Goal: Task Accomplishment & Management: Use online tool/utility

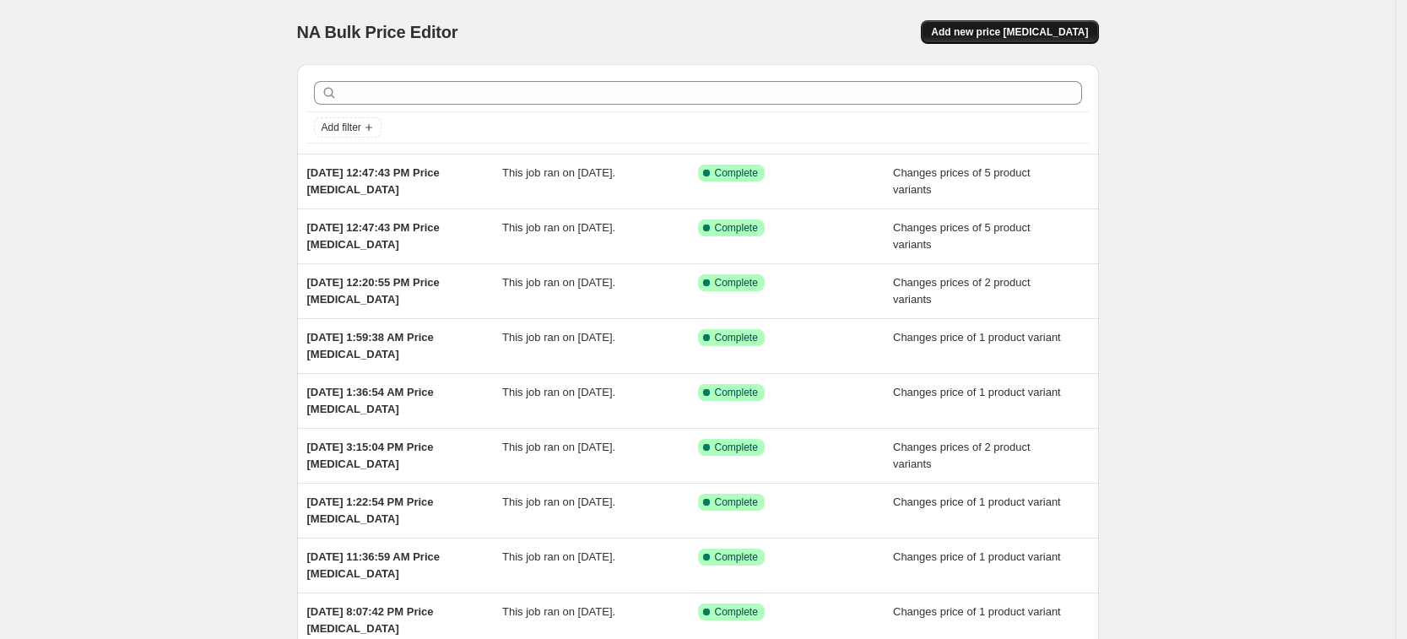
click at [1011, 39] on button "Add new price [MEDICAL_DATA]" at bounding box center [1009, 32] width 177 height 24
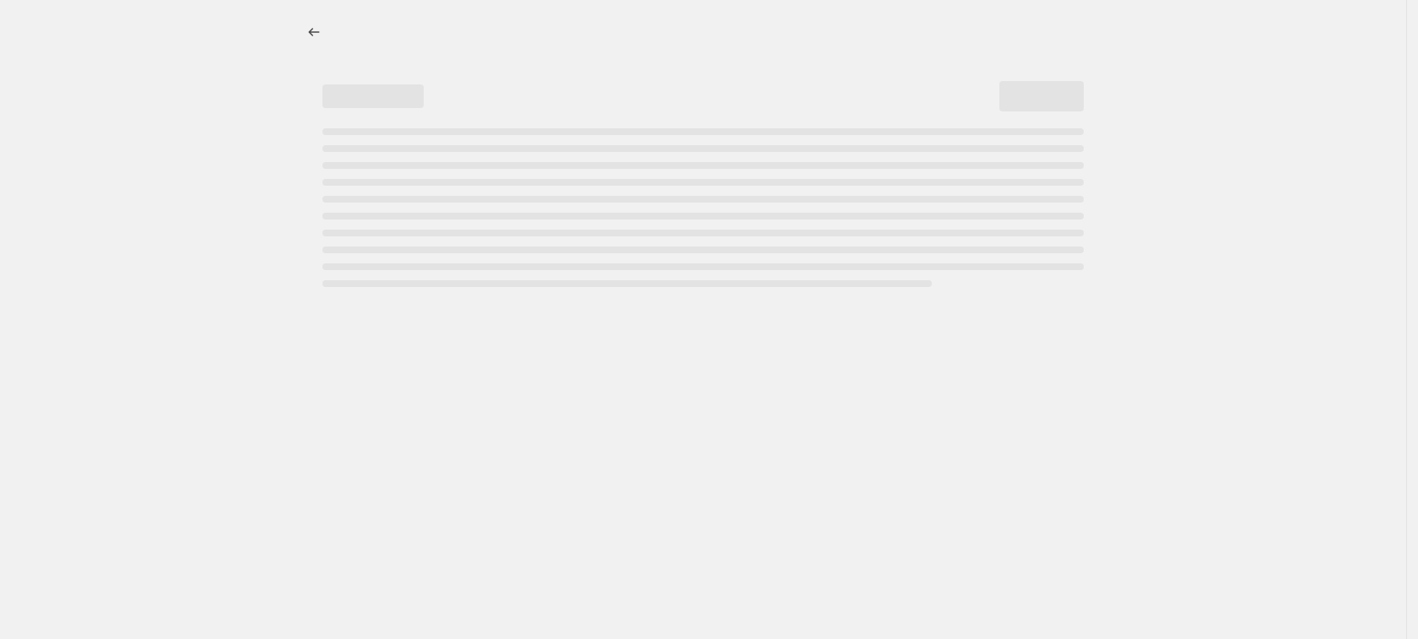
select select "percentage"
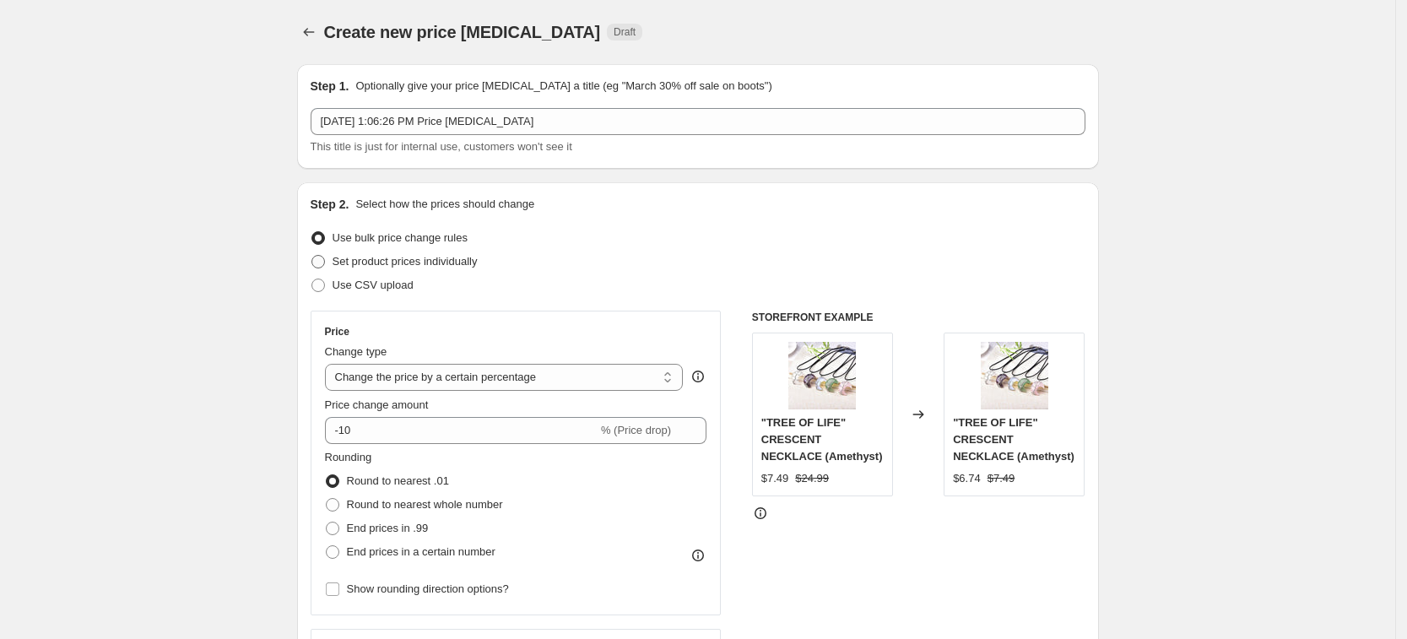
click at [456, 271] on label "Set product prices individually" at bounding box center [394, 262] width 167 height 24
click at [312, 256] on input "Set product prices individually" at bounding box center [311, 255] width 1 height 1
radio input "true"
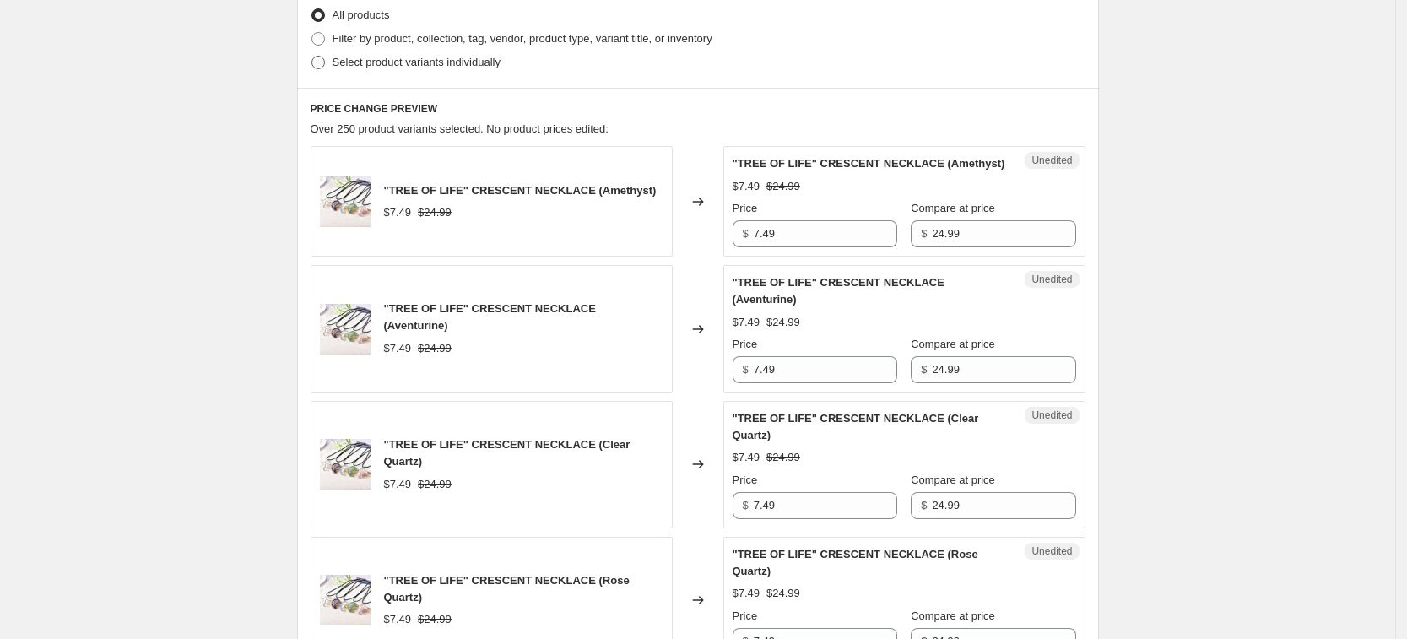
click at [438, 67] on span "Select product variants individually" at bounding box center [416, 62] width 168 height 13
click at [312, 57] on input "Select product variants individually" at bounding box center [311, 56] width 1 height 1
radio input "true"
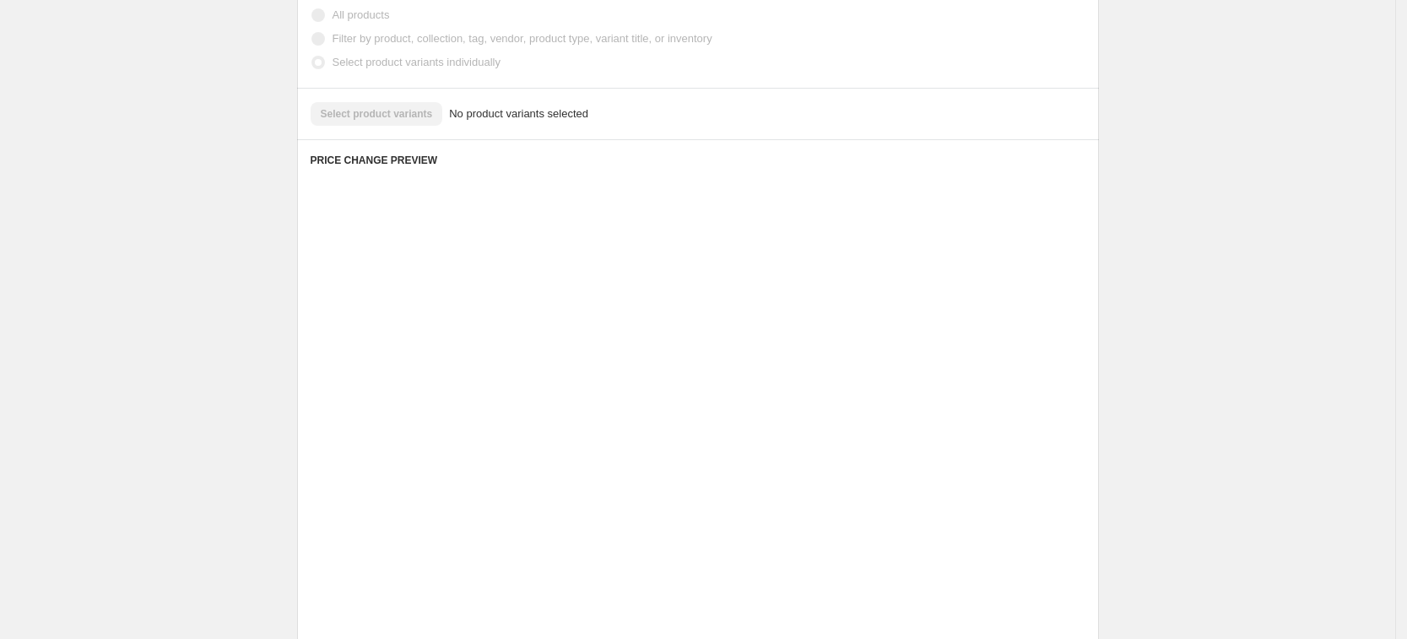
scroll to position [342, 0]
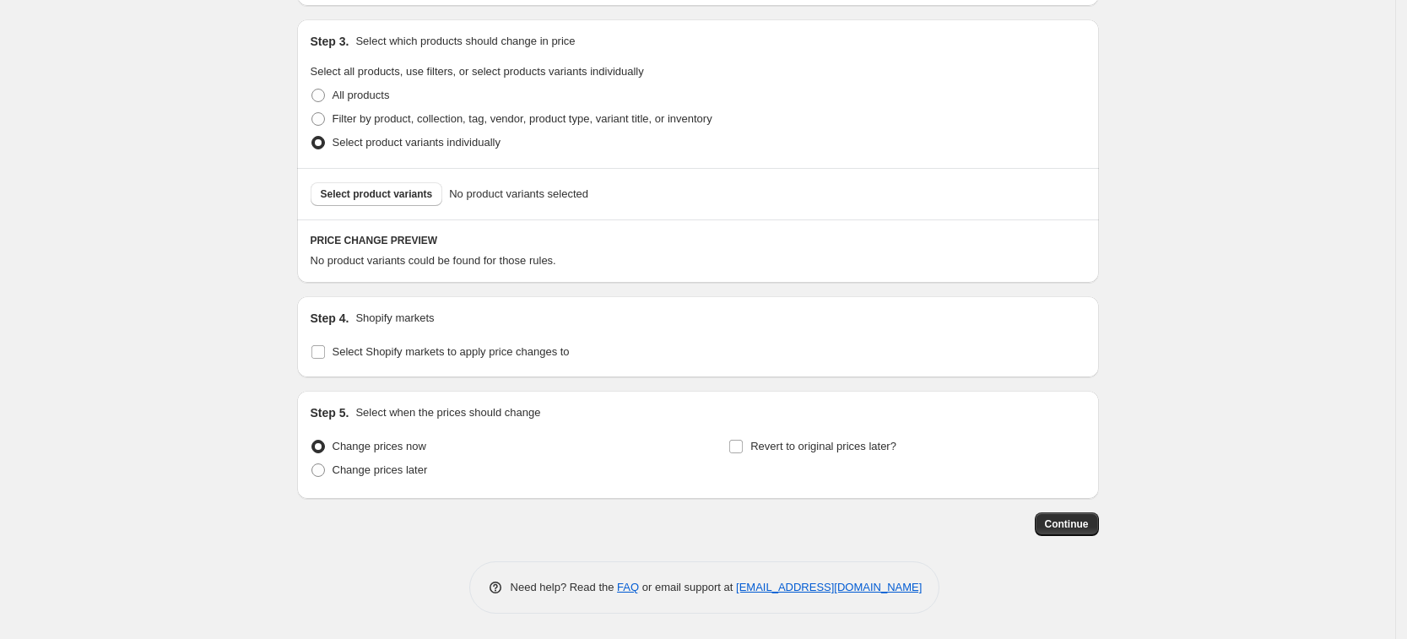
click at [414, 141] on span "Select product variants individually" at bounding box center [416, 142] width 168 height 13
click at [312, 137] on input "Select product variants individually" at bounding box center [311, 136] width 1 height 1
click at [433, 189] on button "Select product variants" at bounding box center [377, 194] width 132 height 24
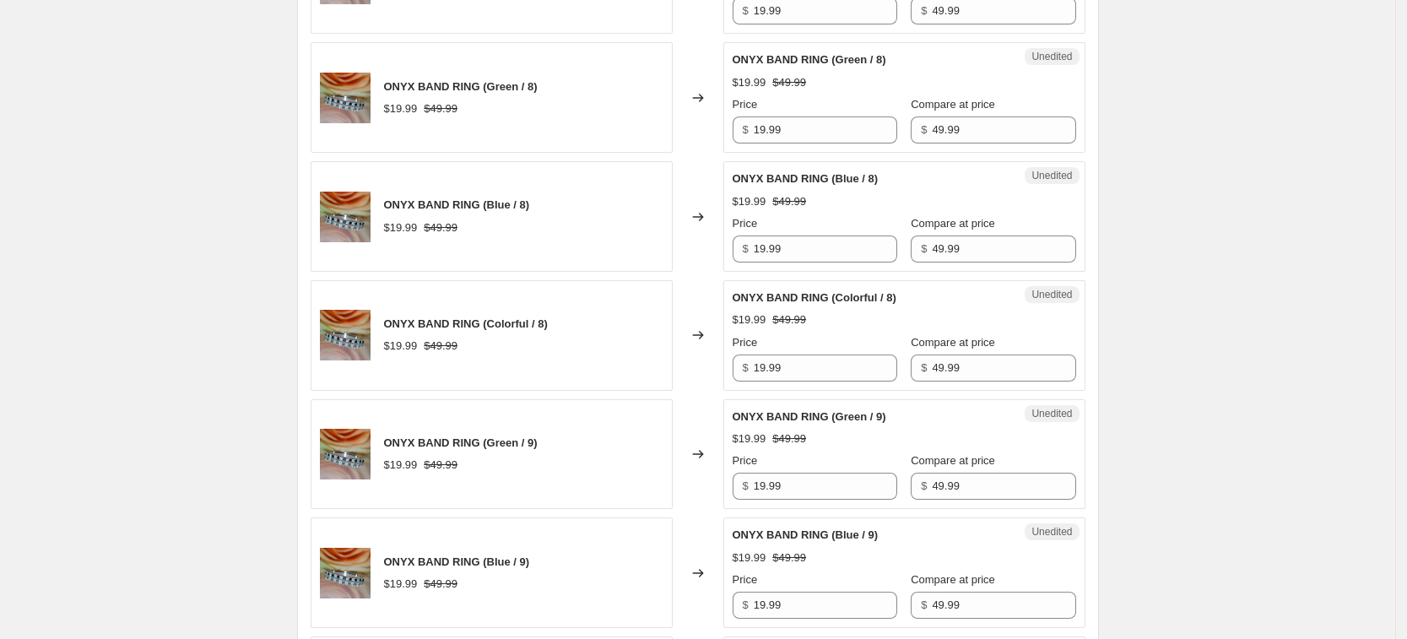
scroll to position [2755, 0]
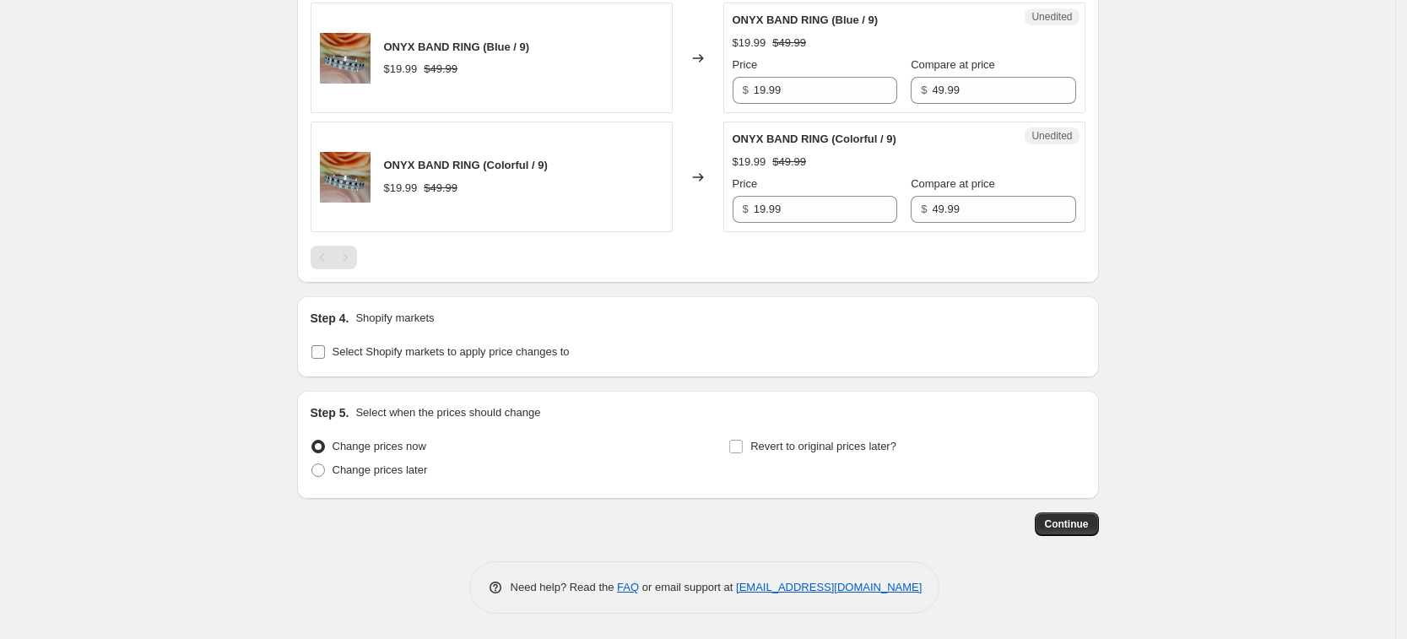
click at [393, 340] on label "Select Shopify markets to apply price changes to" at bounding box center [440, 352] width 259 height 24
click at [325, 345] on input "Select Shopify markets to apply price changes to" at bounding box center [318, 352] width 14 height 14
checkbox input "true"
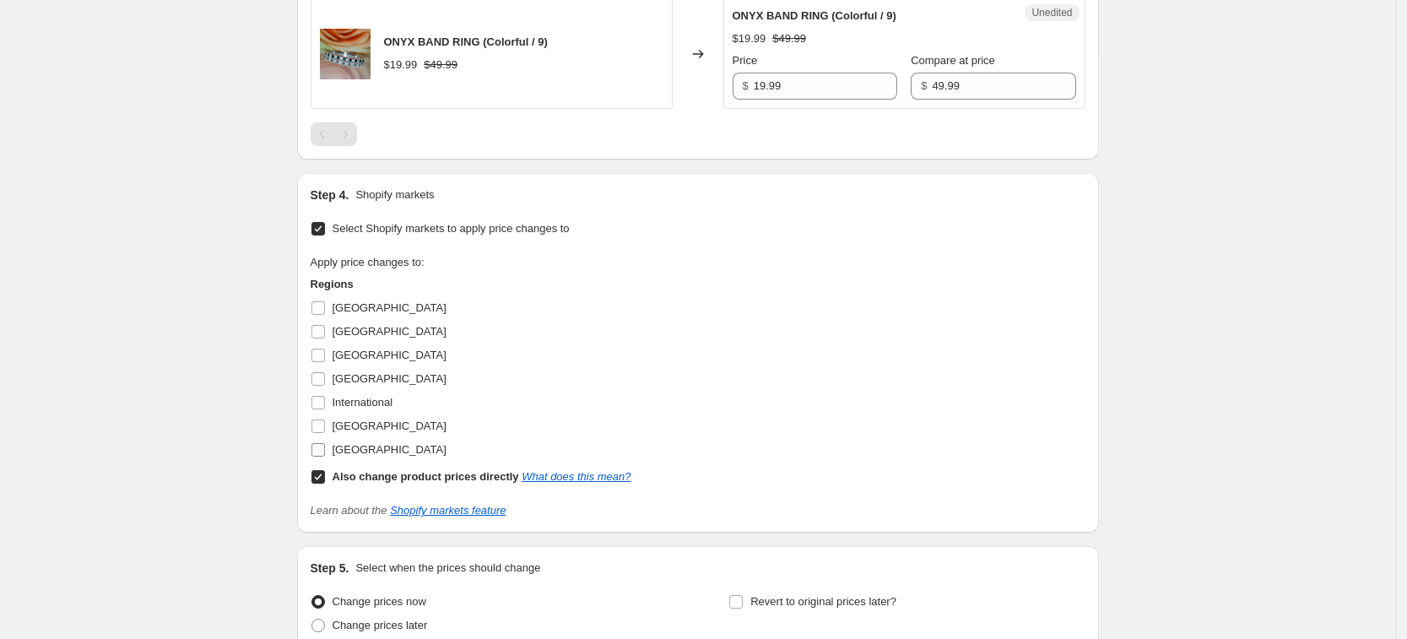
scroll to position [3033, 0]
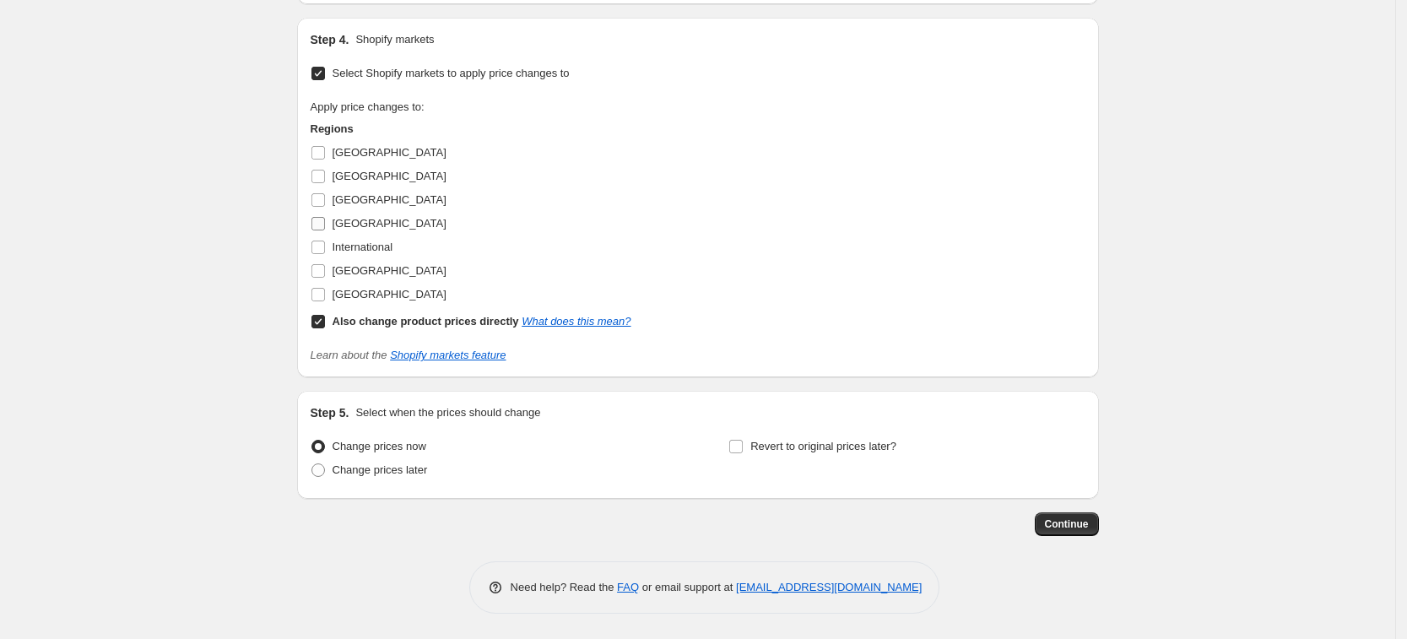
click at [348, 219] on span "[GEOGRAPHIC_DATA]" at bounding box center [389, 223] width 114 height 13
click at [325, 219] on input "[GEOGRAPHIC_DATA]" at bounding box center [318, 224] width 14 height 14
checkbox input "true"
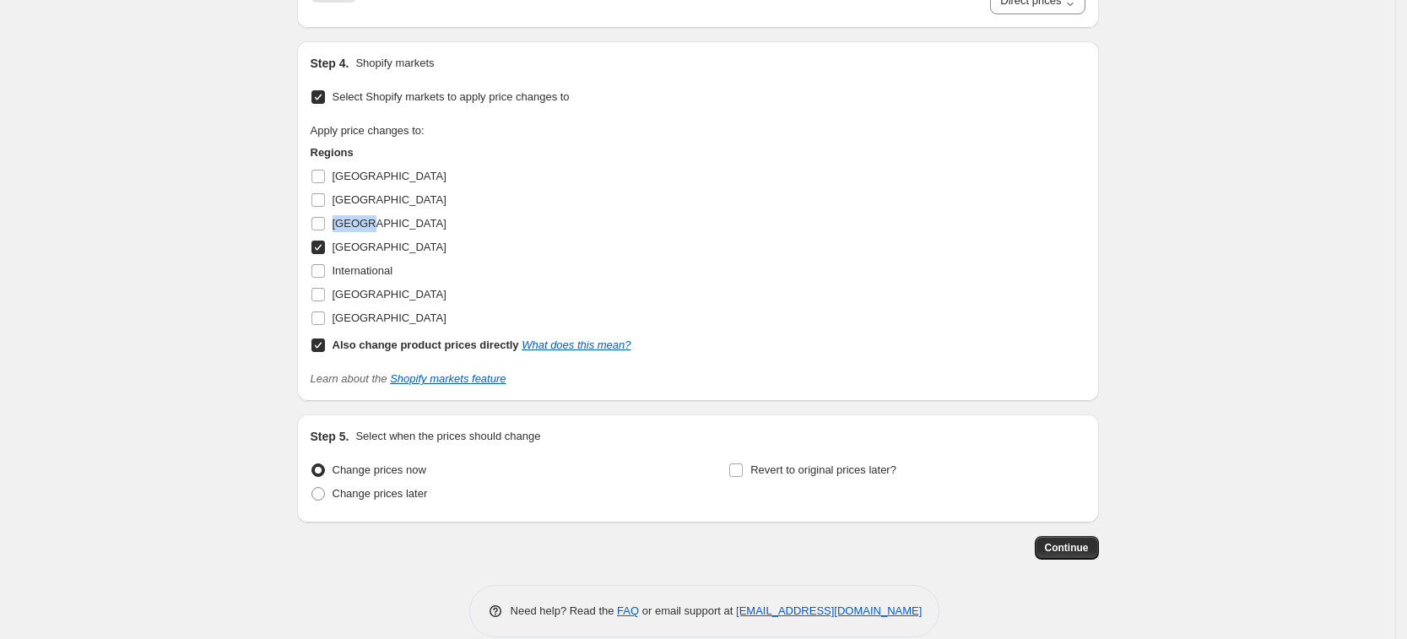
click at [348, 219] on span "[GEOGRAPHIC_DATA]" at bounding box center [389, 223] width 114 height 13
click at [325, 219] on input "[GEOGRAPHIC_DATA]" at bounding box center [318, 224] width 14 height 14
checkbox input "true"
click at [365, 289] on span "[GEOGRAPHIC_DATA]" at bounding box center [389, 294] width 114 height 13
click at [325, 289] on input "[GEOGRAPHIC_DATA]" at bounding box center [318, 295] width 14 height 14
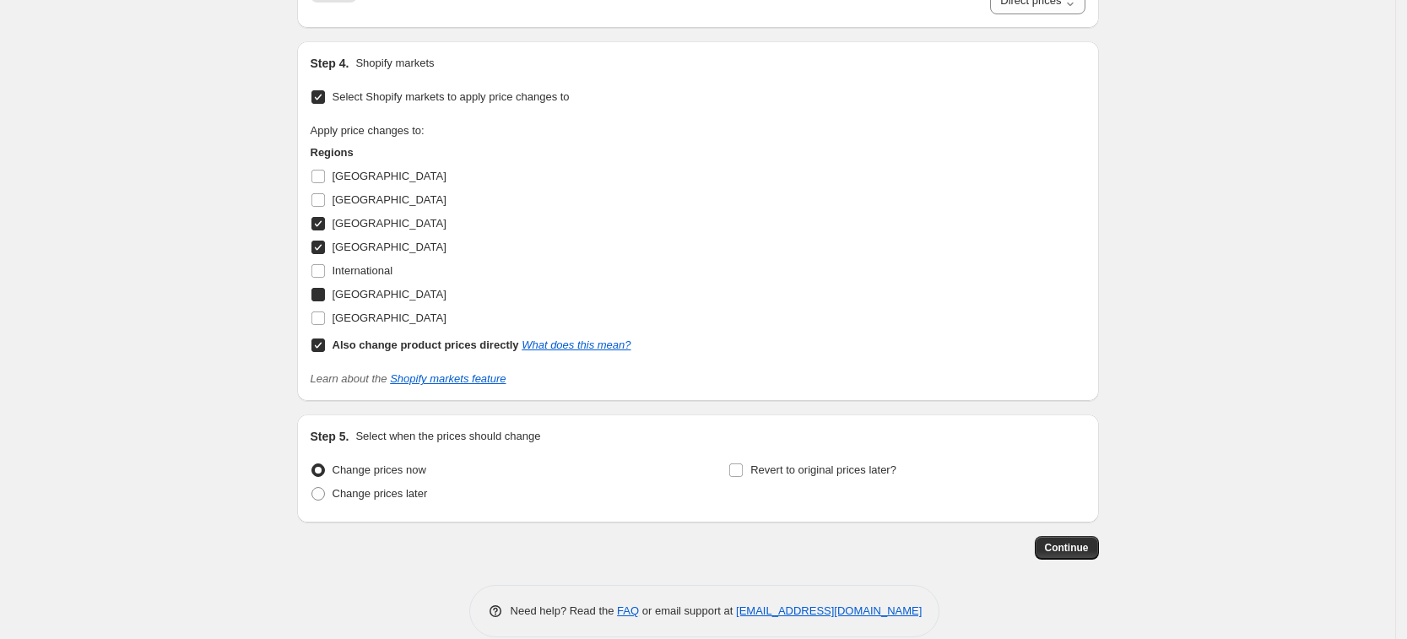
checkbox input "true"
click at [370, 314] on span "[GEOGRAPHIC_DATA]" at bounding box center [389, 317] width 114 height 13
click at [325, 314] on input "[GEOGRAPHIC_DATA]" at bounding box center [318, 318] width 14 height 14
checkbox input "true"
click at [379, 343] on b "Also change product prices directly" at bounding box center [425, 344] width 186 height 13
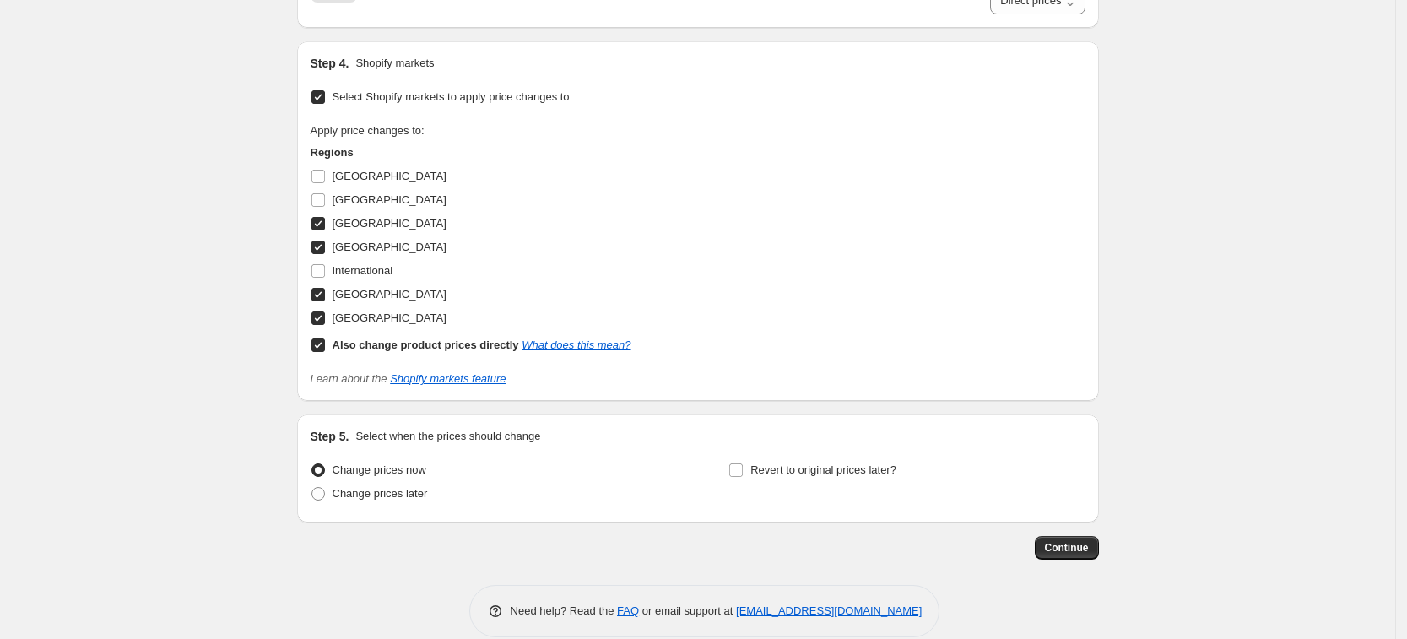
click at [325, 343] on input "Also change product prices directly What does this mean?" at bounding box center [318, 345] width 14 height 14
checkbox input "false"
select select "34367439004"
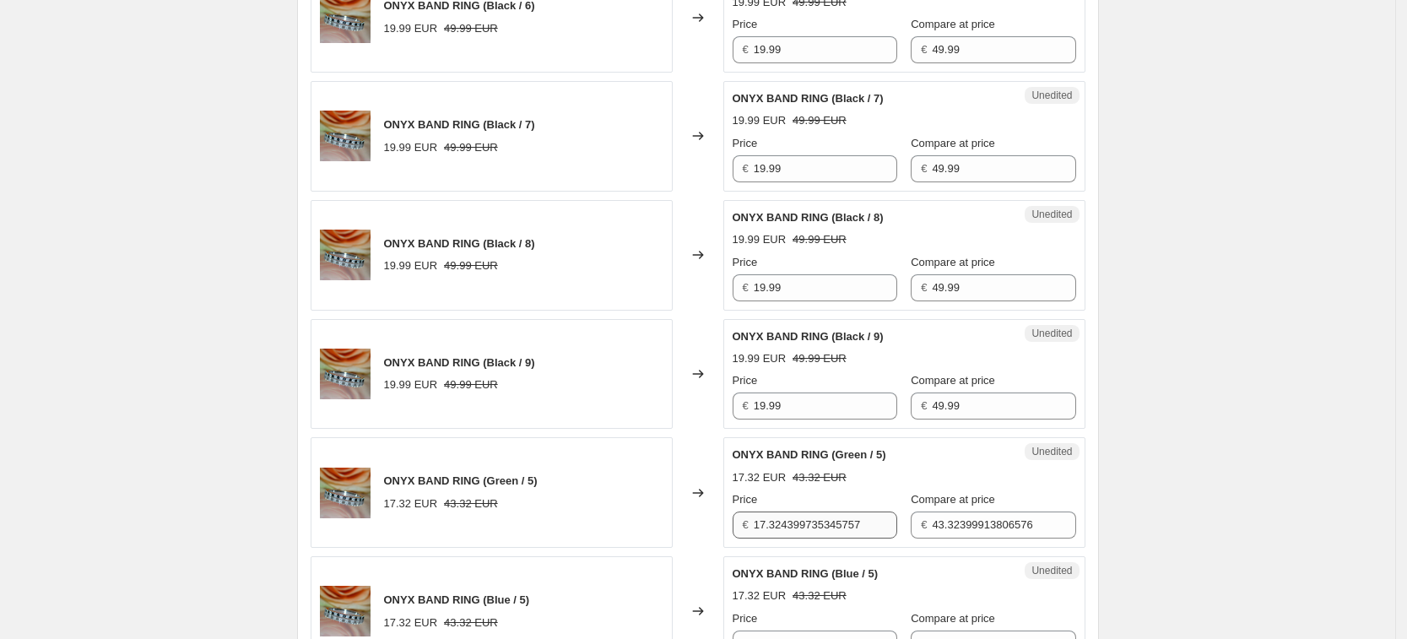
scroll to position [924, 0]
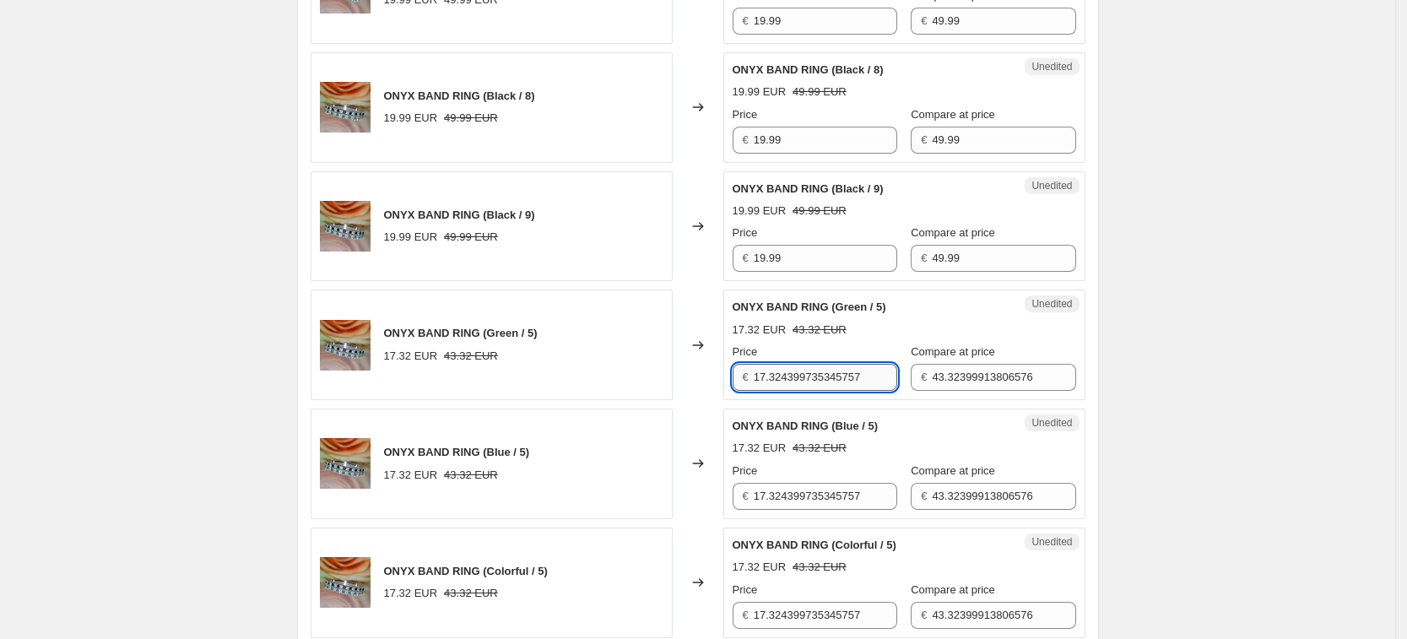
click at [827, 382] on input "17.324399735345757" at bounding box center [824, 377] width 143 height 27
type input "19.99"
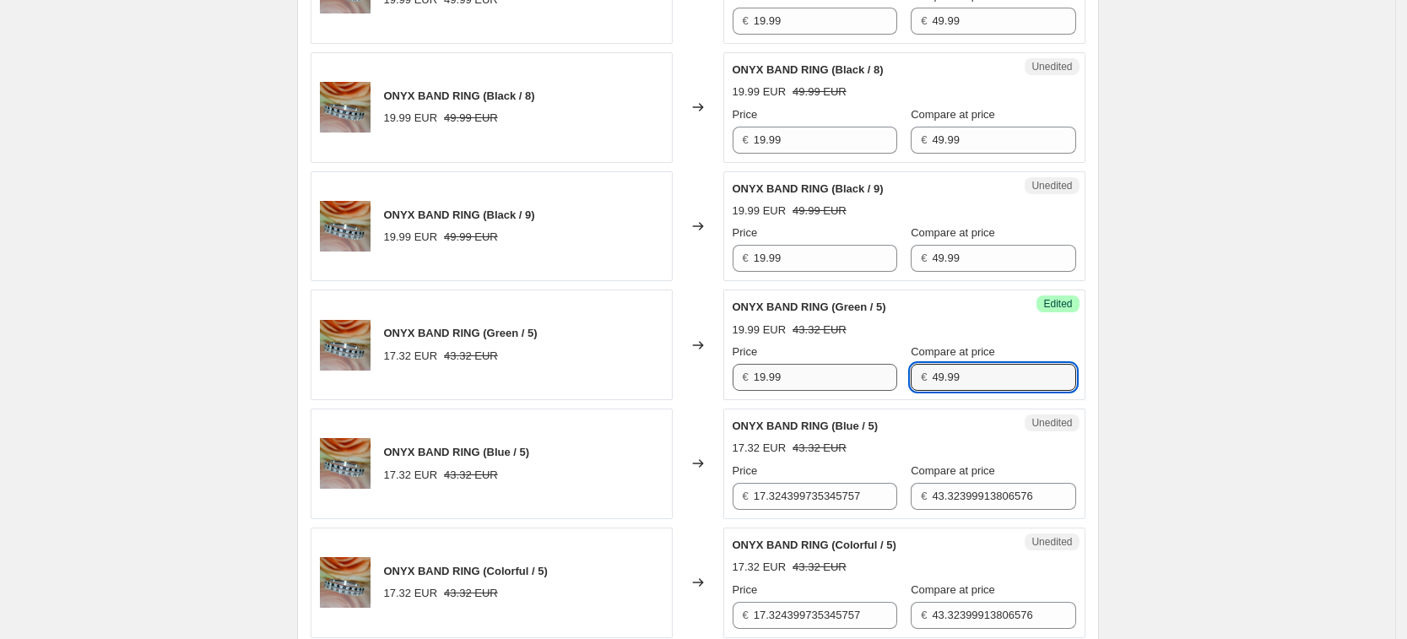
type input "49.99"
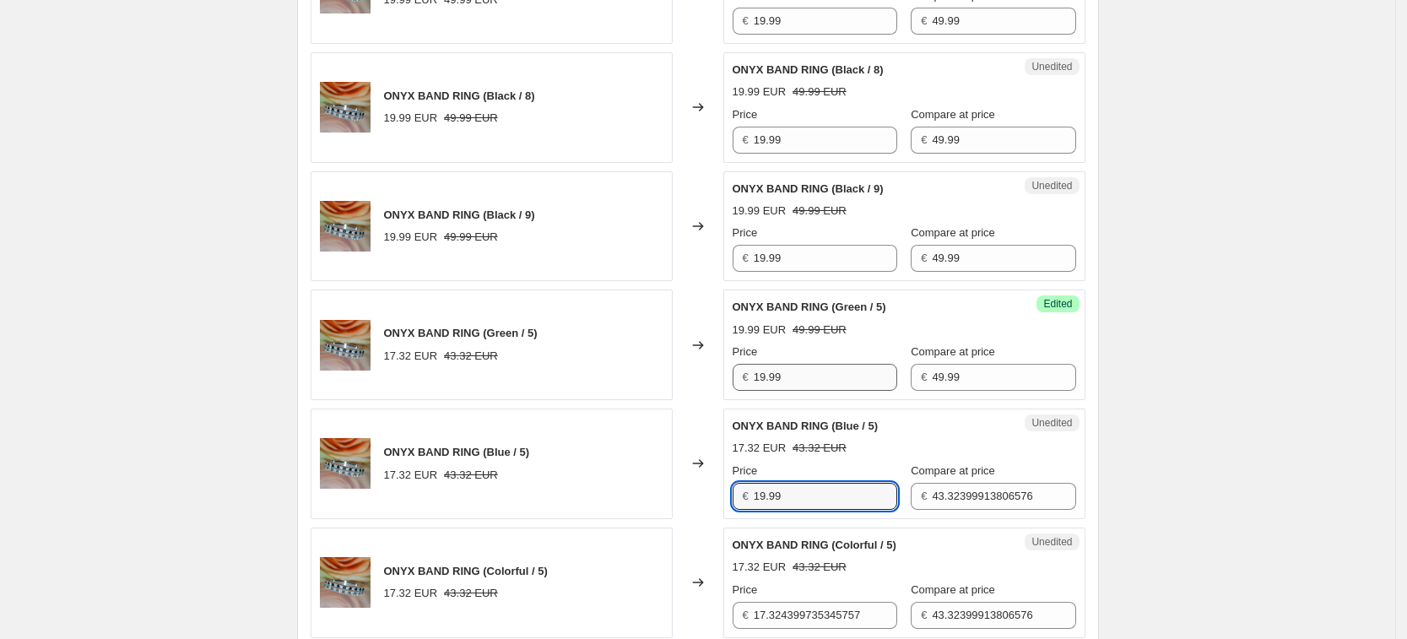
type input "19.99"
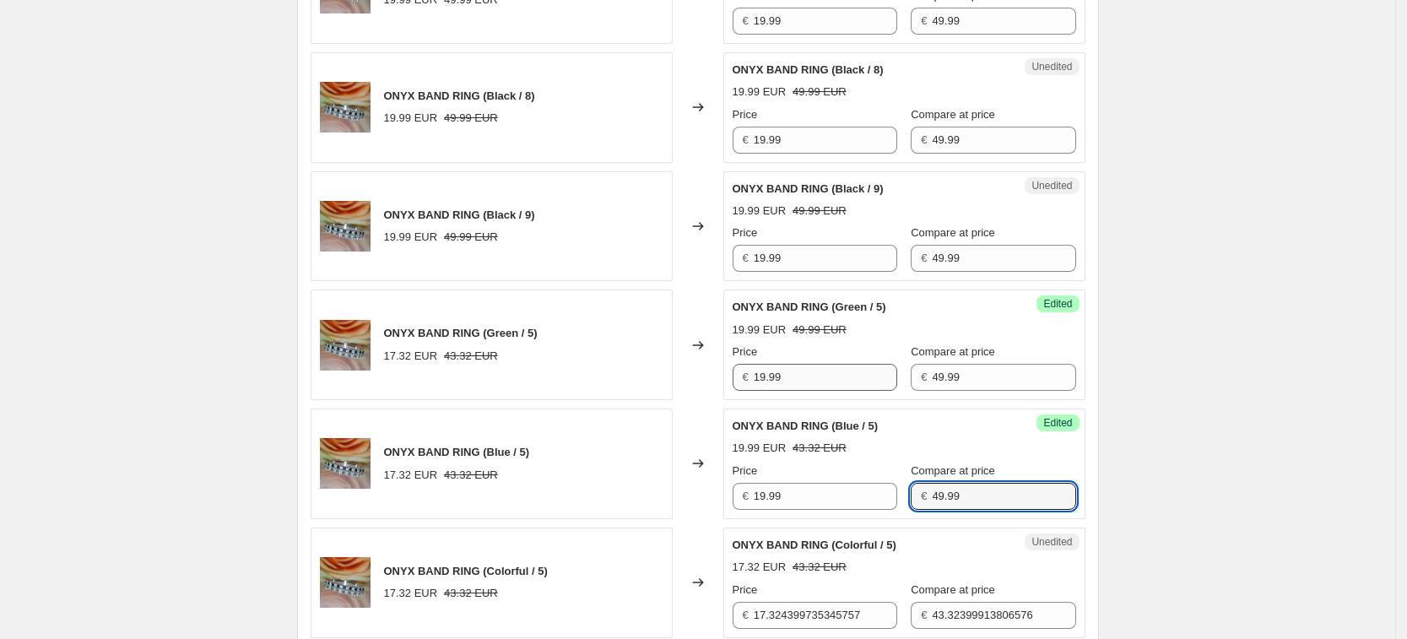
type input "49.99"
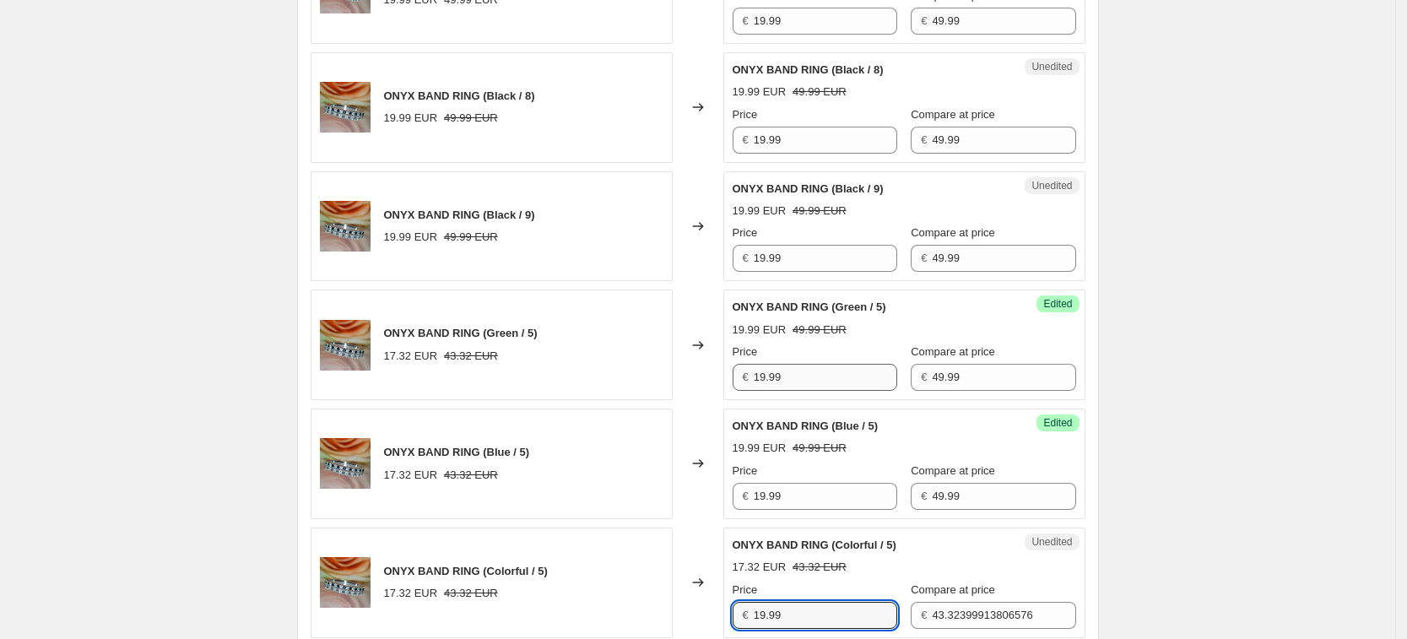
type input "19.99"
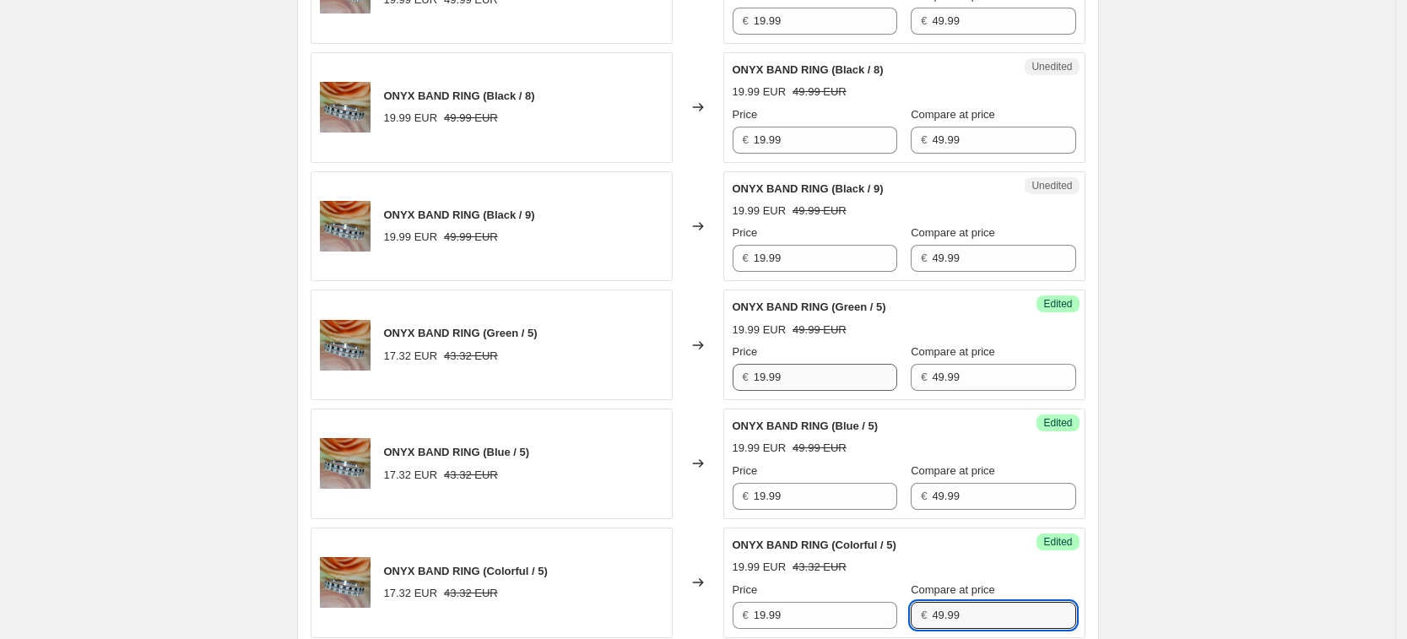
type input "49.99"
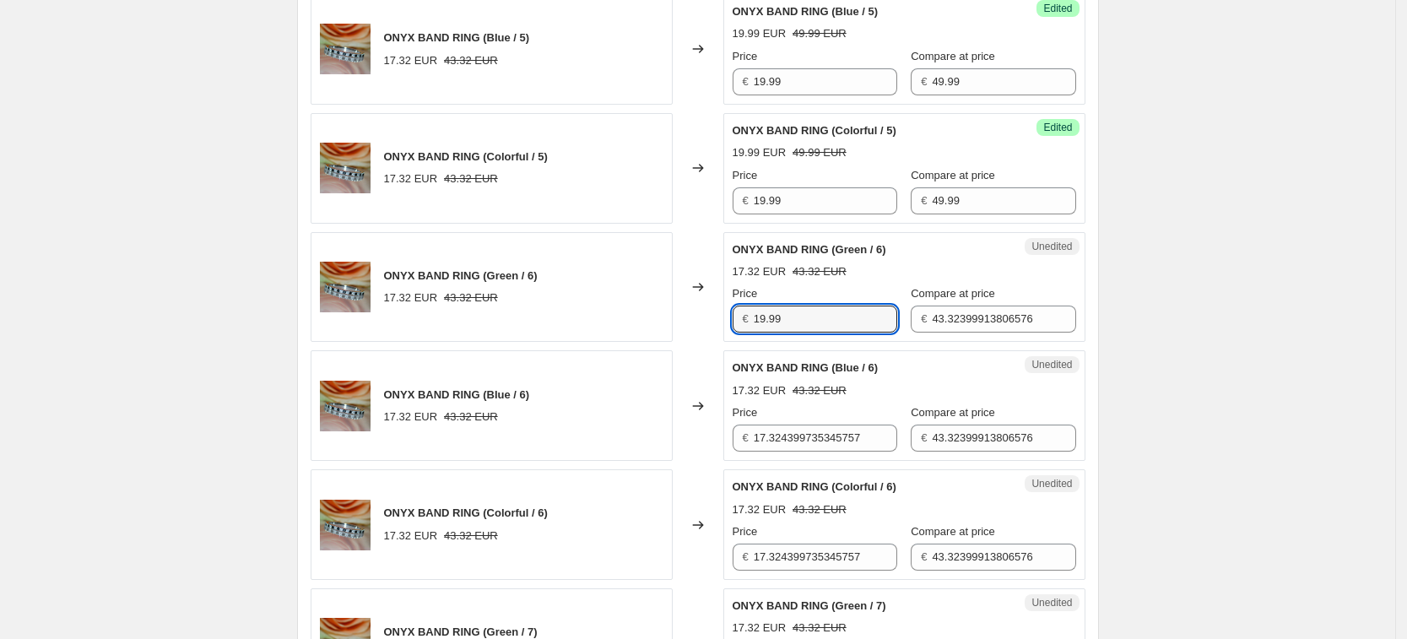
type input "19.99"
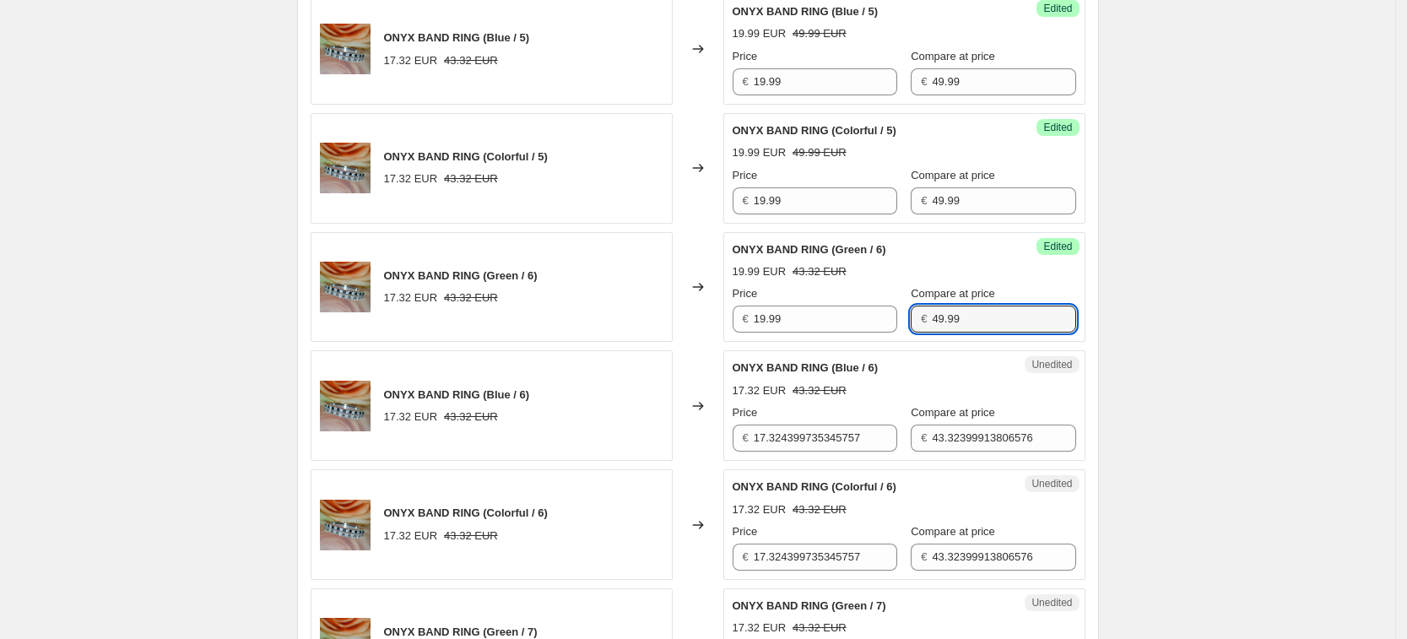
type input "49.99"
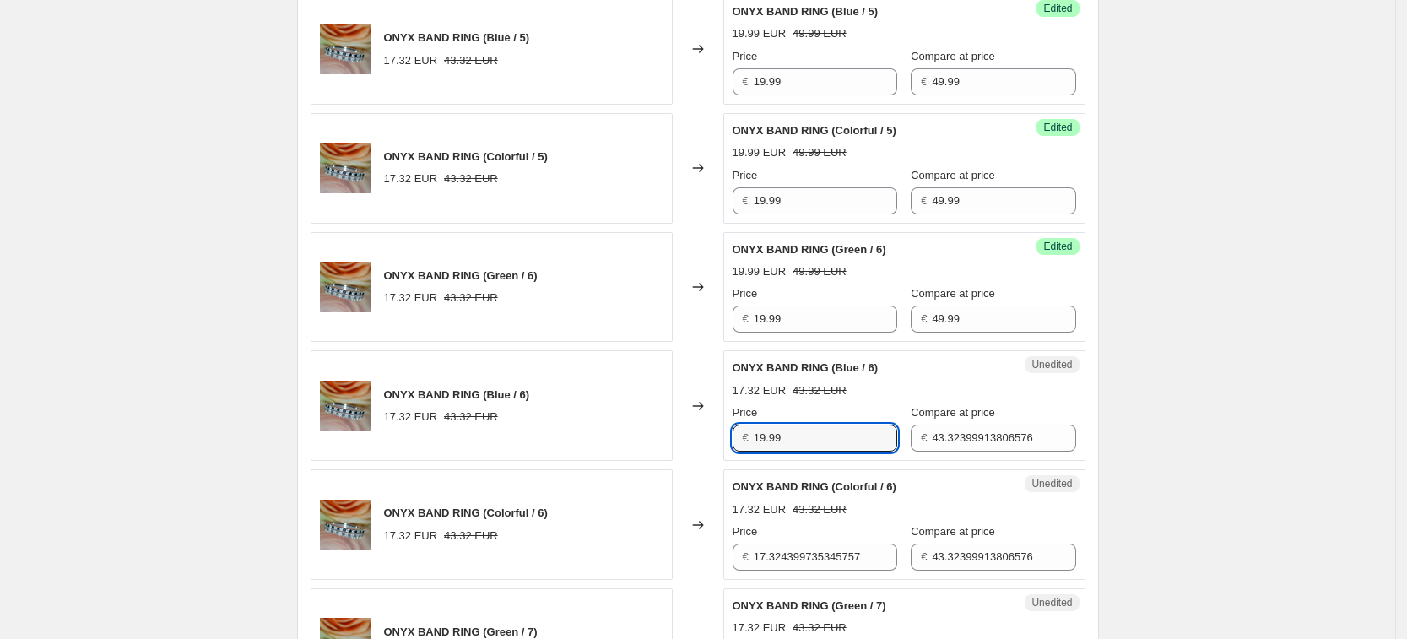
type input "19.99"
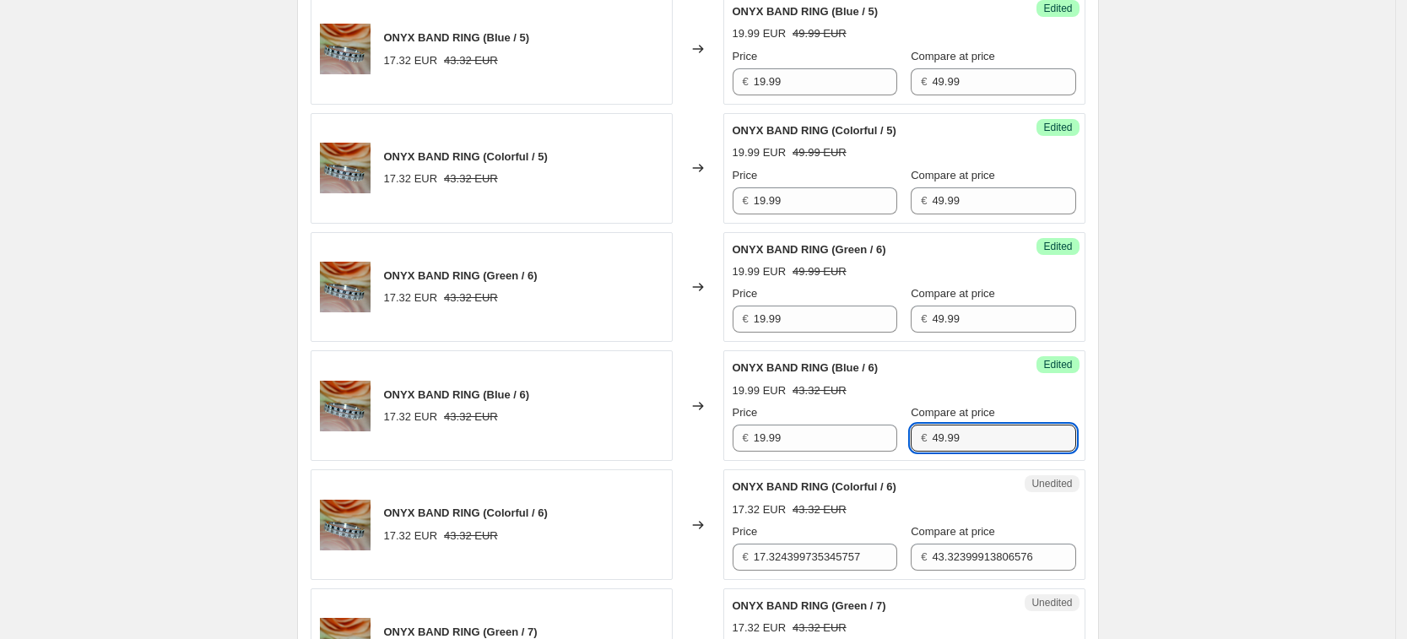
type input "49.99"
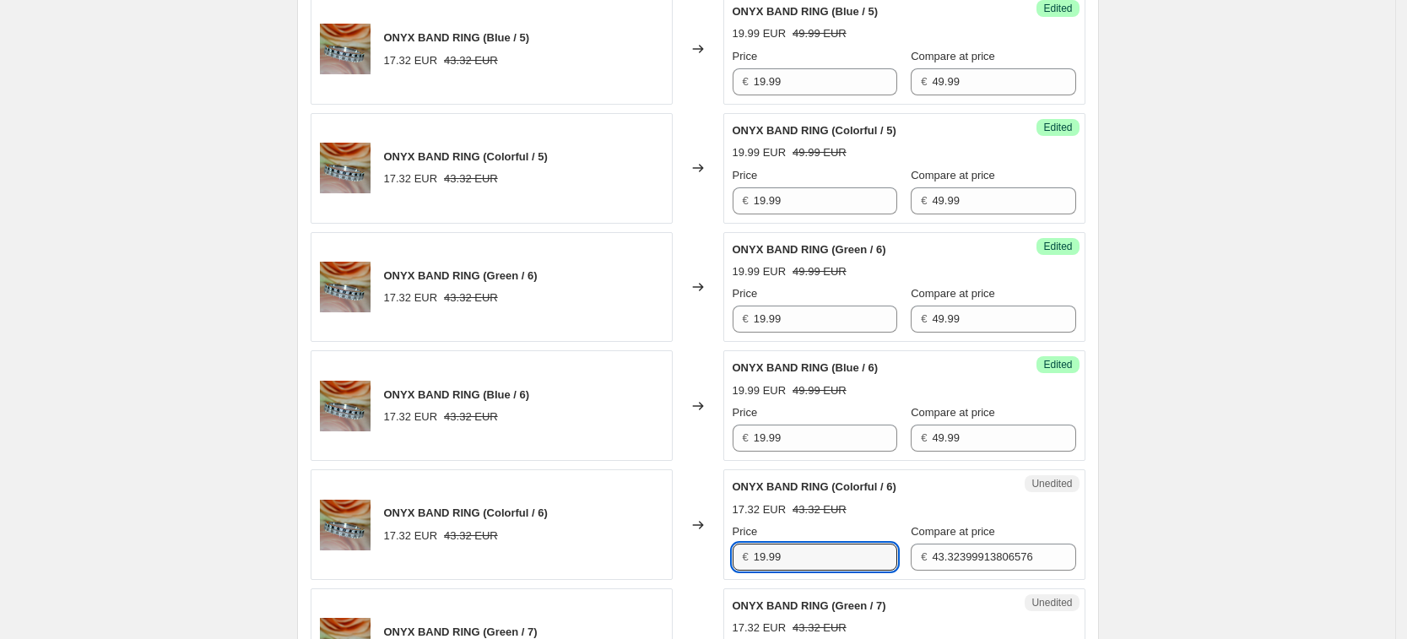
type input "19.99"
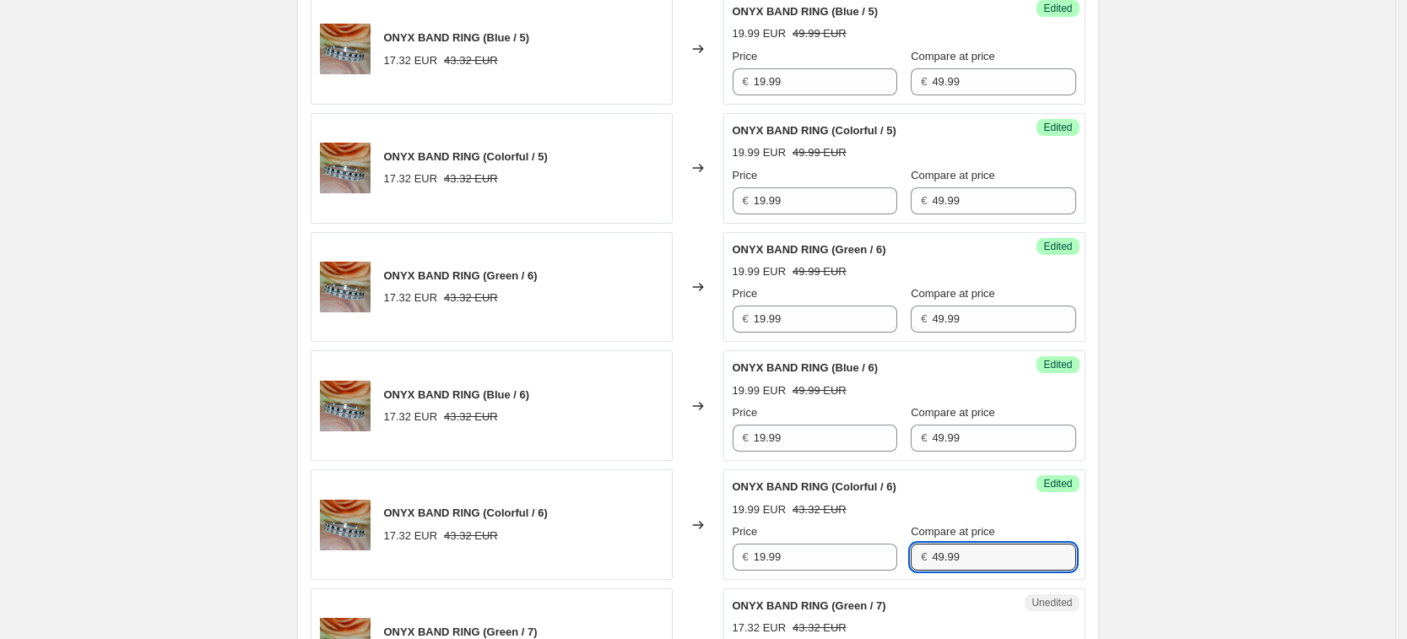
type input "49.99"
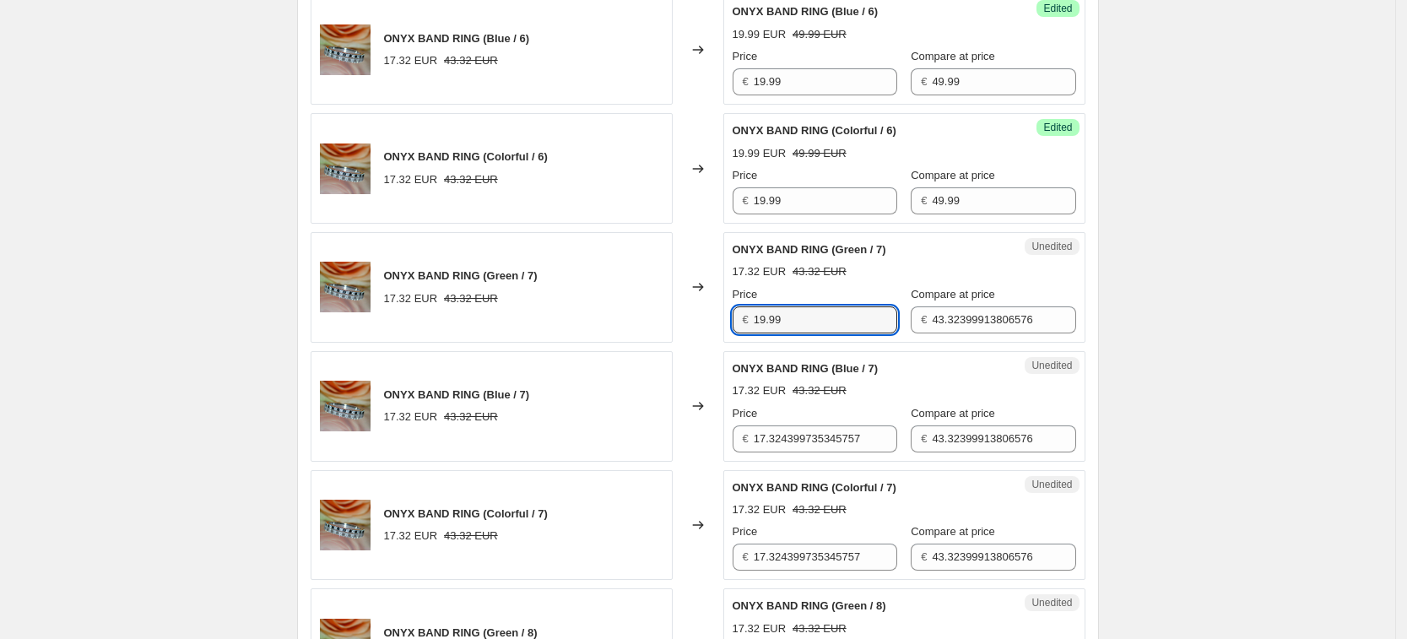
type input "19.99"
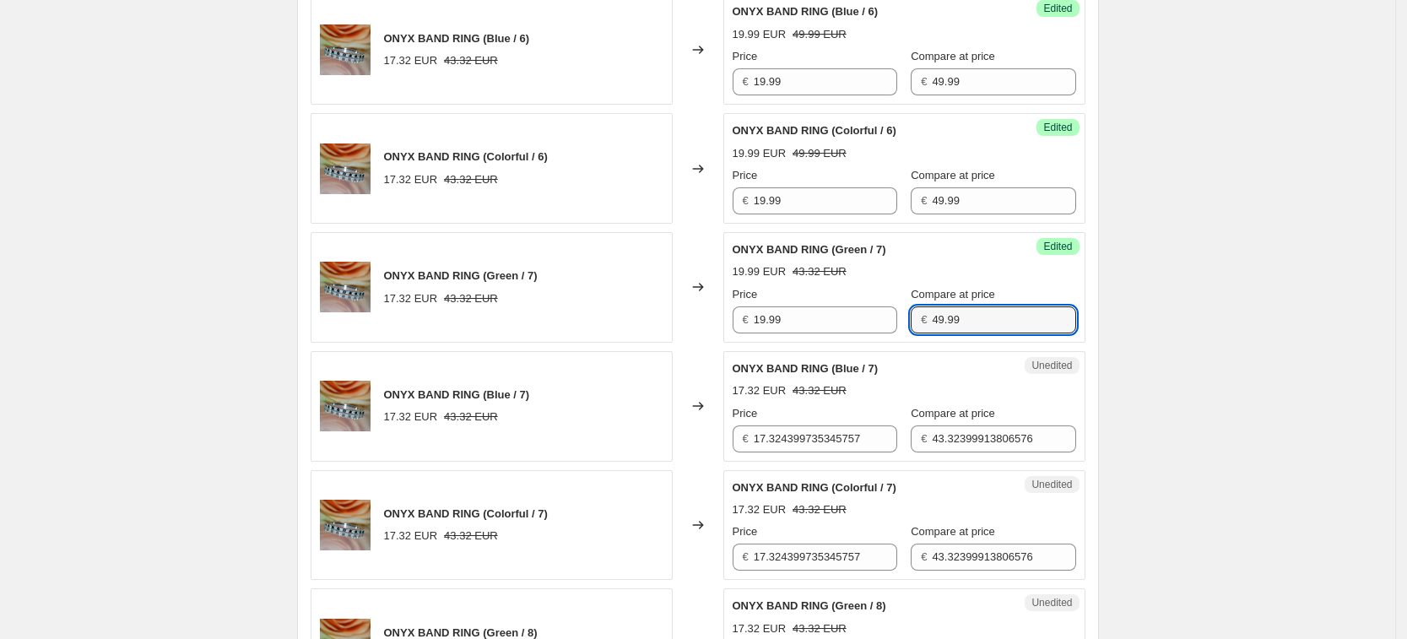
type input "49.99"
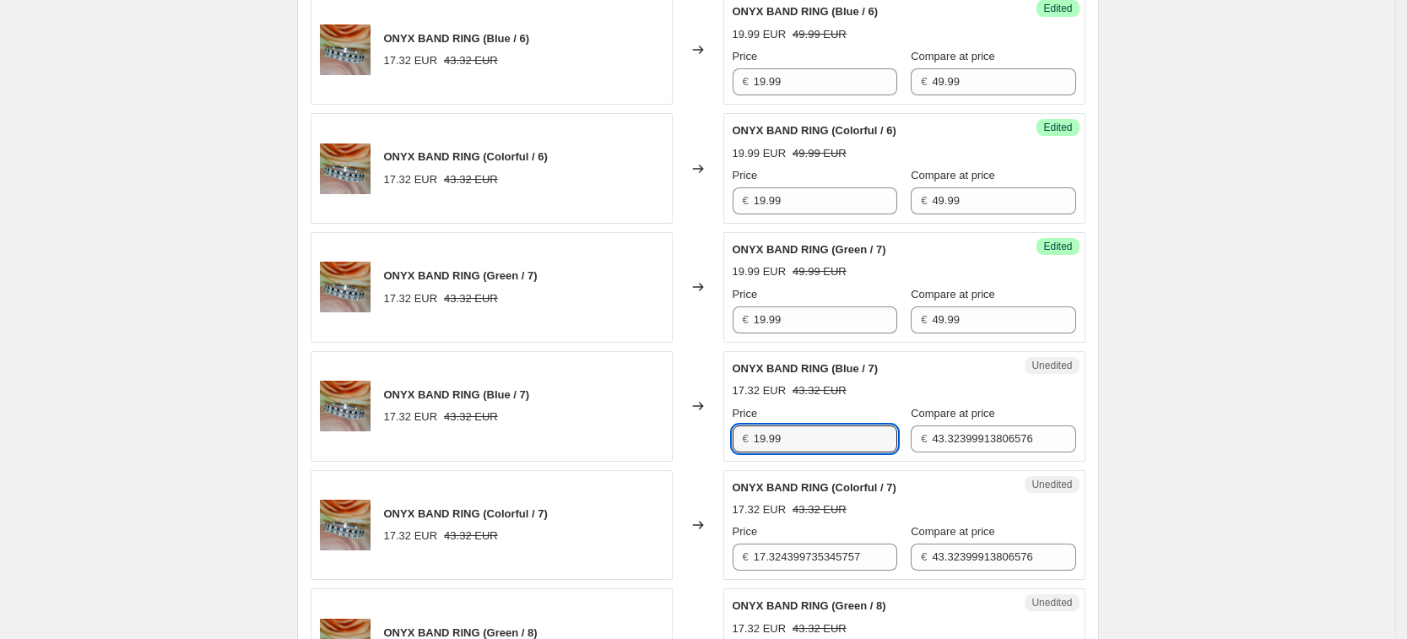
type input "19.99"
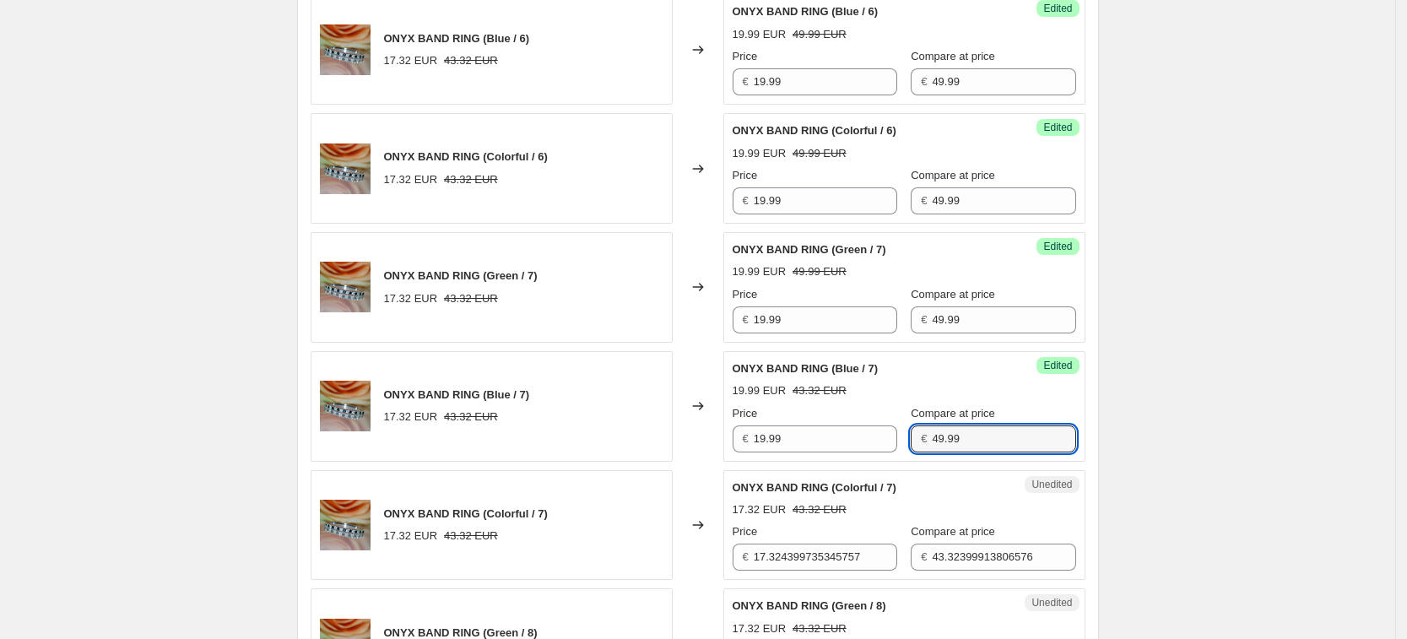
type input "49.99"
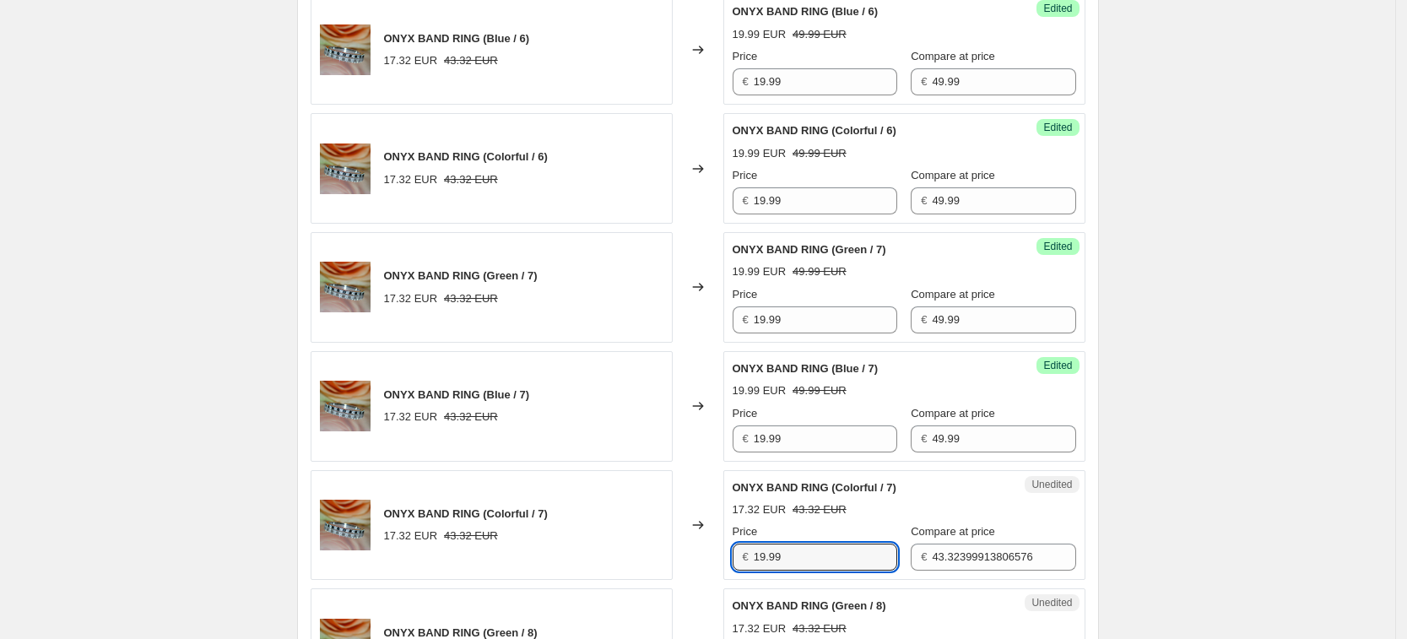
type input "19.99"
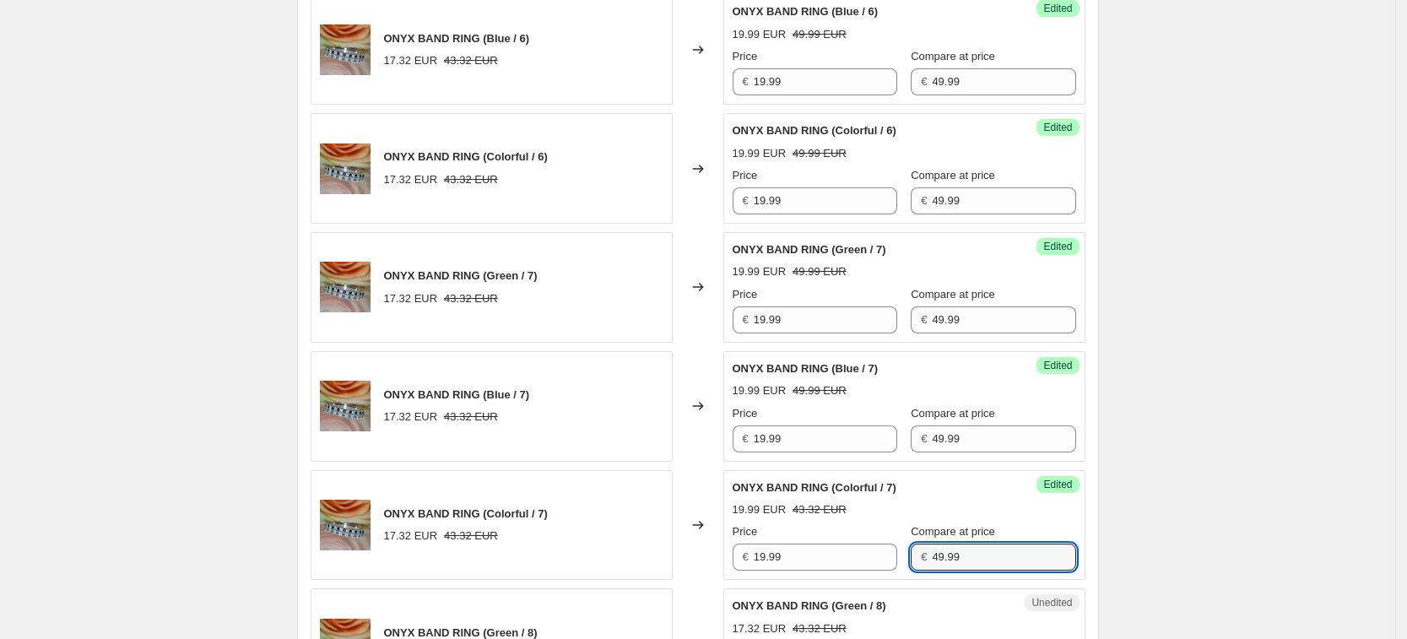
type input "49.99"
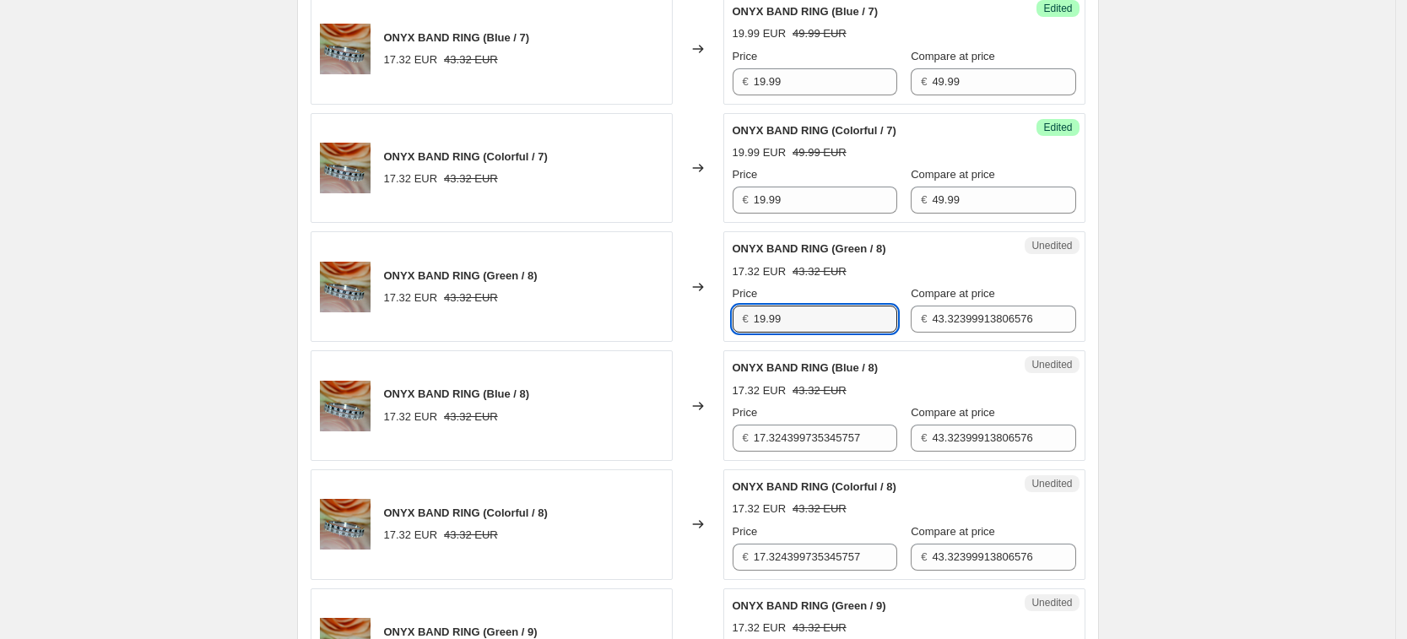
type input "19.99"
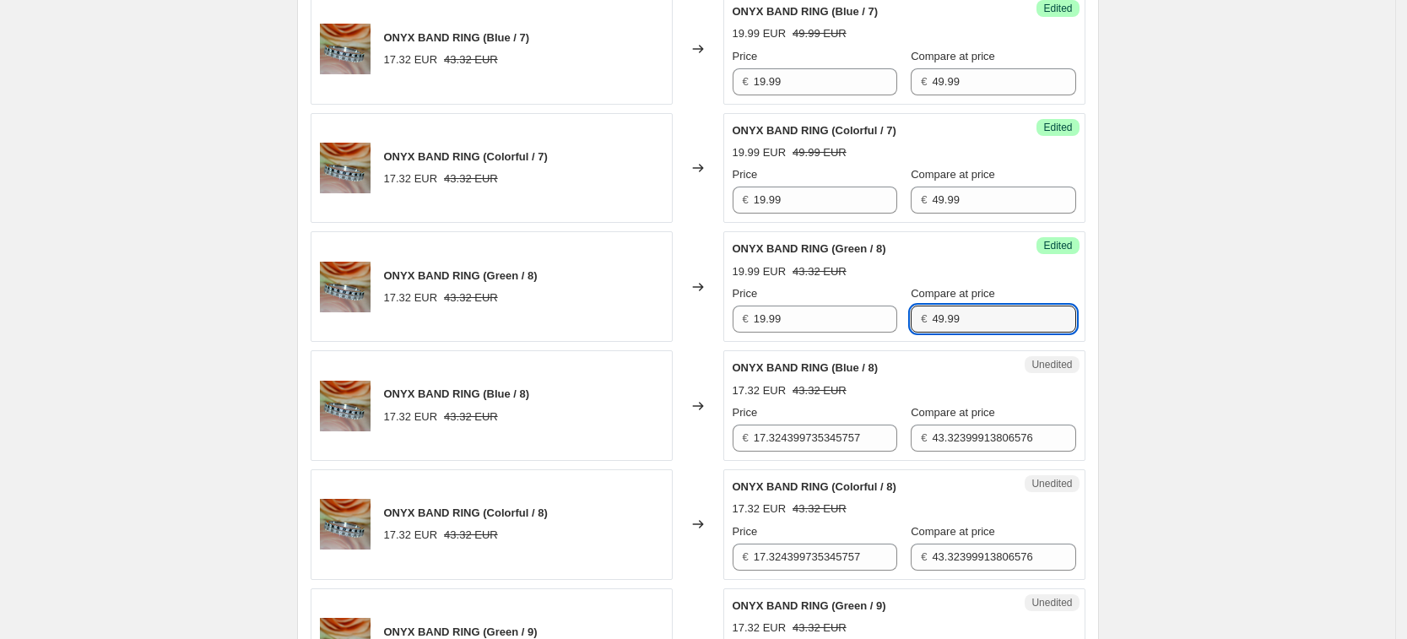
type input "49.99"
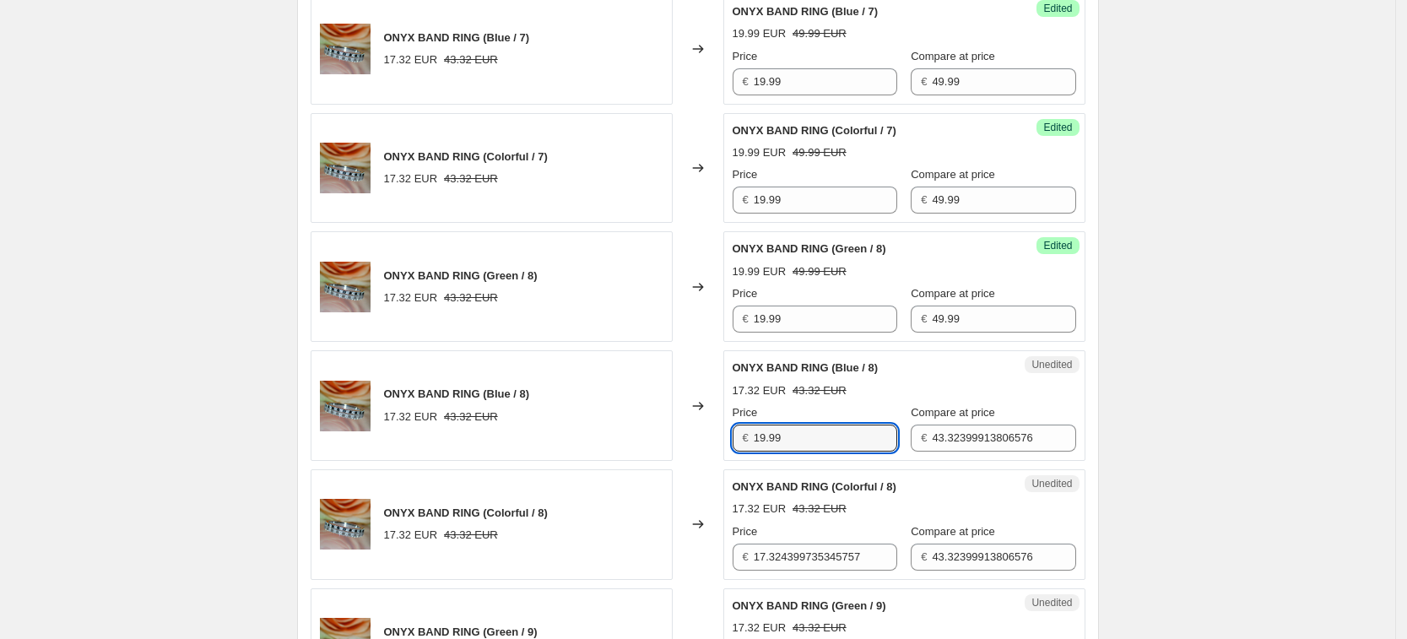
type input "19.99"
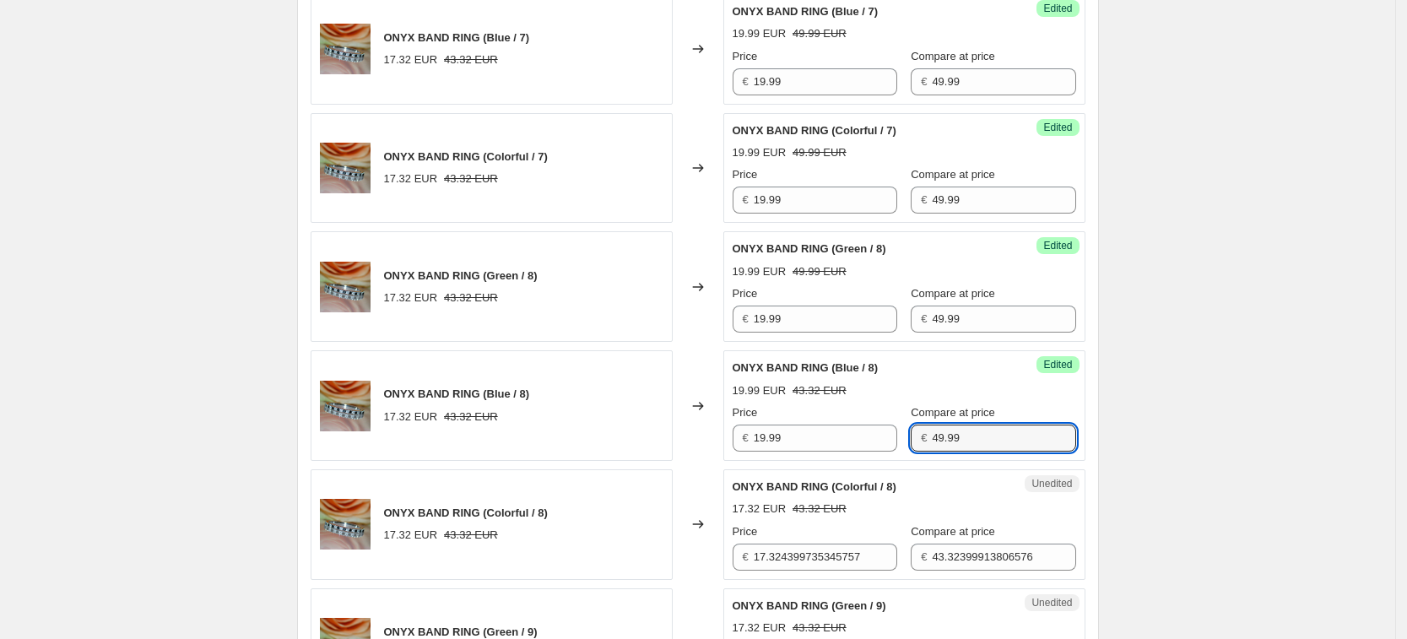
type input "49.99"
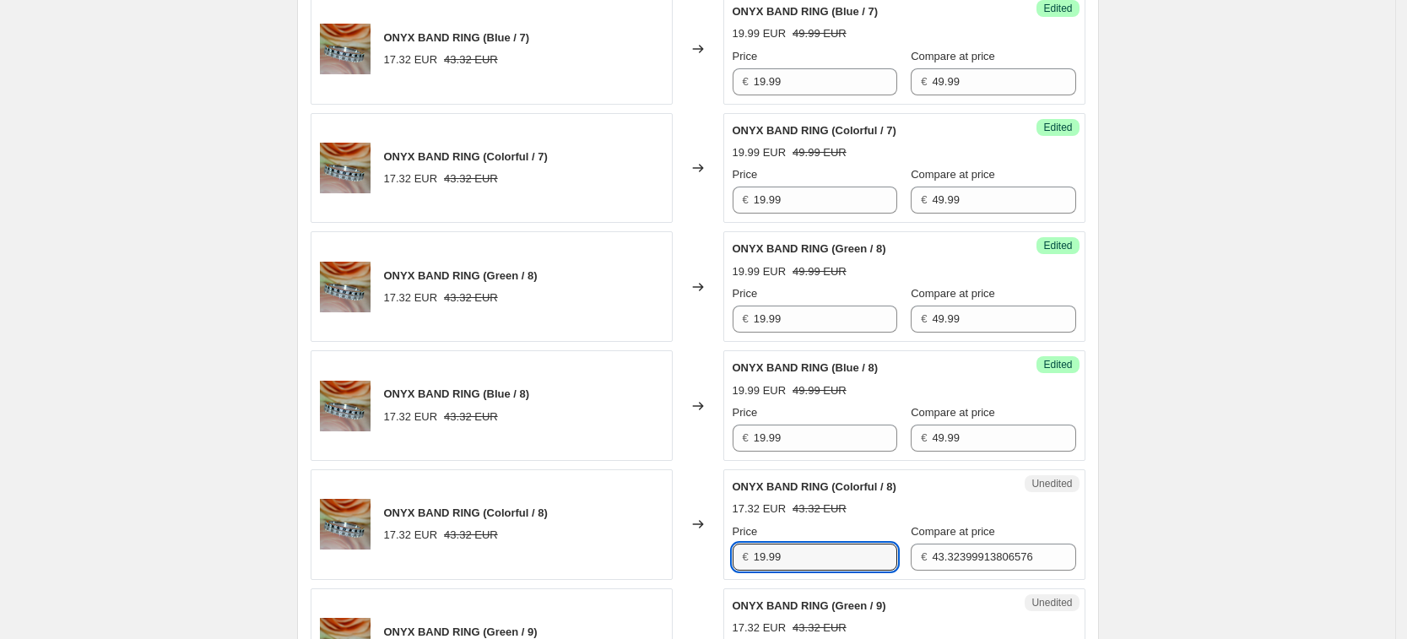
type input "19.99"
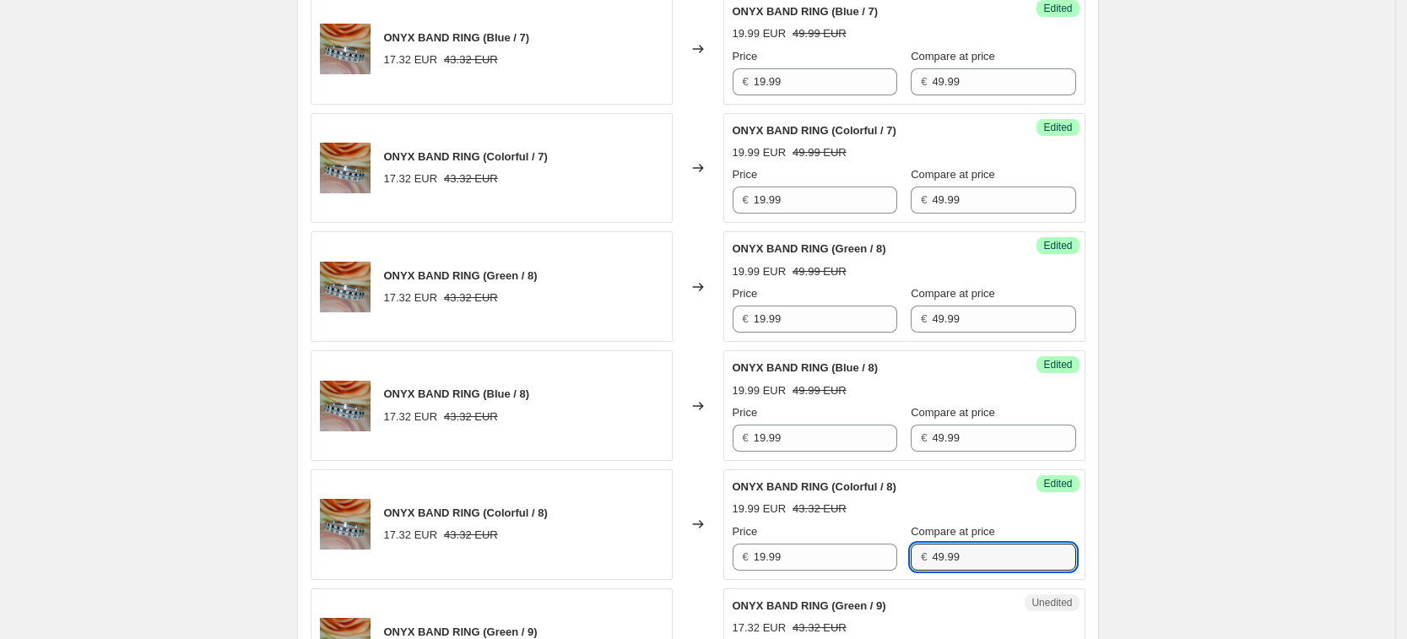
type input "49.99"
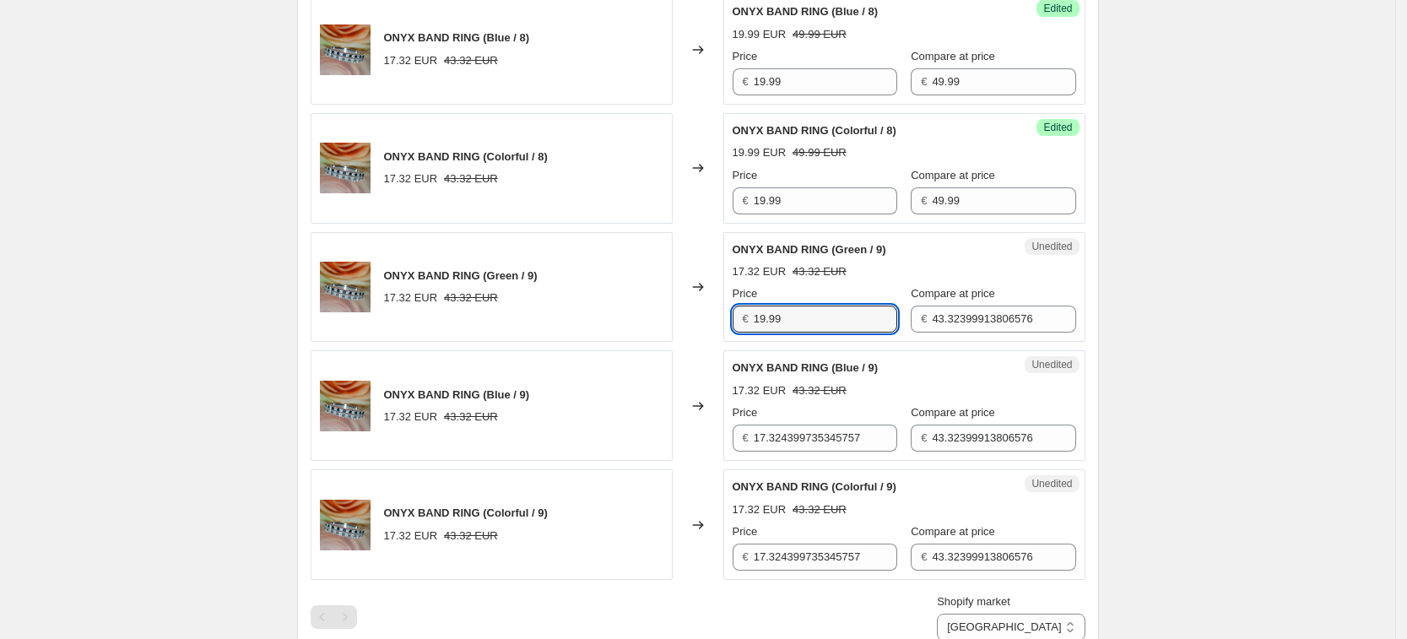
type input "19.99"
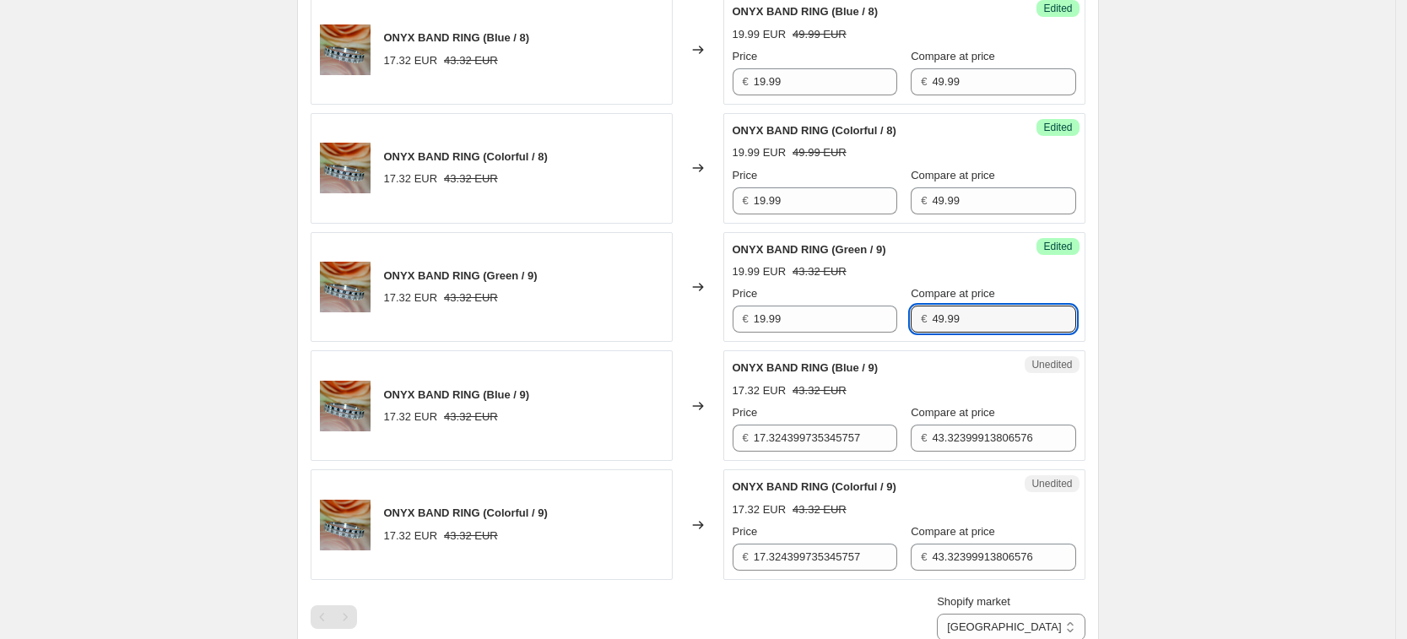
type input "49.99"
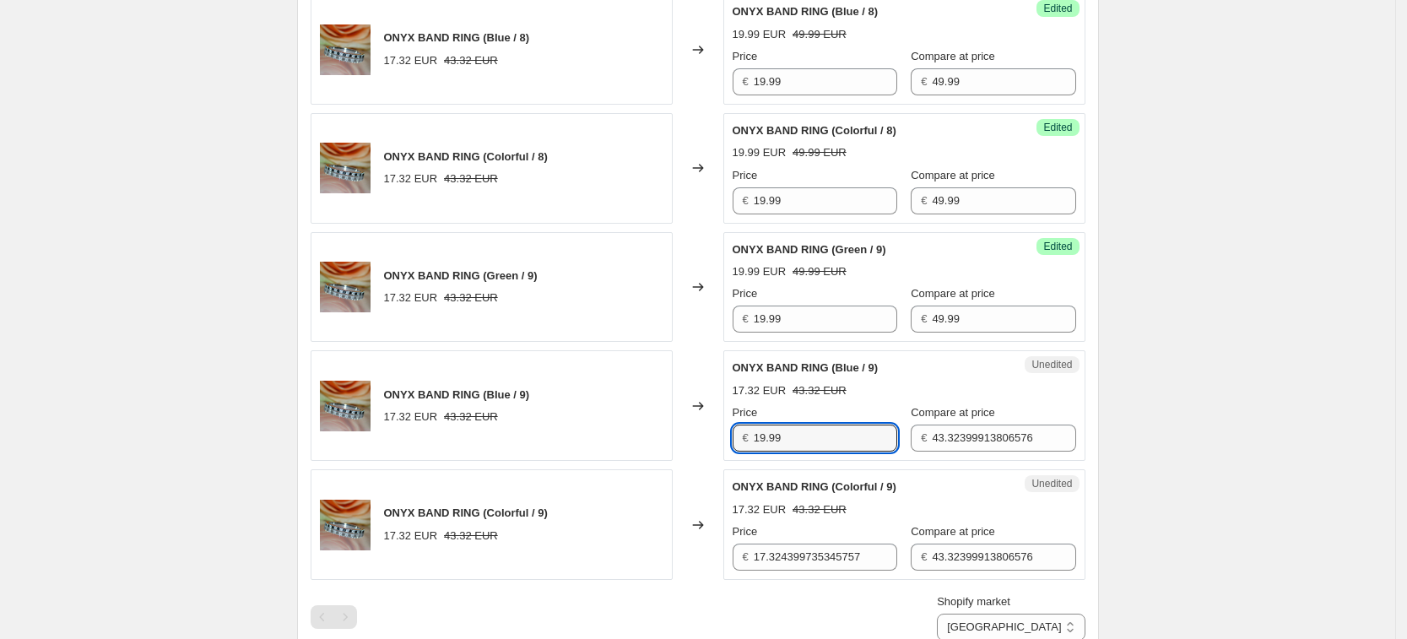
type input "19.99"
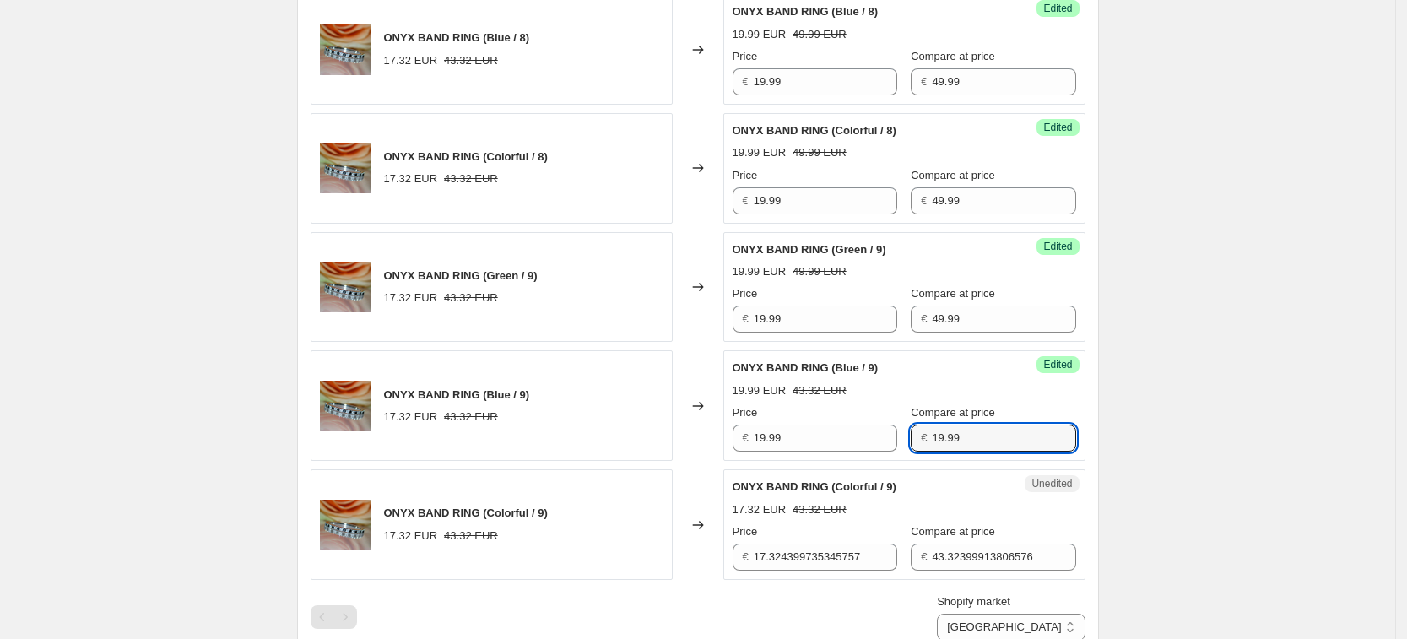
type input "19.99"
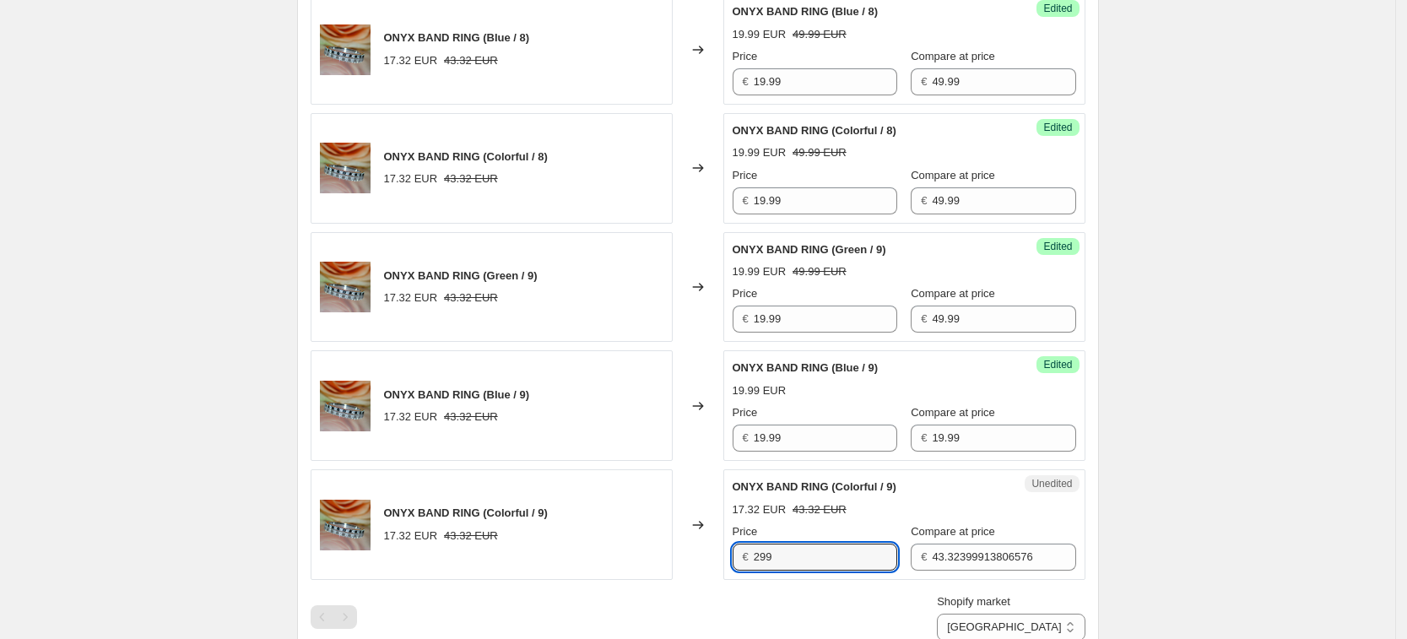
type input "299"
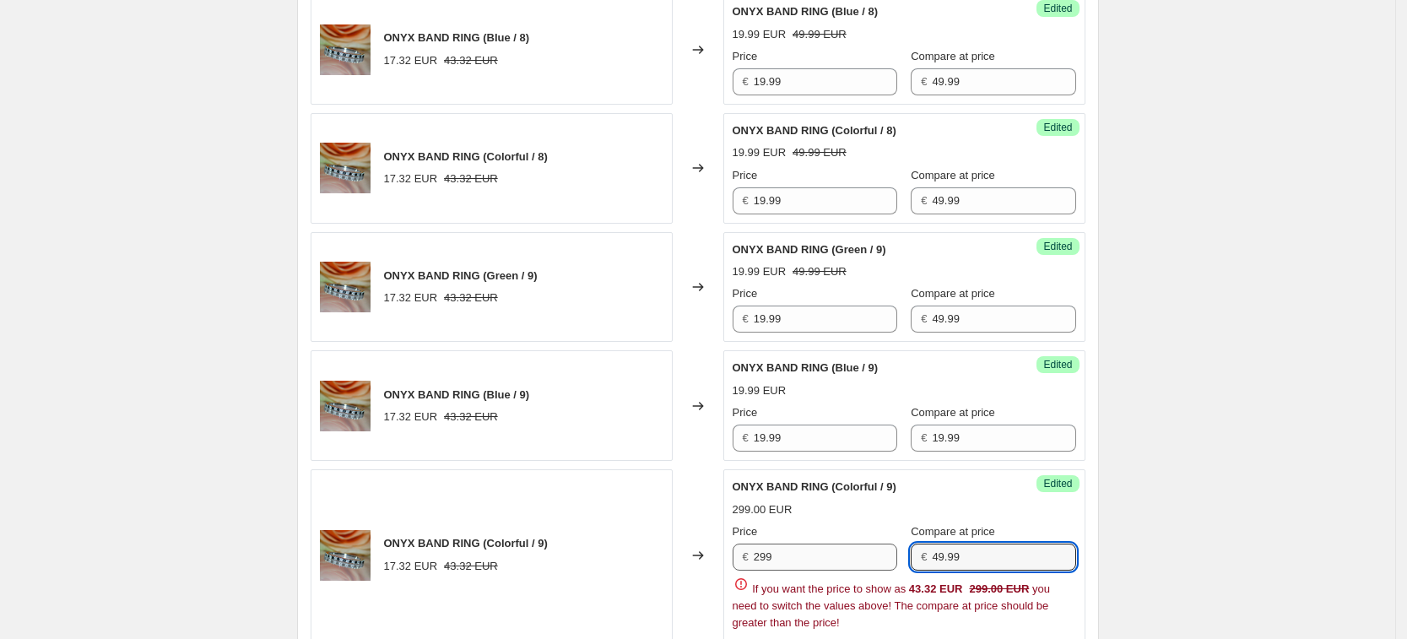
type input "49.99"
click at [811, 561] on input "299" at bounding box center [824, 556] width 143 height 27
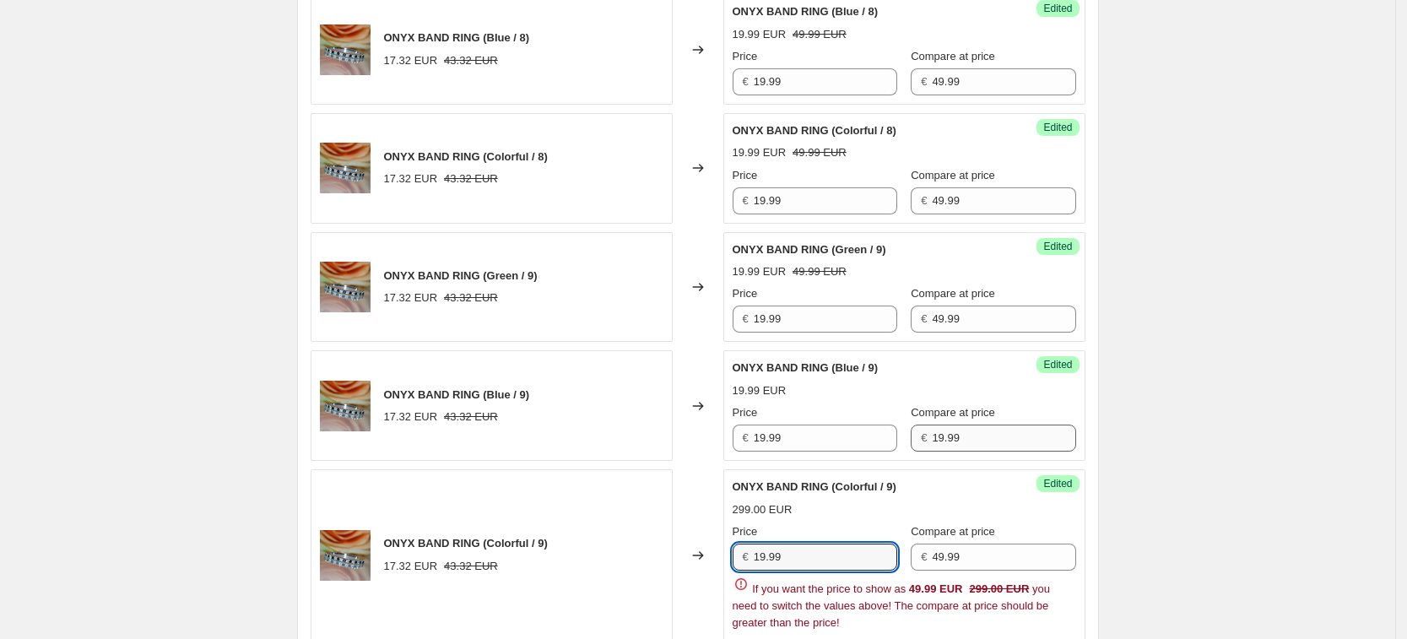
type input "19.99"
click at [963, 446] on input "19.99" at bounding box center [1003, 437] width 143 height 27
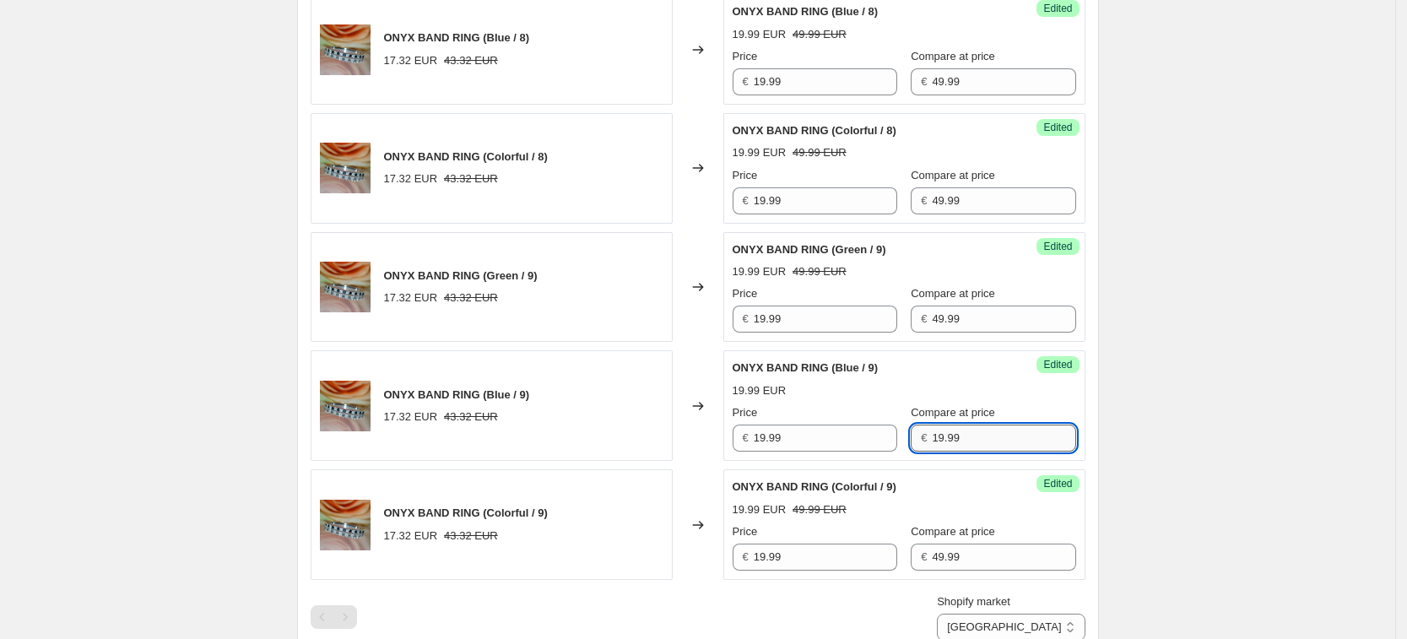
click at [963, 446] on input "19.99" at bounding box center [1003, 437] width 143 height 27
type input "49.99"
click at [1055, 630] on select "[GEOGRAPHIC_DATA] [GEOGRAPHIC_DATA] [GEOGRAPHIC_DATA] [GEOGRAPHIC_DATA]" at bounding box center [1011, 626] width 148 height 27
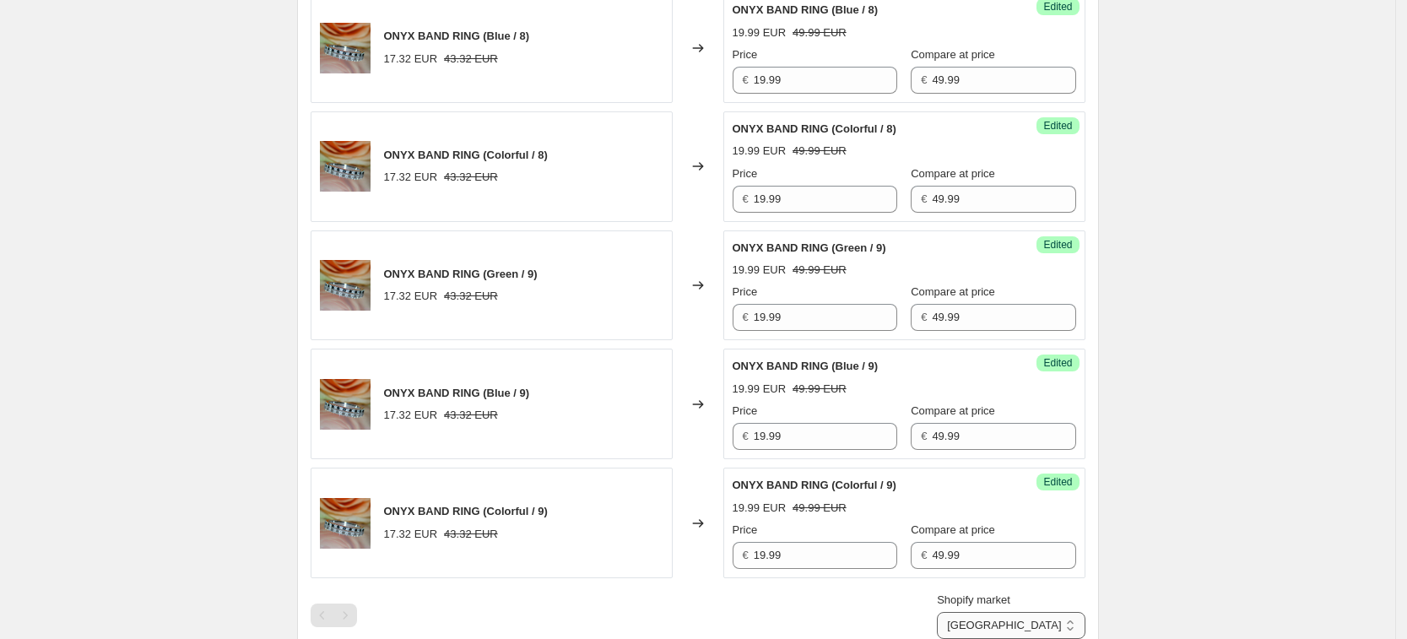
select select "34367406236"
click at [1013, 612] on select "[GEOGRAPHIC_DATA] [GEOGRAPHIC_DATA] [GEOGRAPHIC_DATA] [GEOGRAPHIC_DATA]" at bounding box center [1011, 625] width 148 height 27
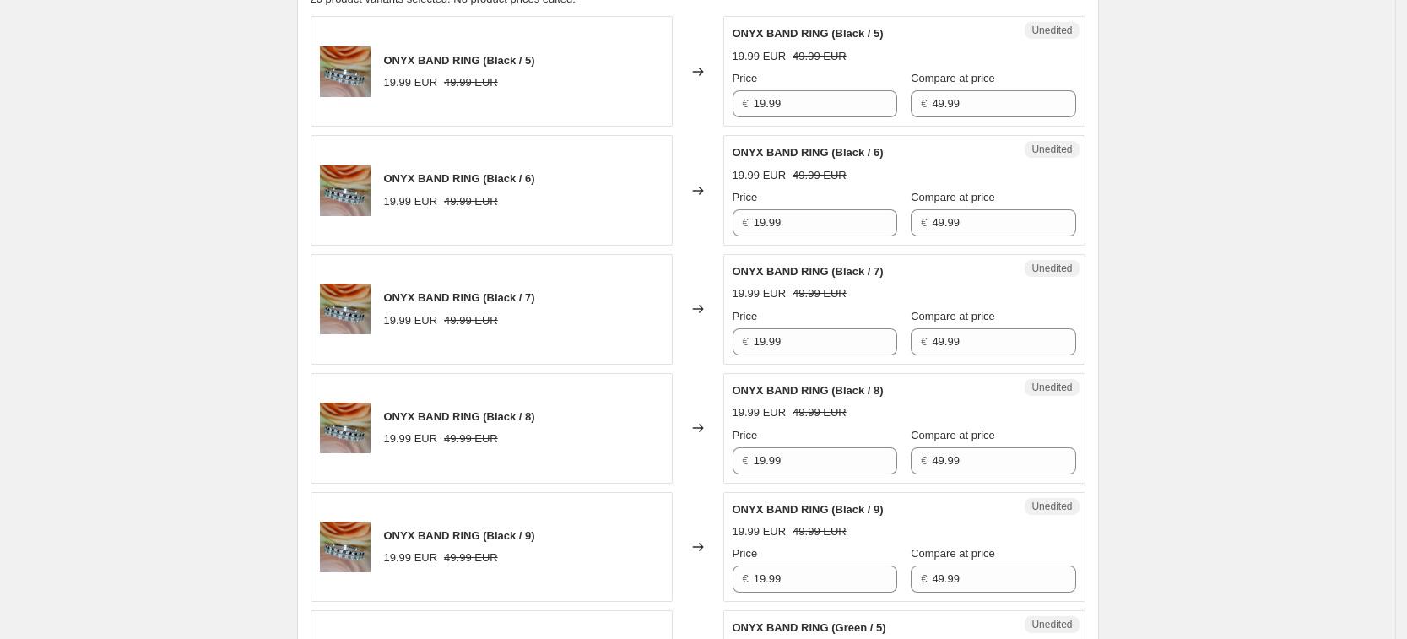
scroll to position [1038, 0]
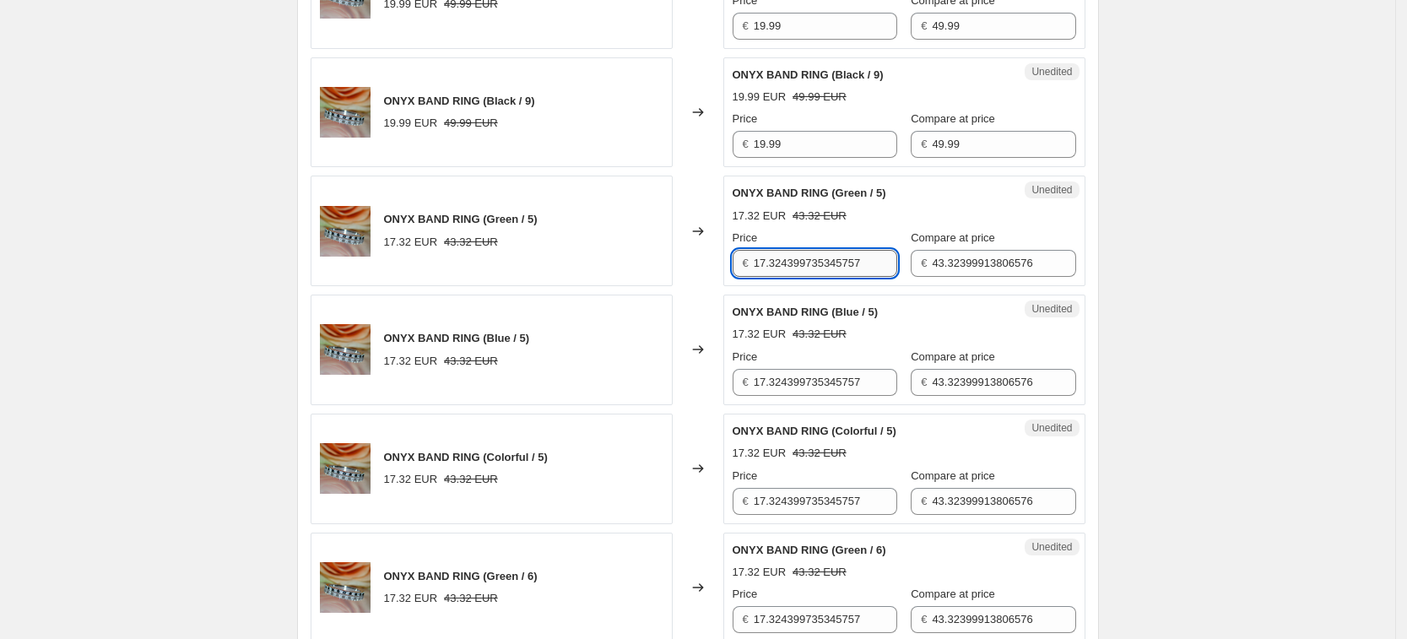
click at [810, 272] on input "17.324399735345757" at bounding box center [824, 263] width 143 height 27
click at [813, 267] on input "17.324399735345757" at bounding box center [824, 263] width 143 height 27
click at [818, 263] on input "17.324399735345757" at bounding box center [824, 263] width 143 height 27
type input "19.99"
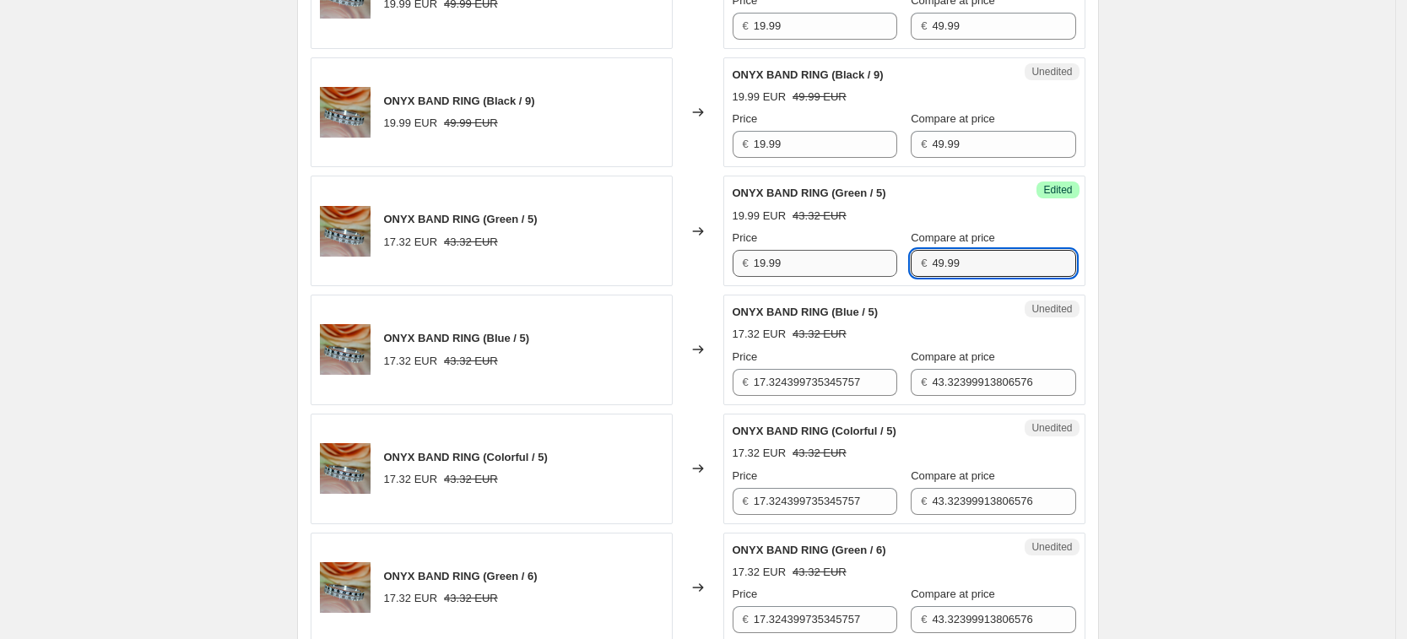
type input "49.99"
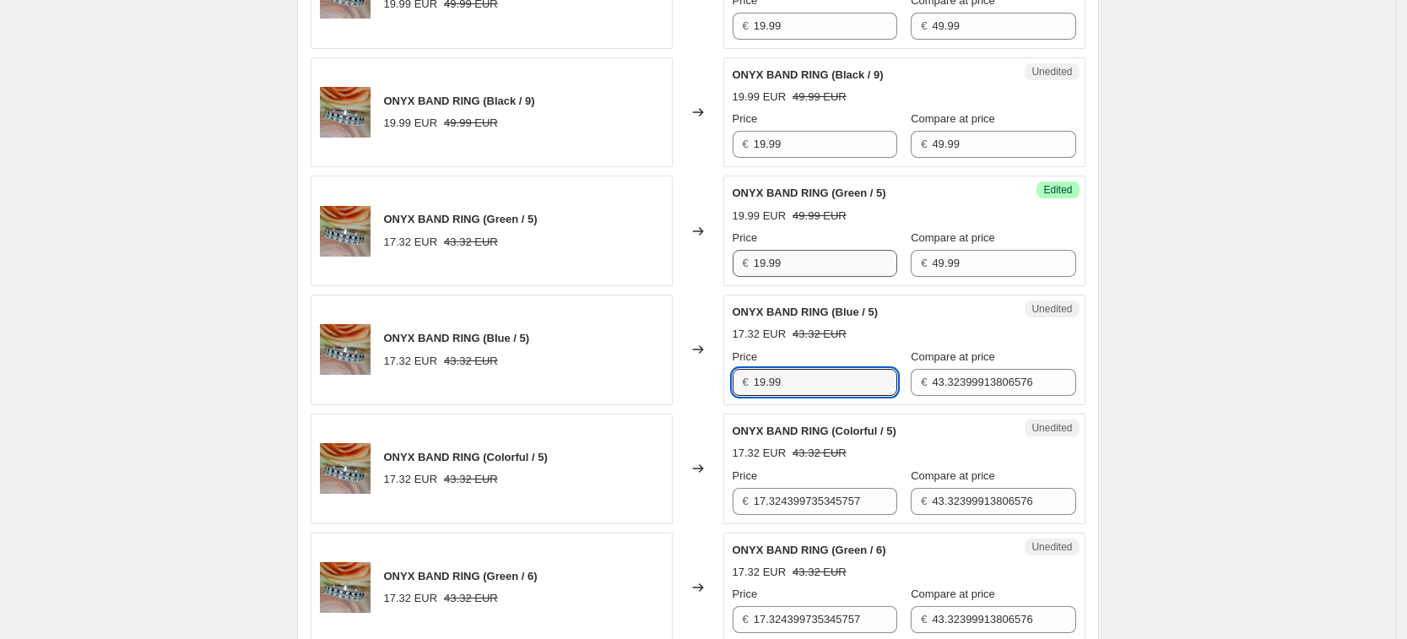
type input "19.99"
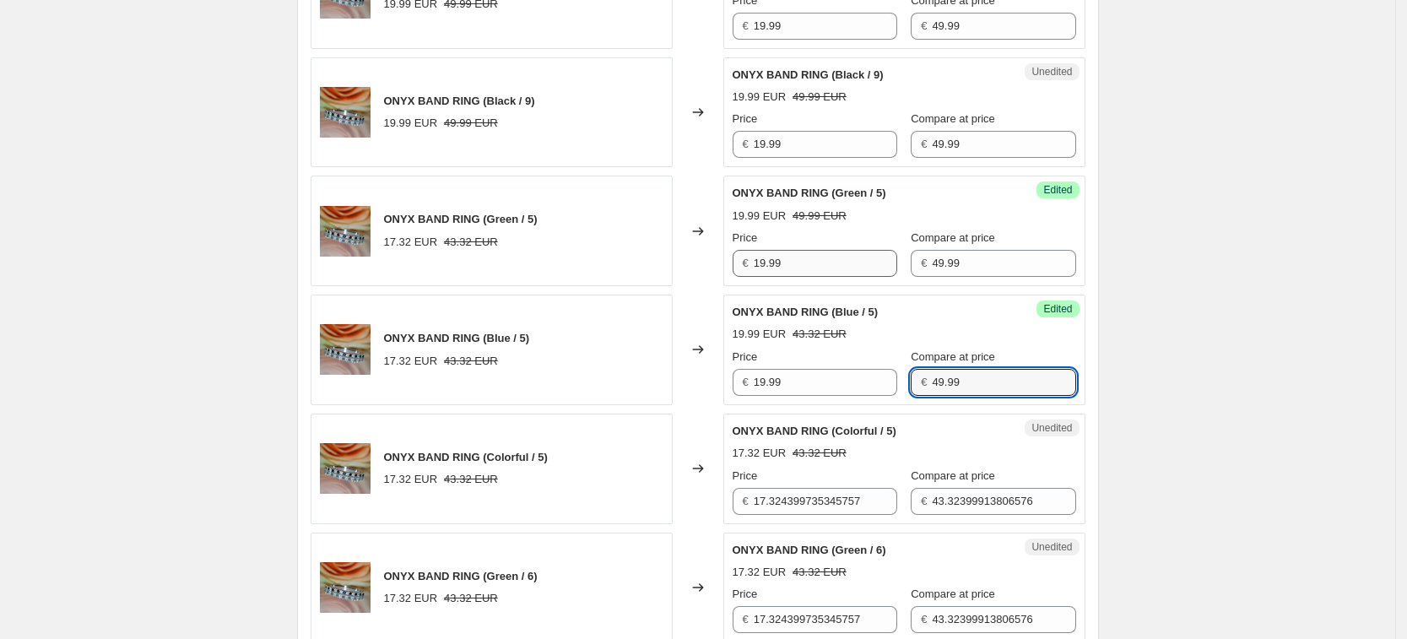
type input "49.99"
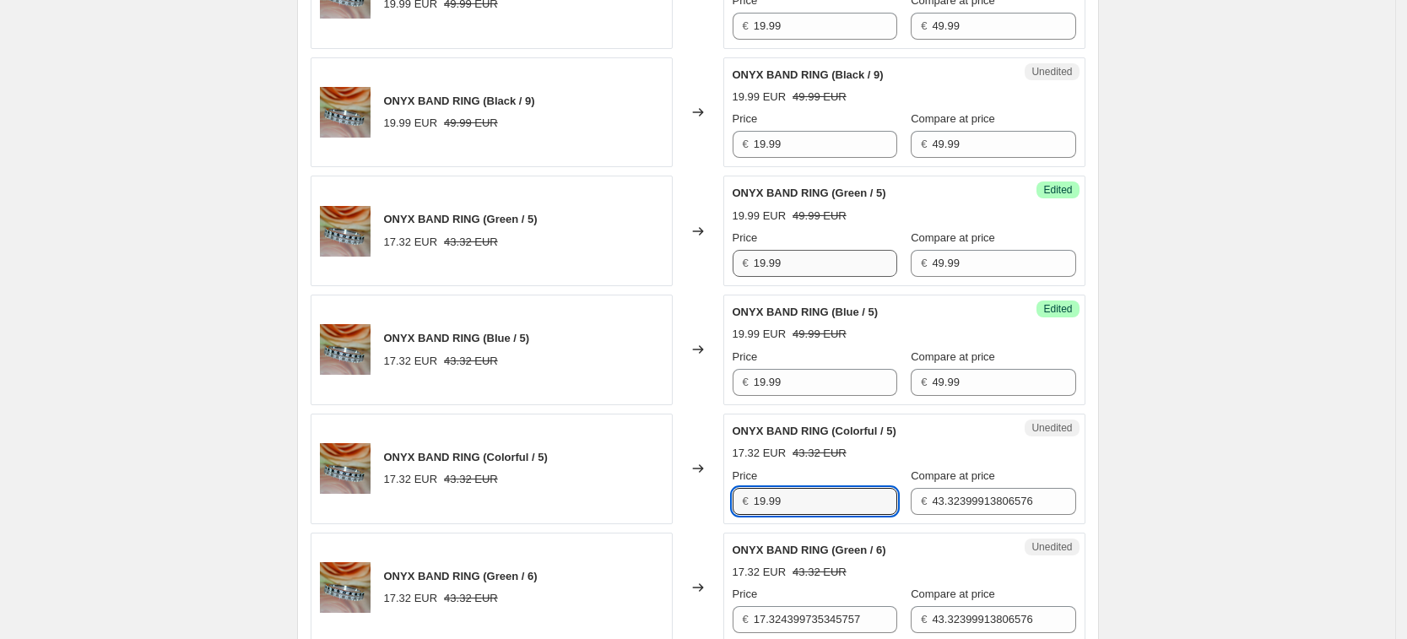
type input "19.99"
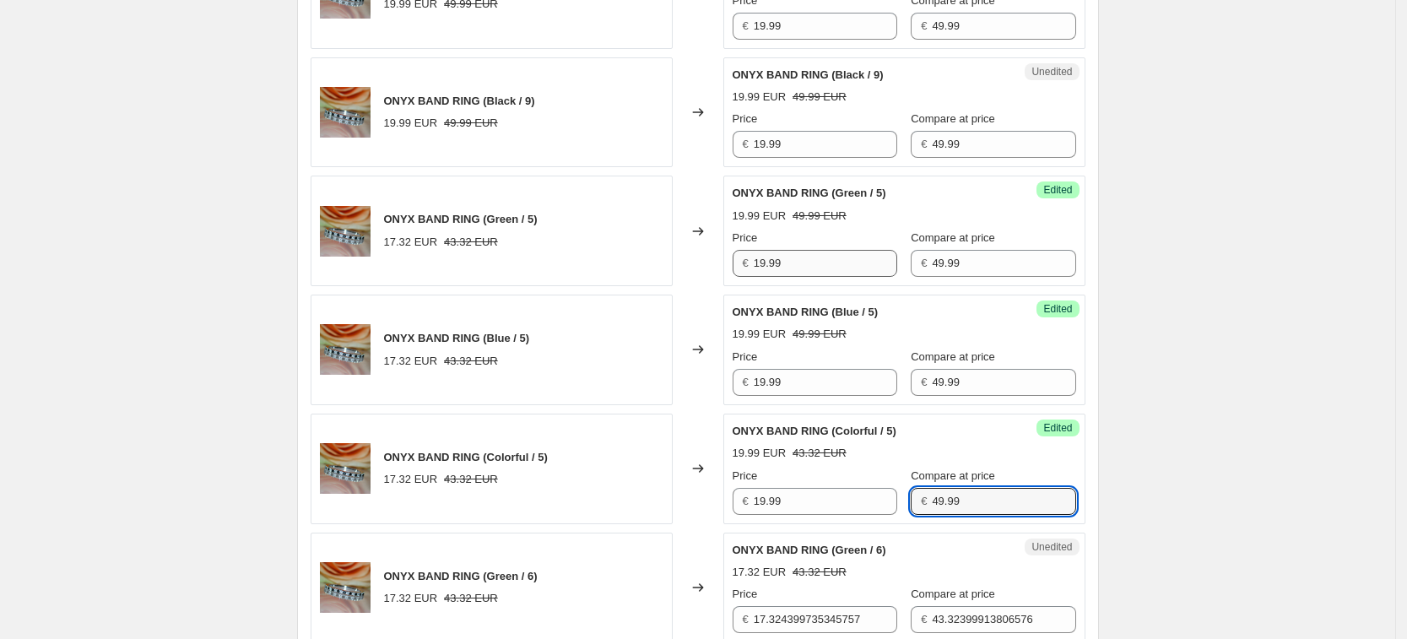
type input "49.99"
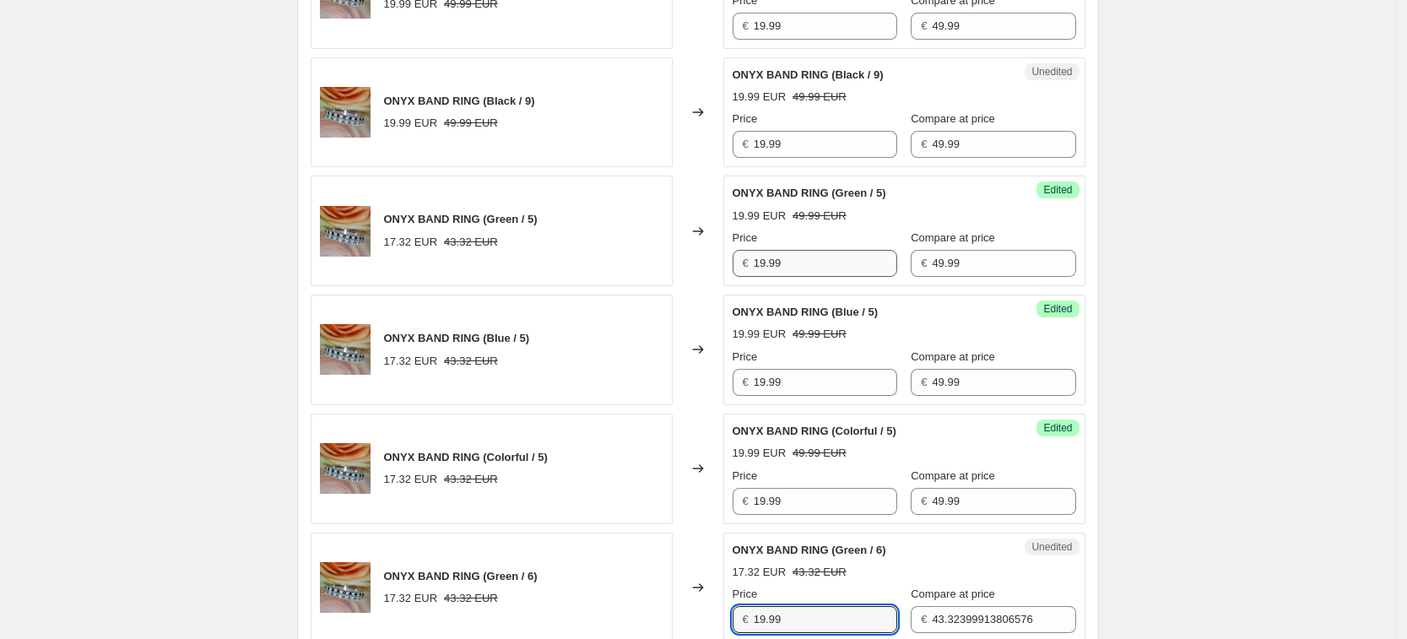
type input "19.99"
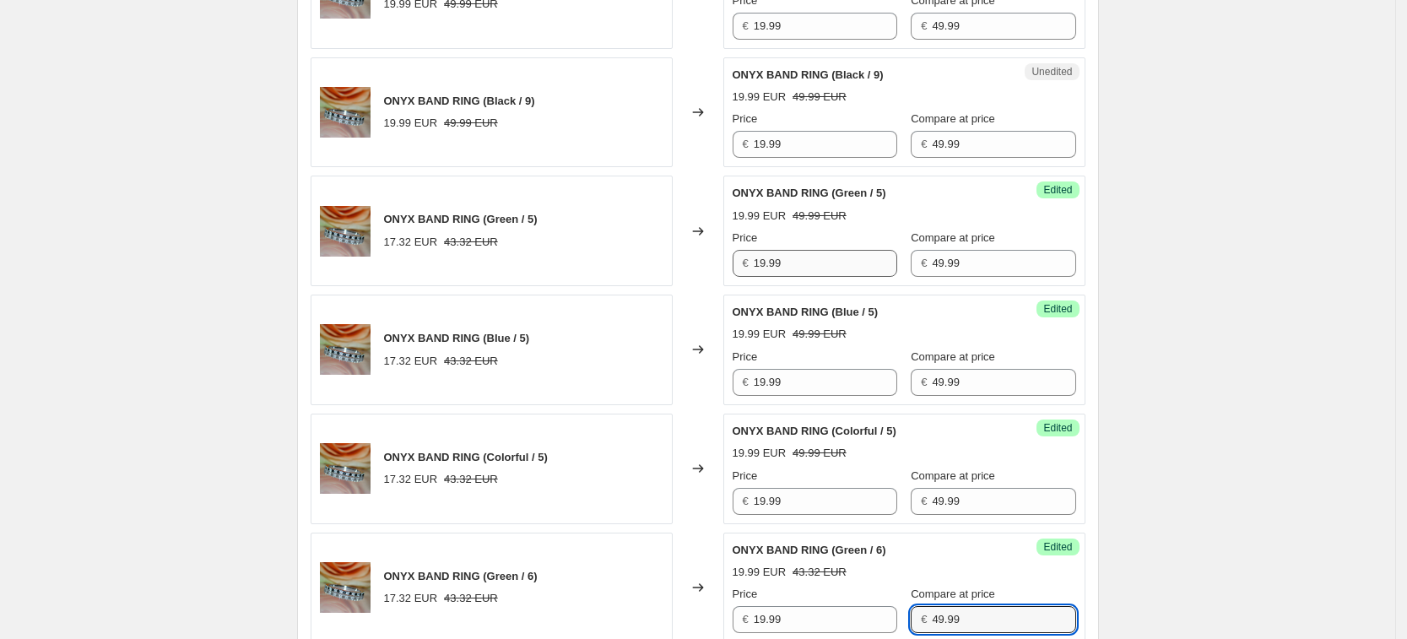
type input "49.99"
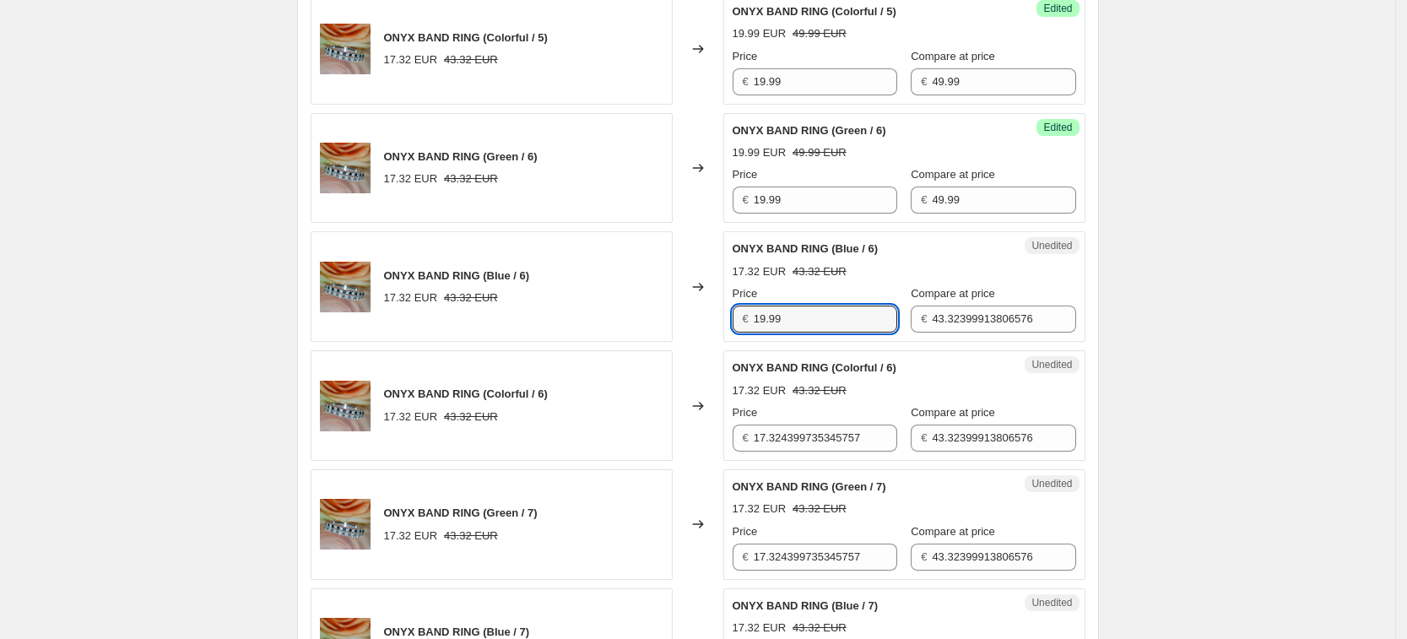
type input "19.99"
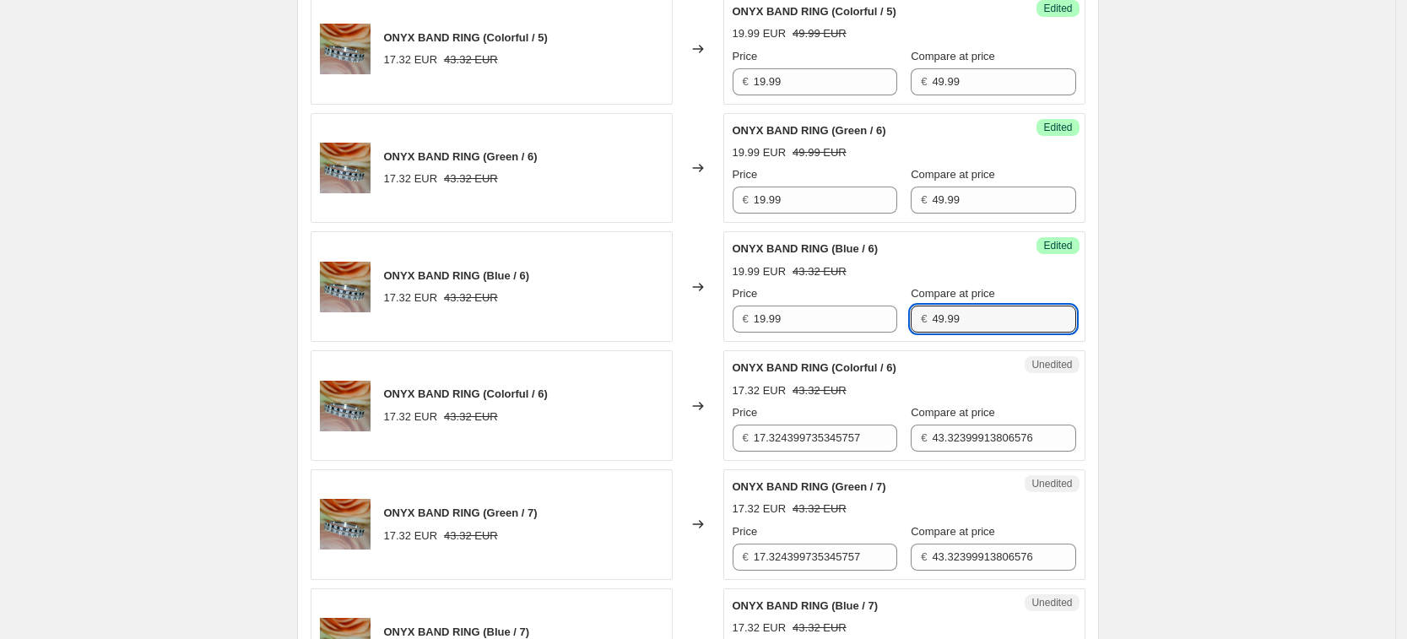
type input "49.99"
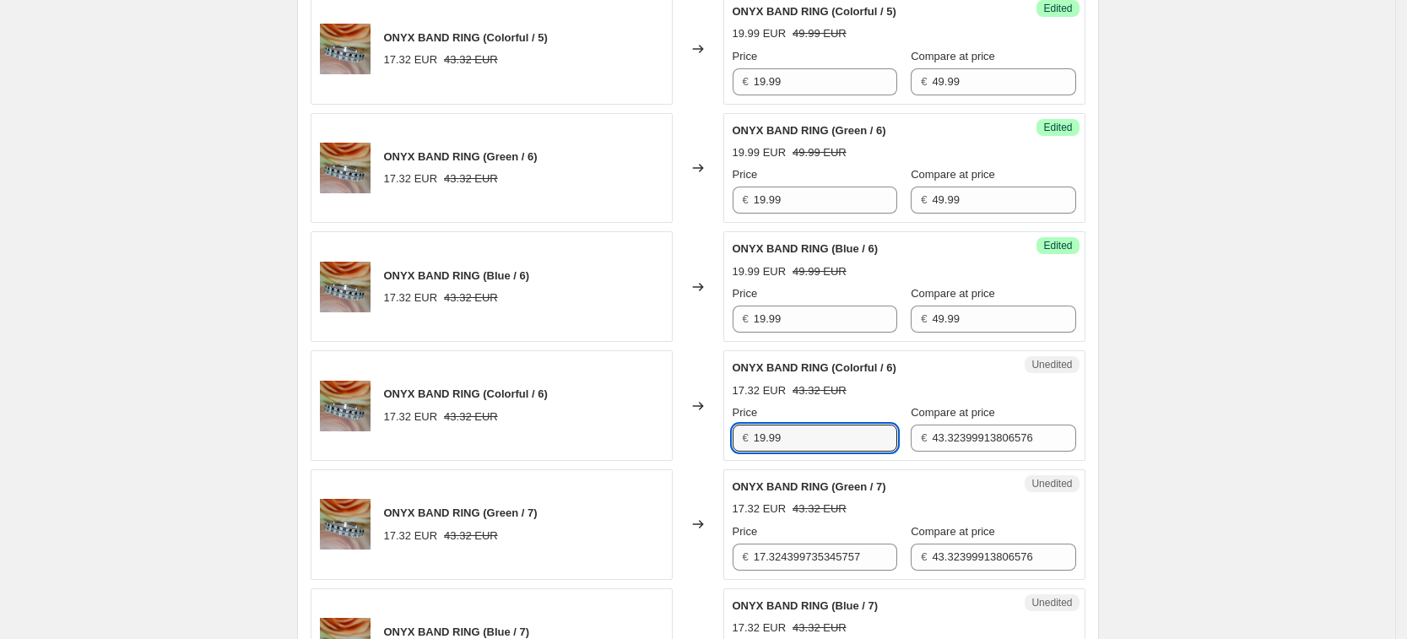
type input "19.99"
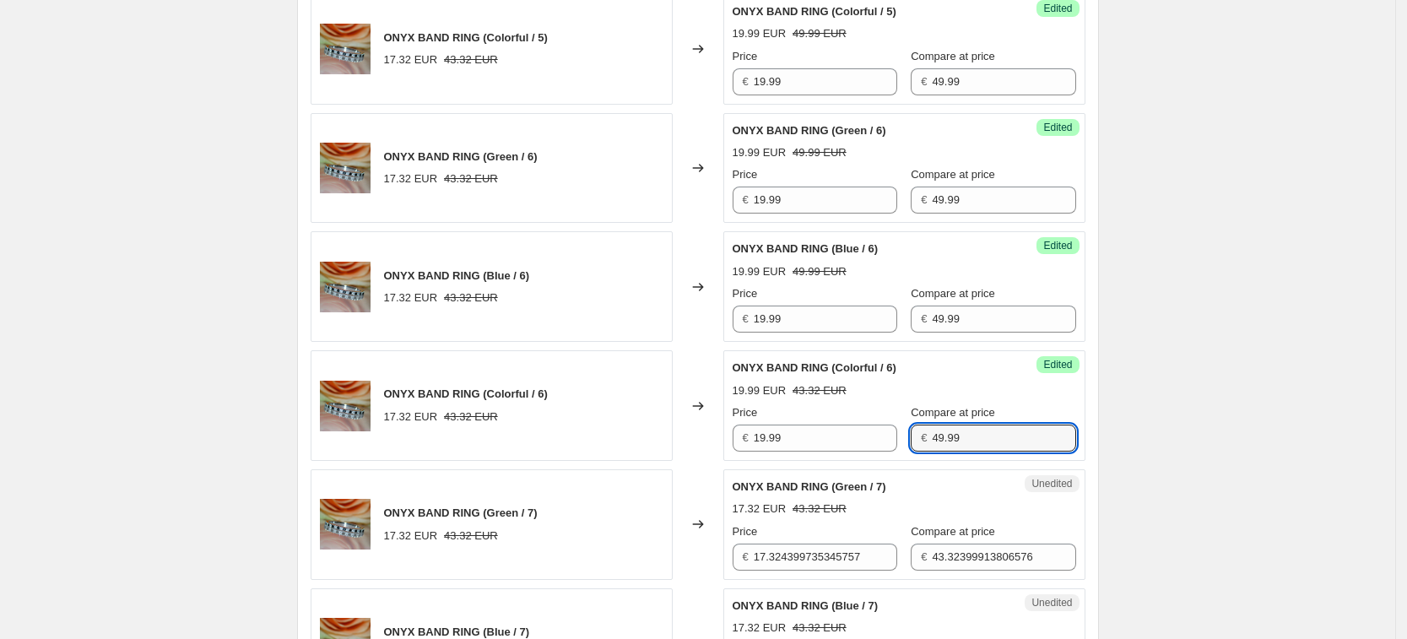
type input "49.99"
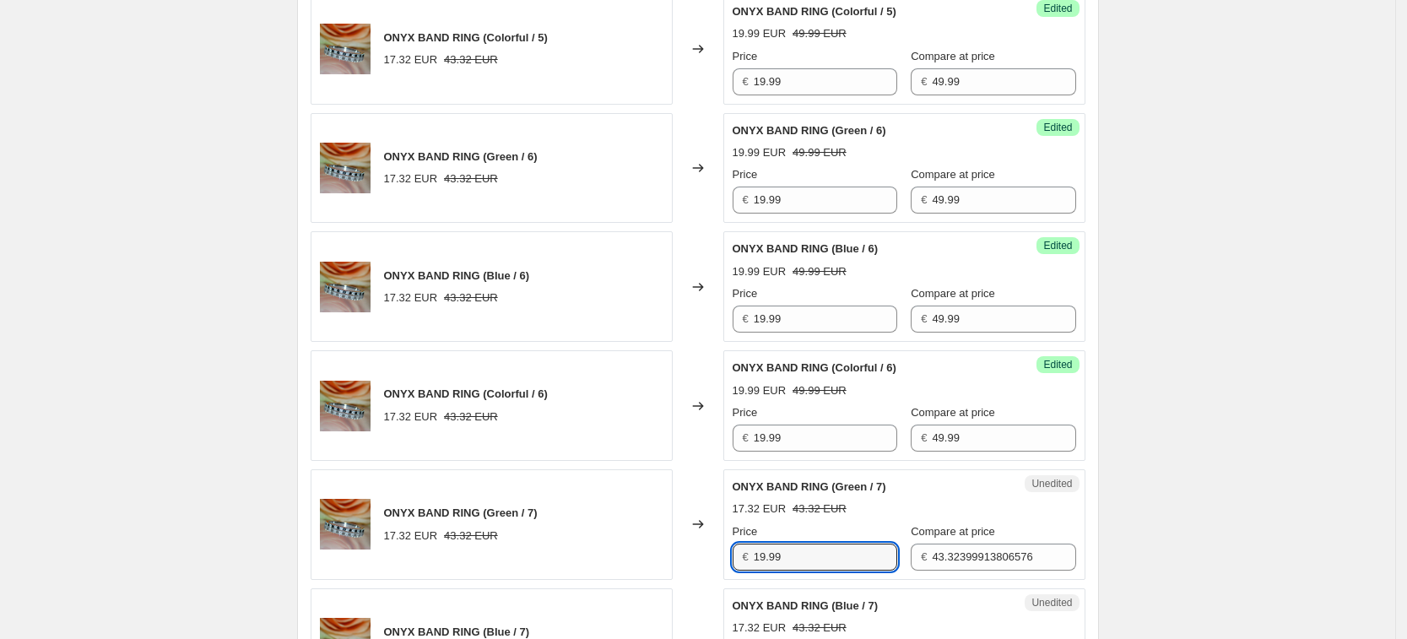
type input "19.99"
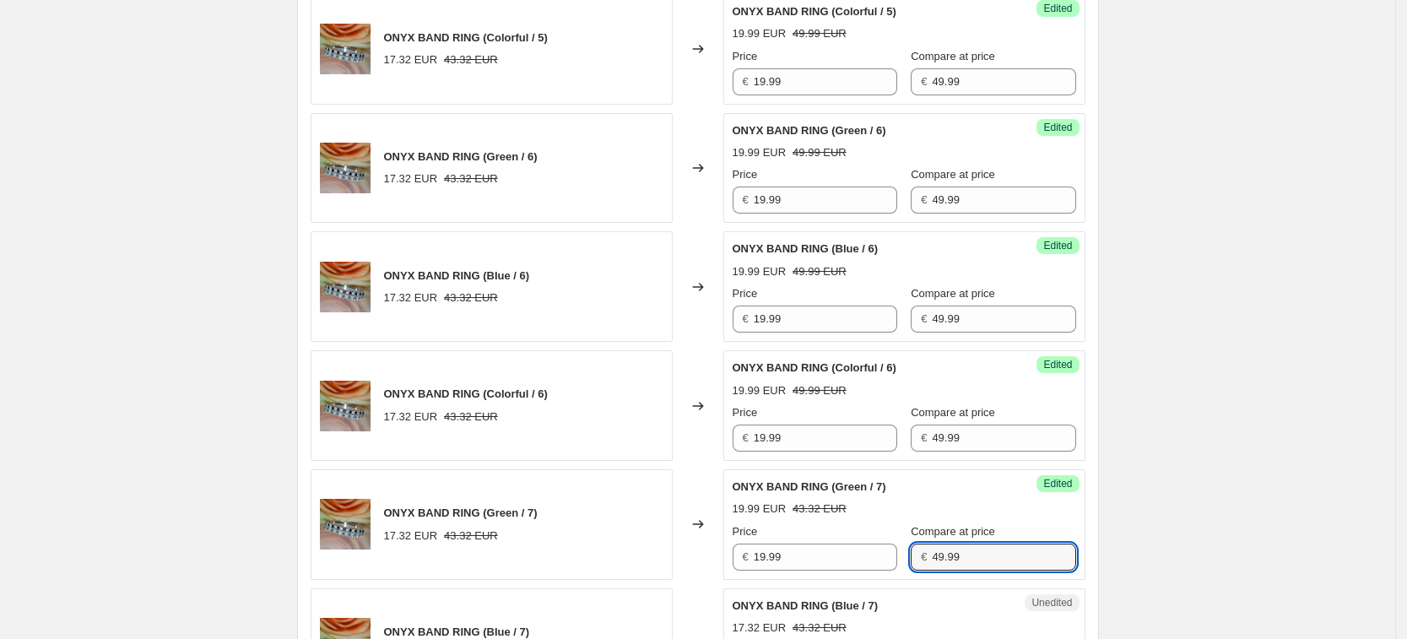
type input "49.99"
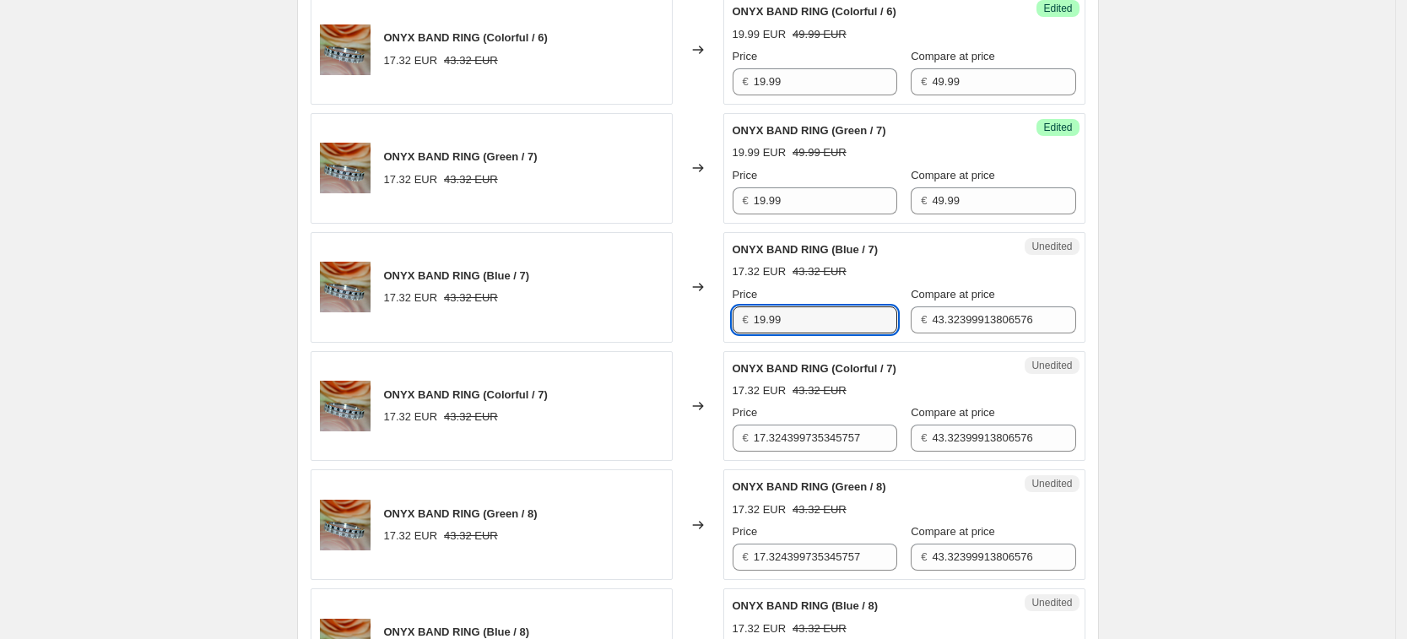
type input "19.99"
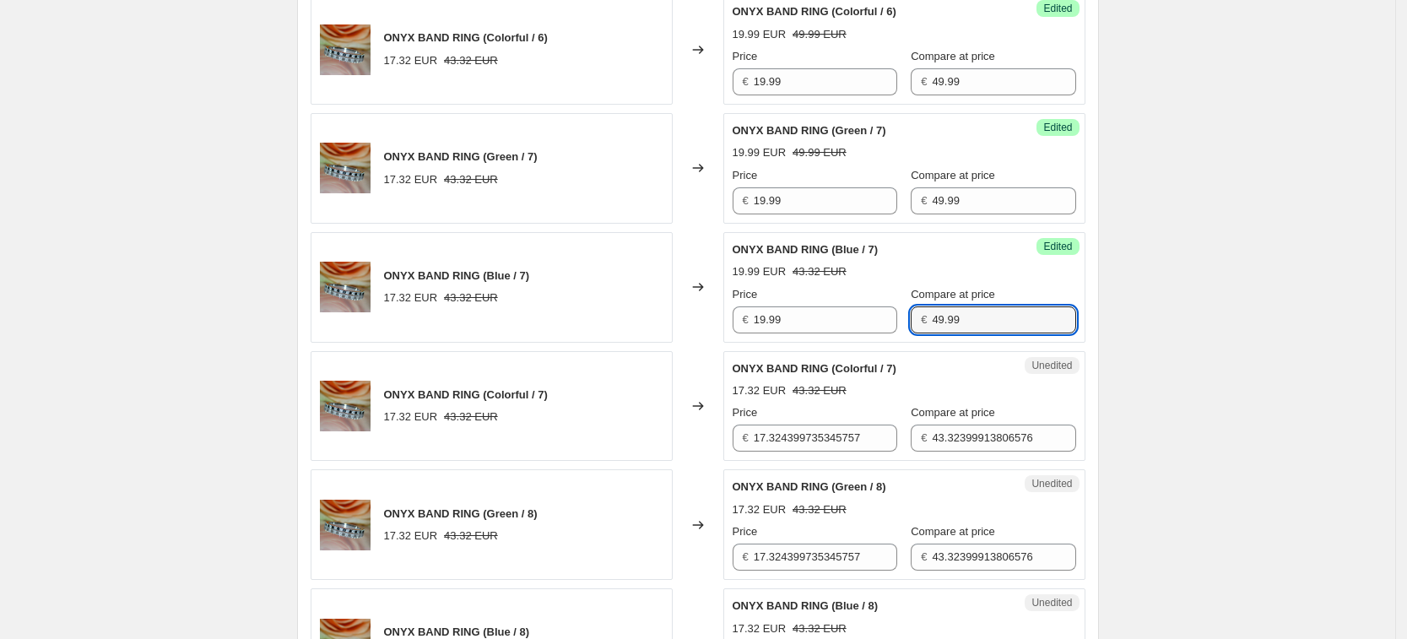
type input "49.99"
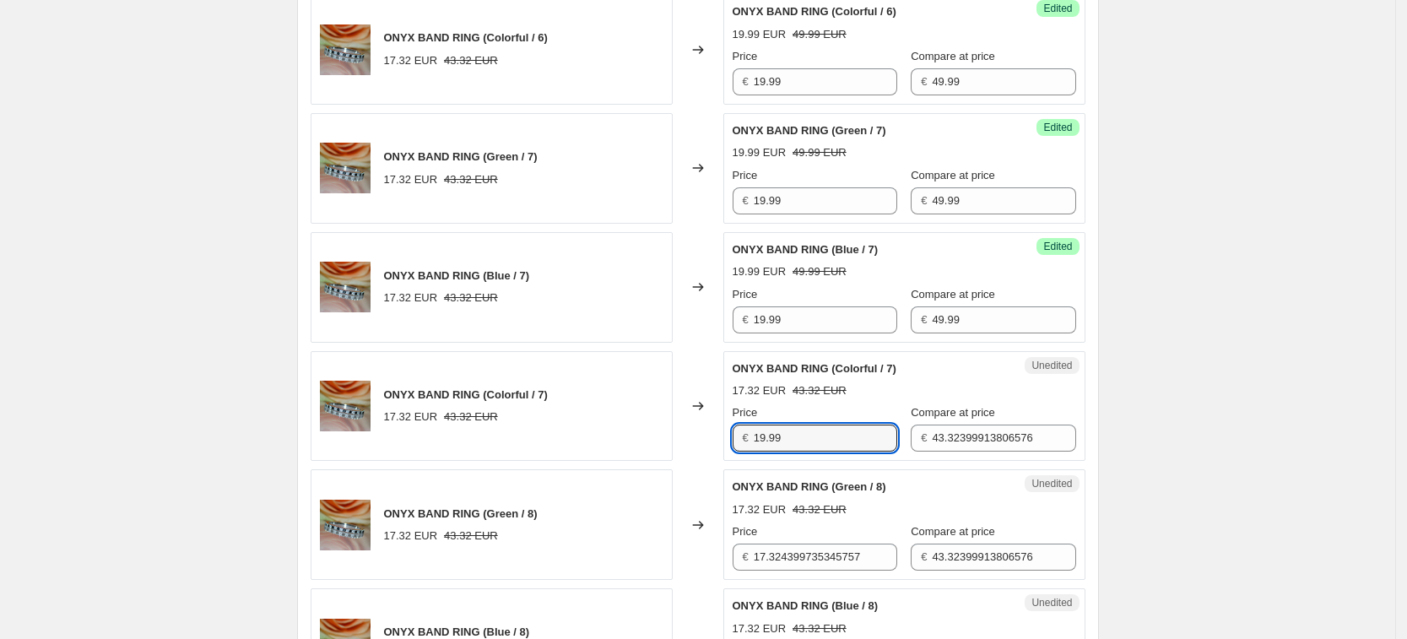
type input "19.99"
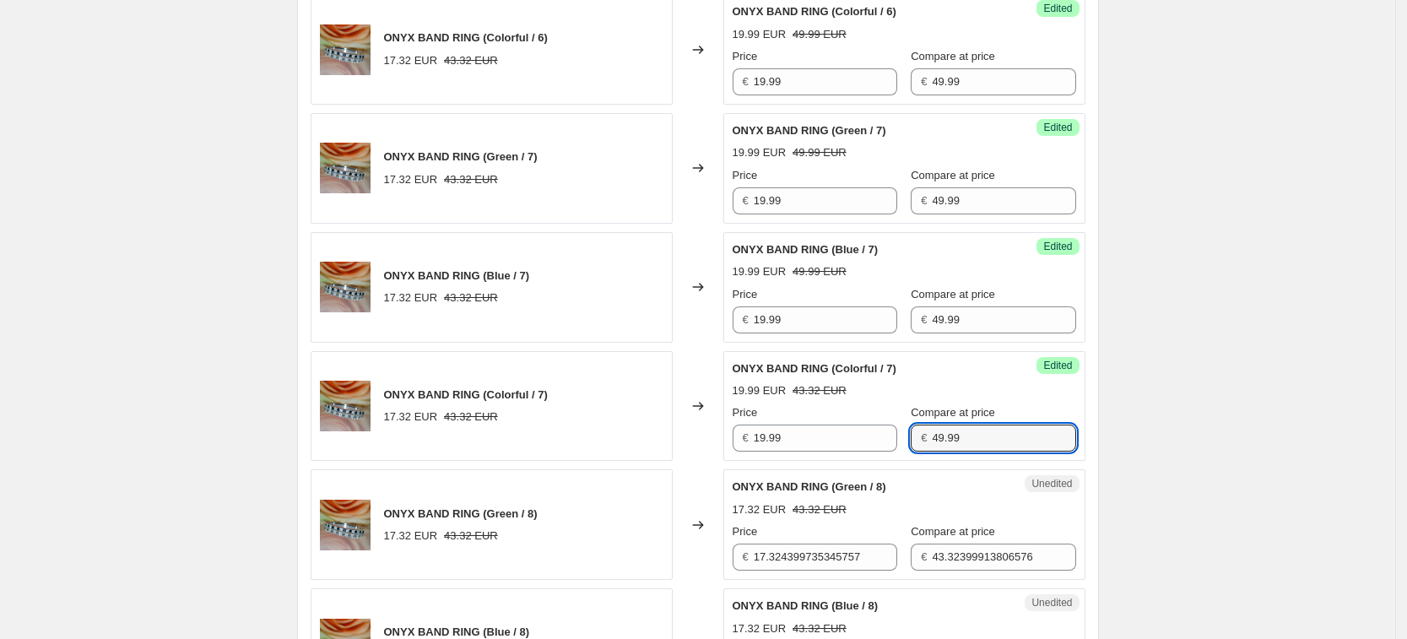
type input "49.99"
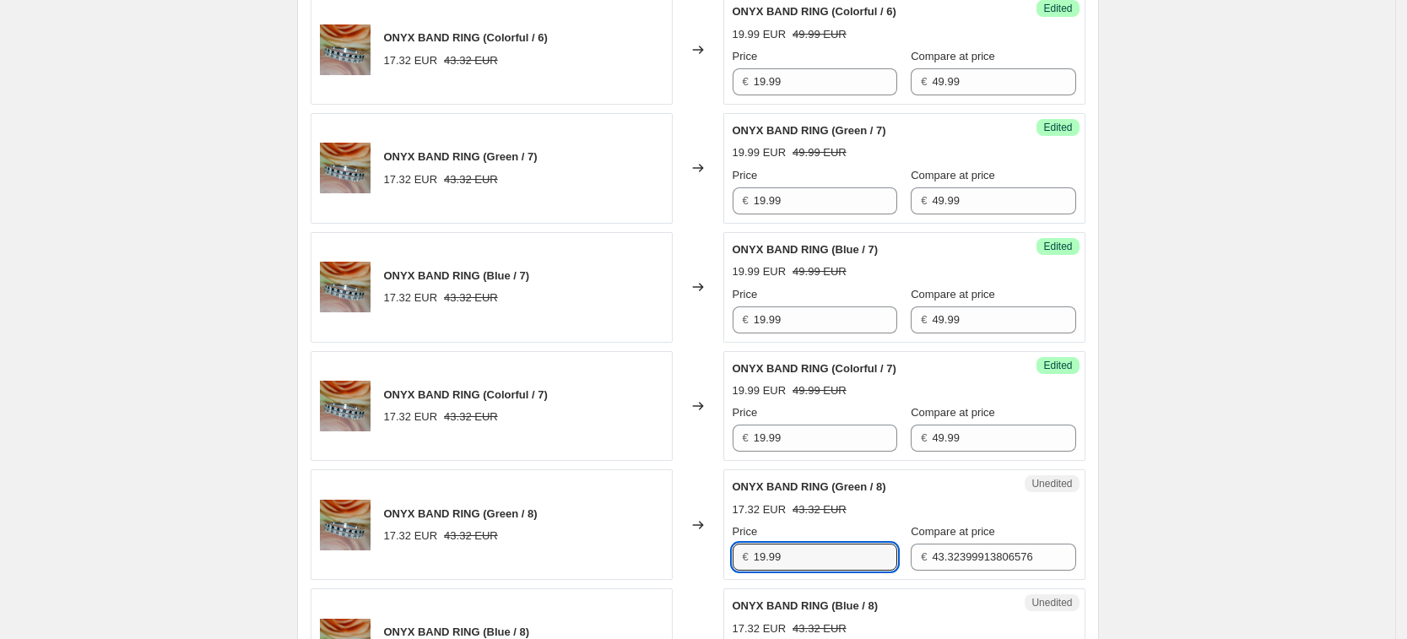
type input "19.99"
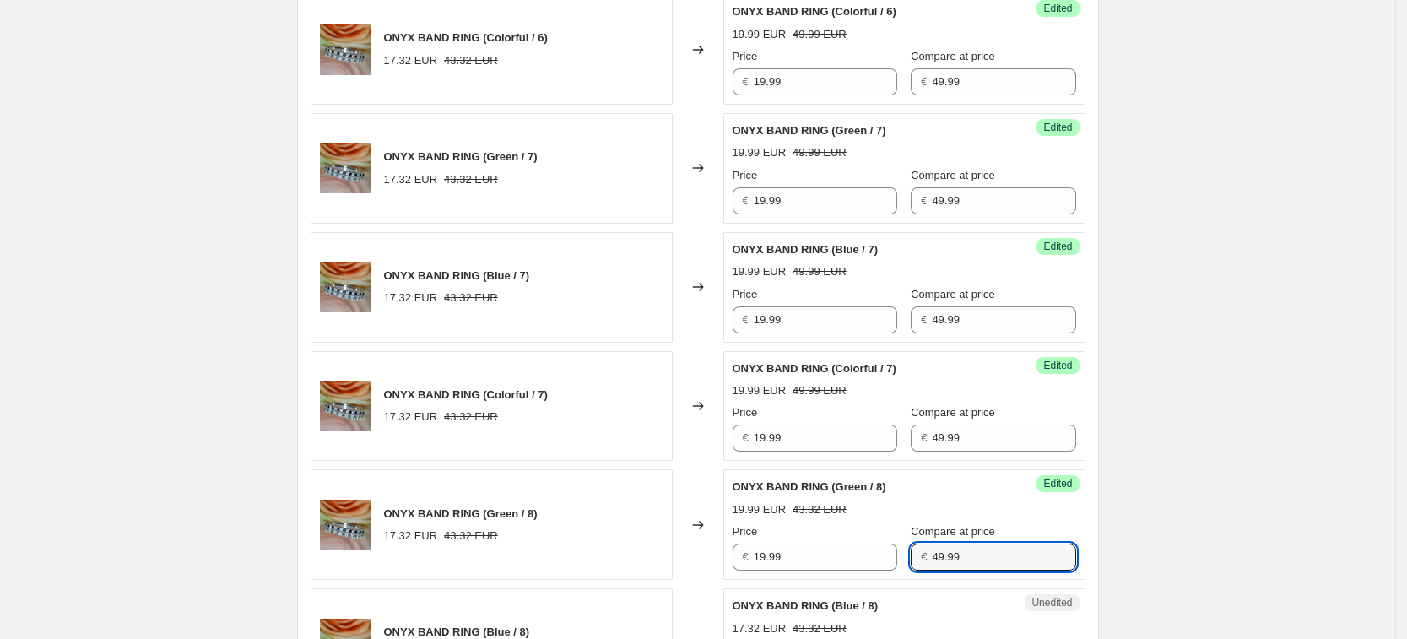
type input "49.99"
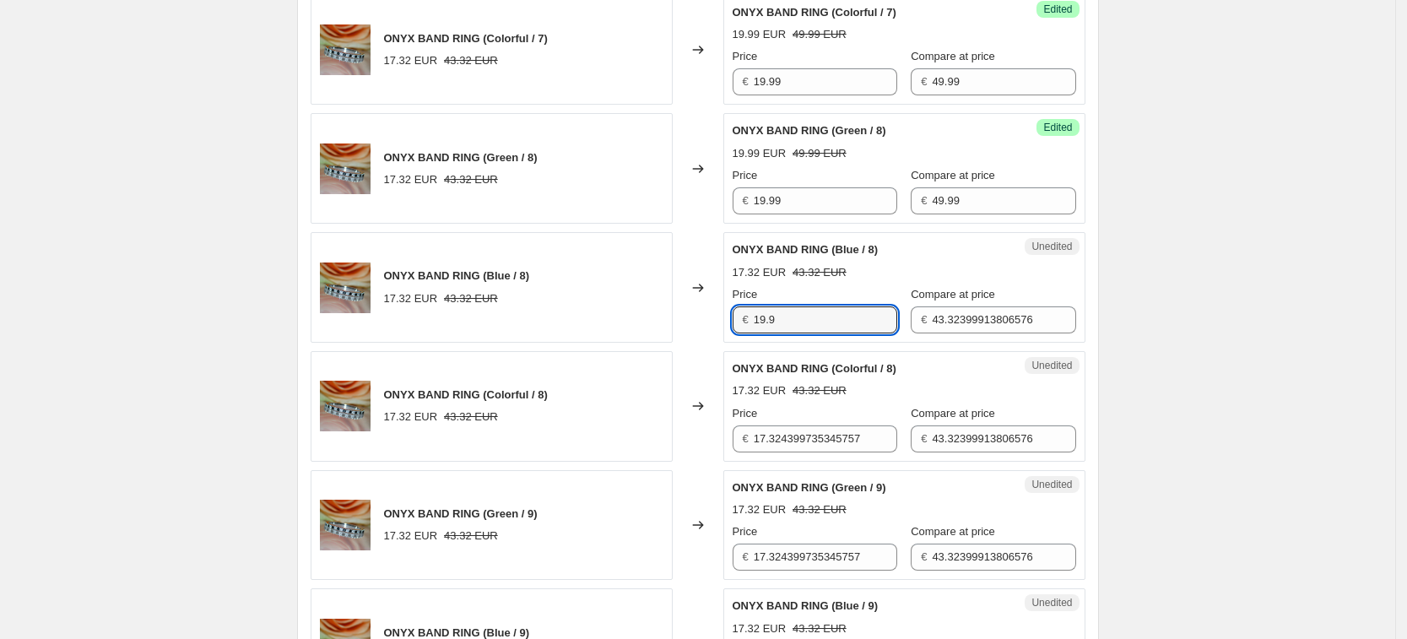
type input "19.9"
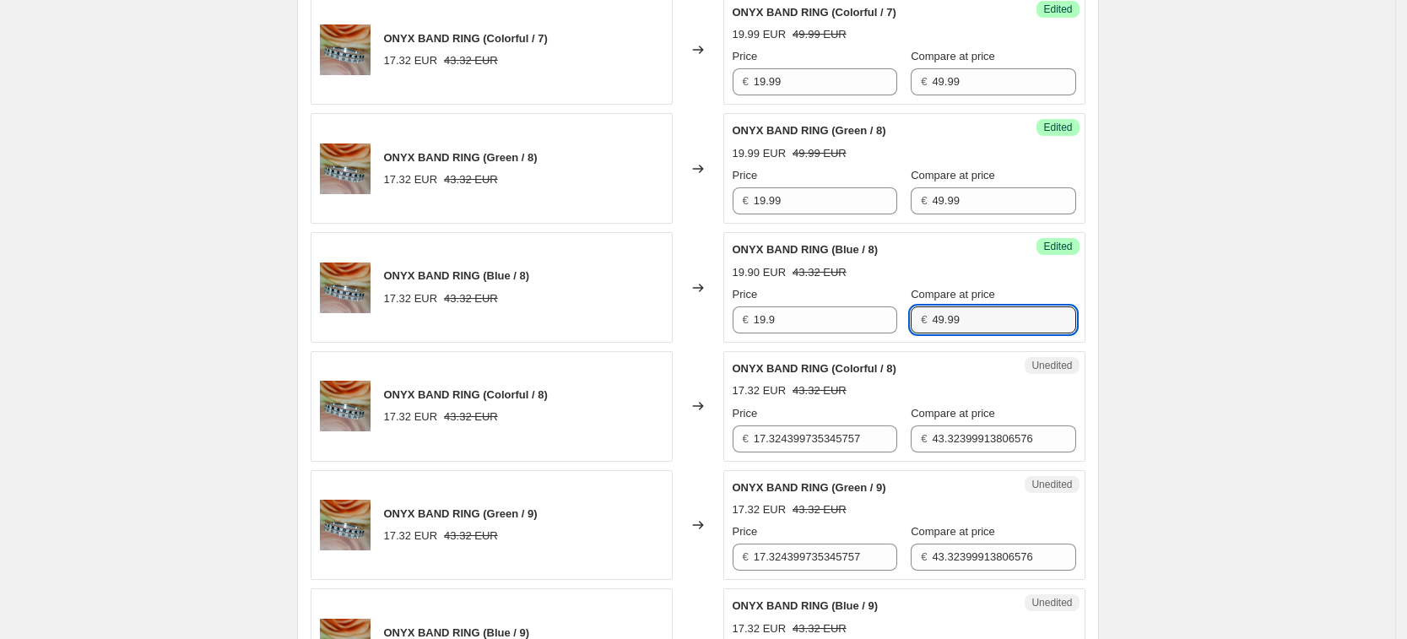
type input "49.99"
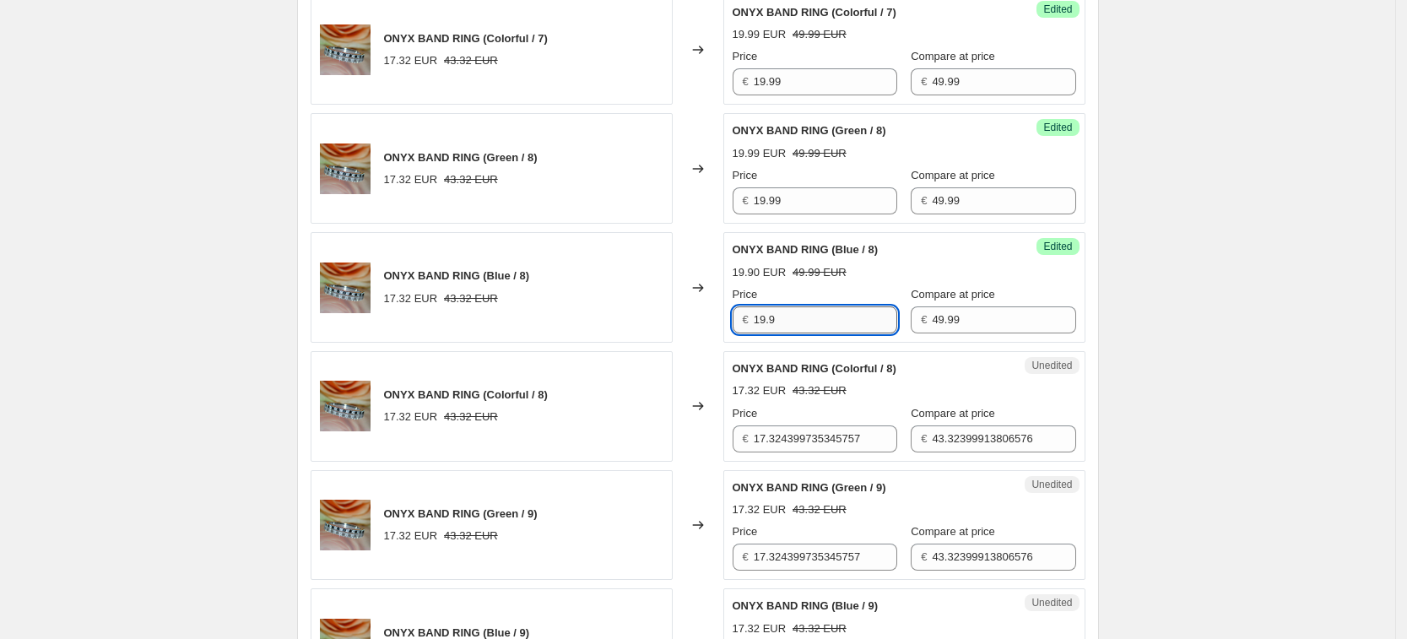
click at [851, 320] on input "19.9" at bounding box center [824, 319] width 143 height 27
type input "19.99"
click at [835, 428] on input "17.324399735345757" at bounding box center [824, 438] width 143 height 27
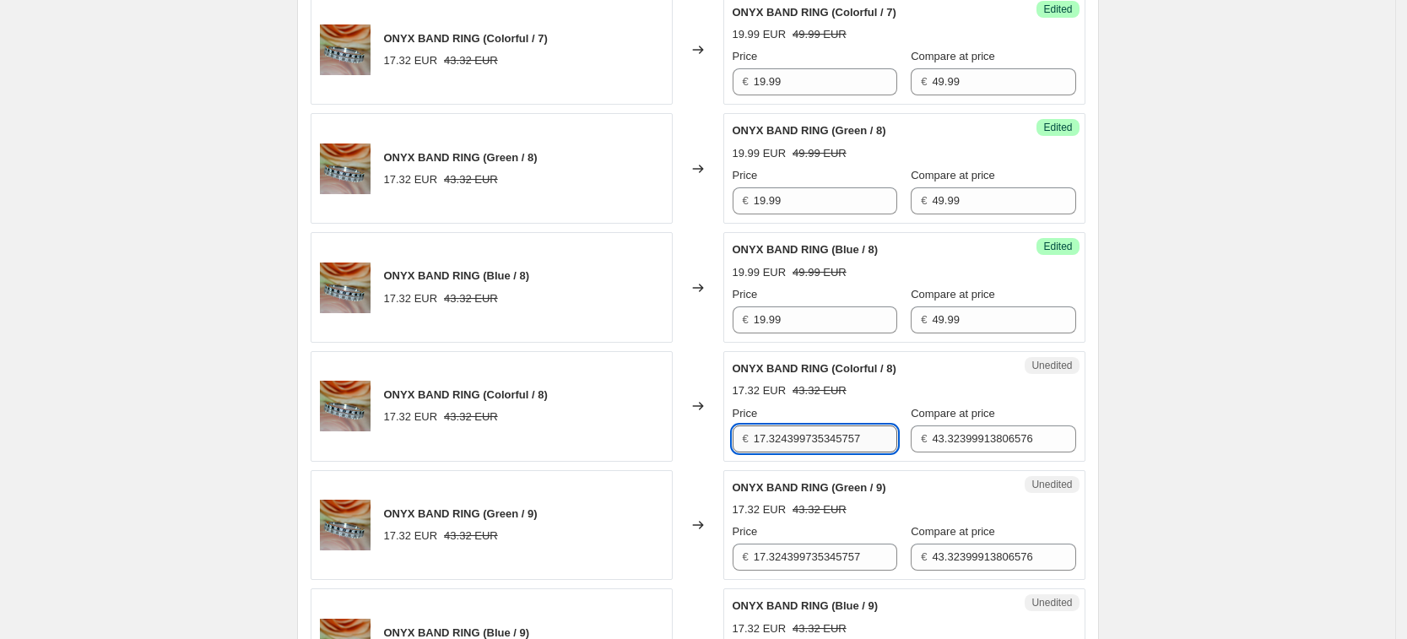
click at [835, 428] on input "17.324399735345757" at bounding box center [824, 438] width 143 height 27
type input "19.99"
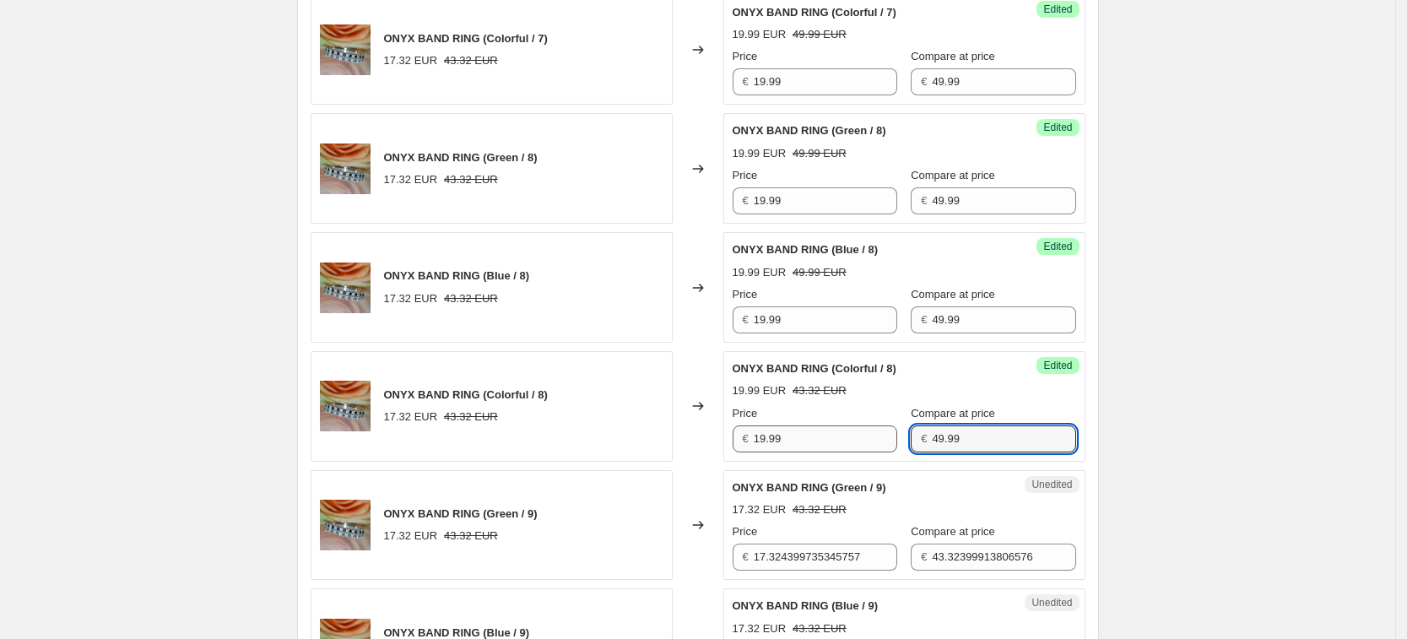
type input "49.99"
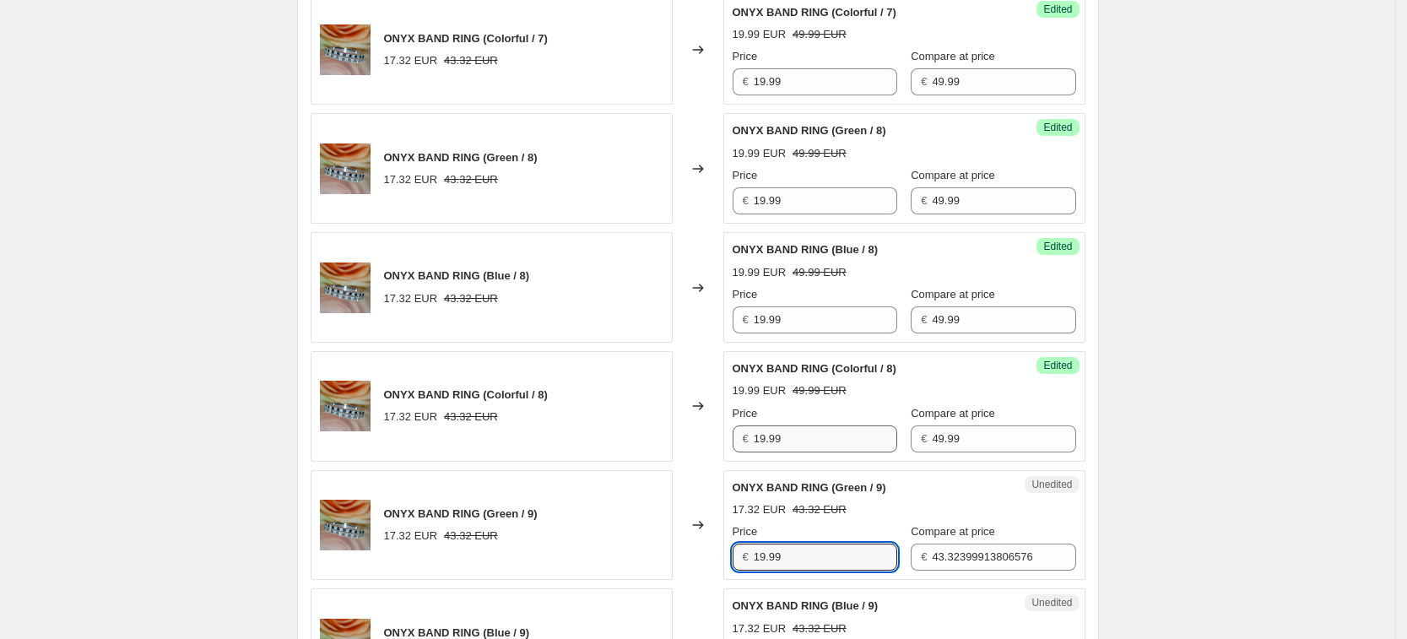
type input "19.99"
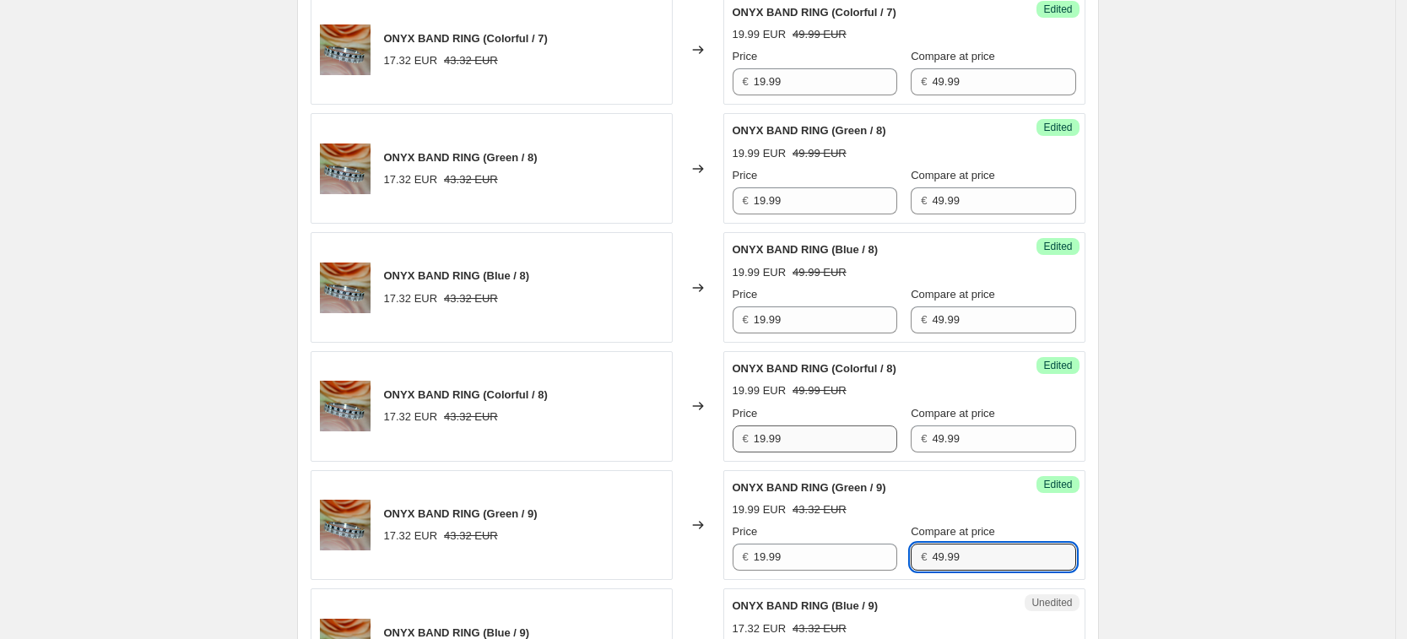
type input "49.99"
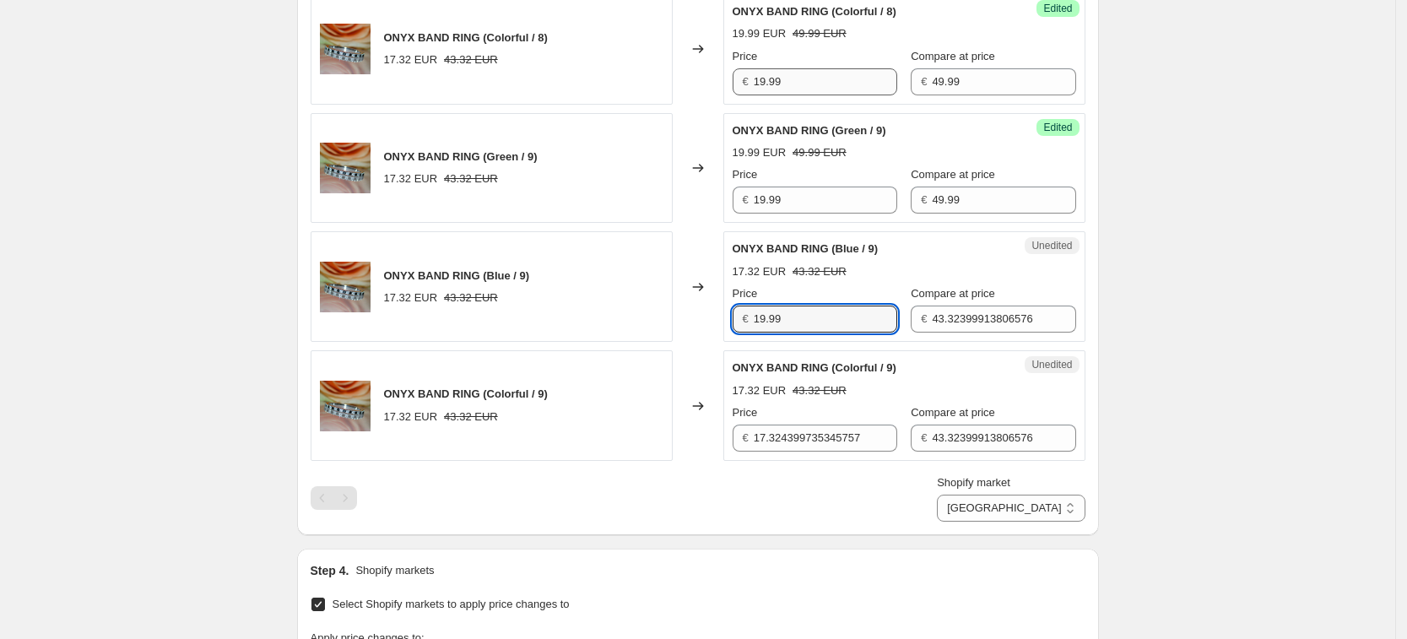
type input "19.99"
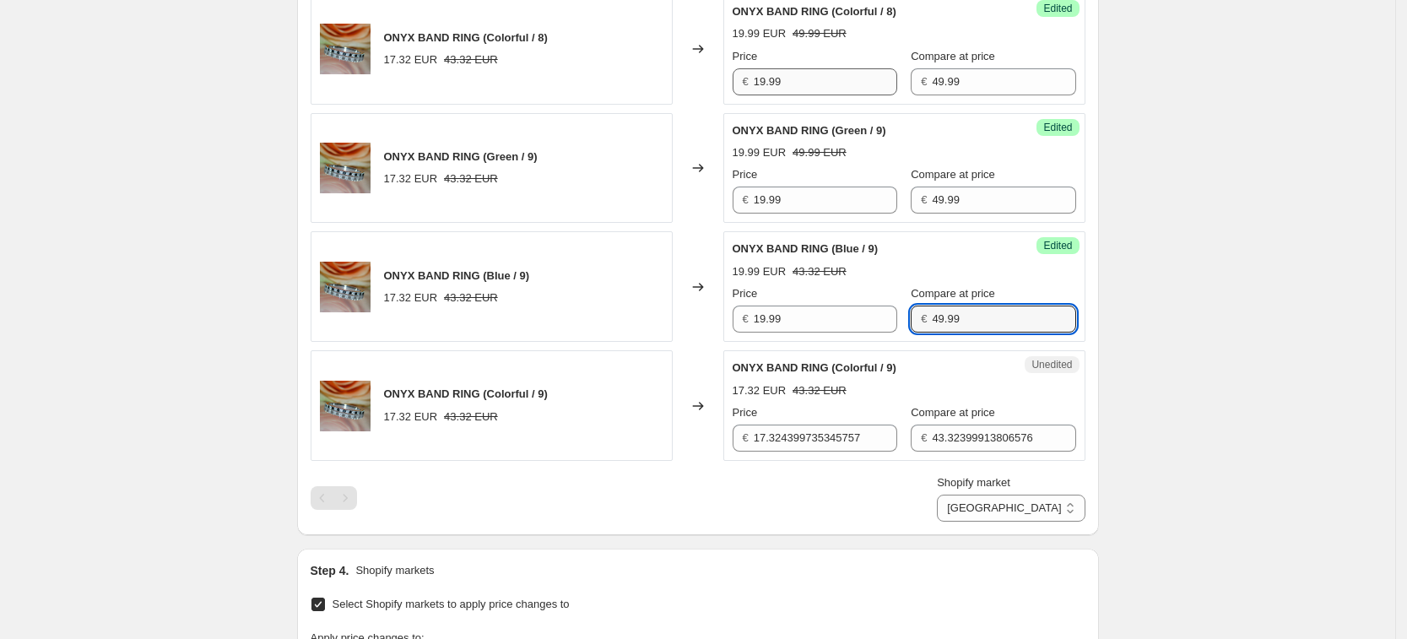
type input "49.99"
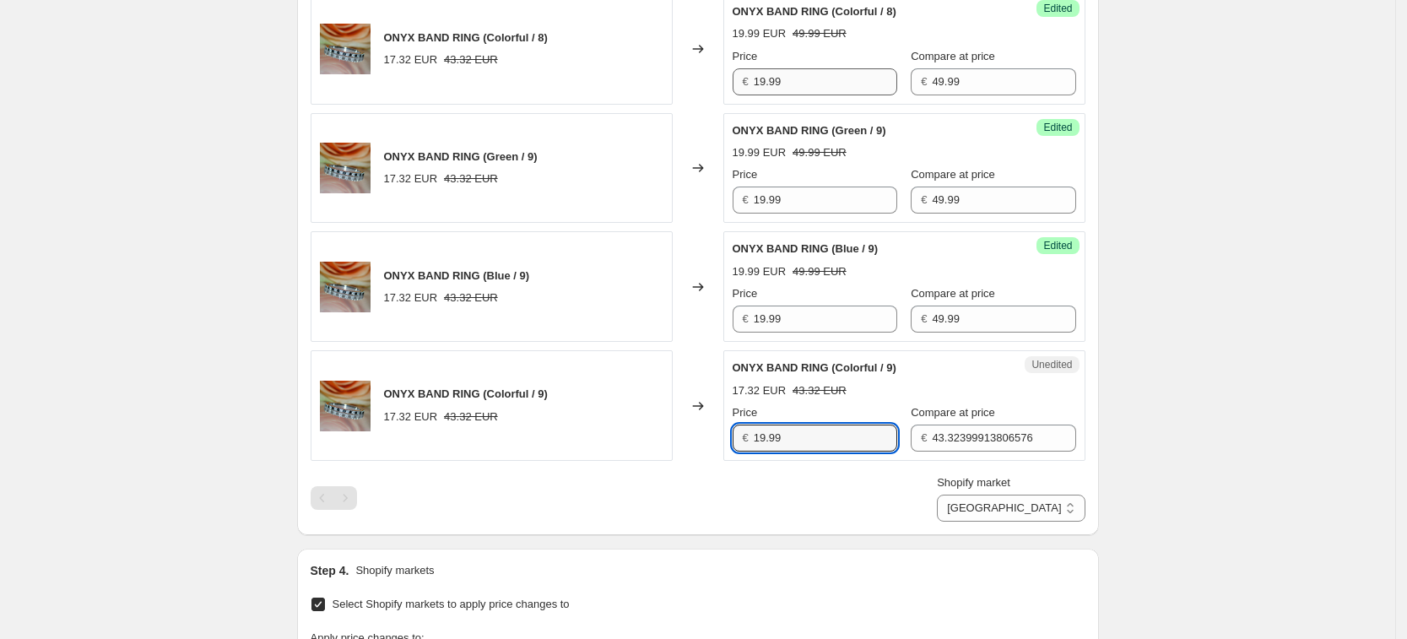
type input "19.99"
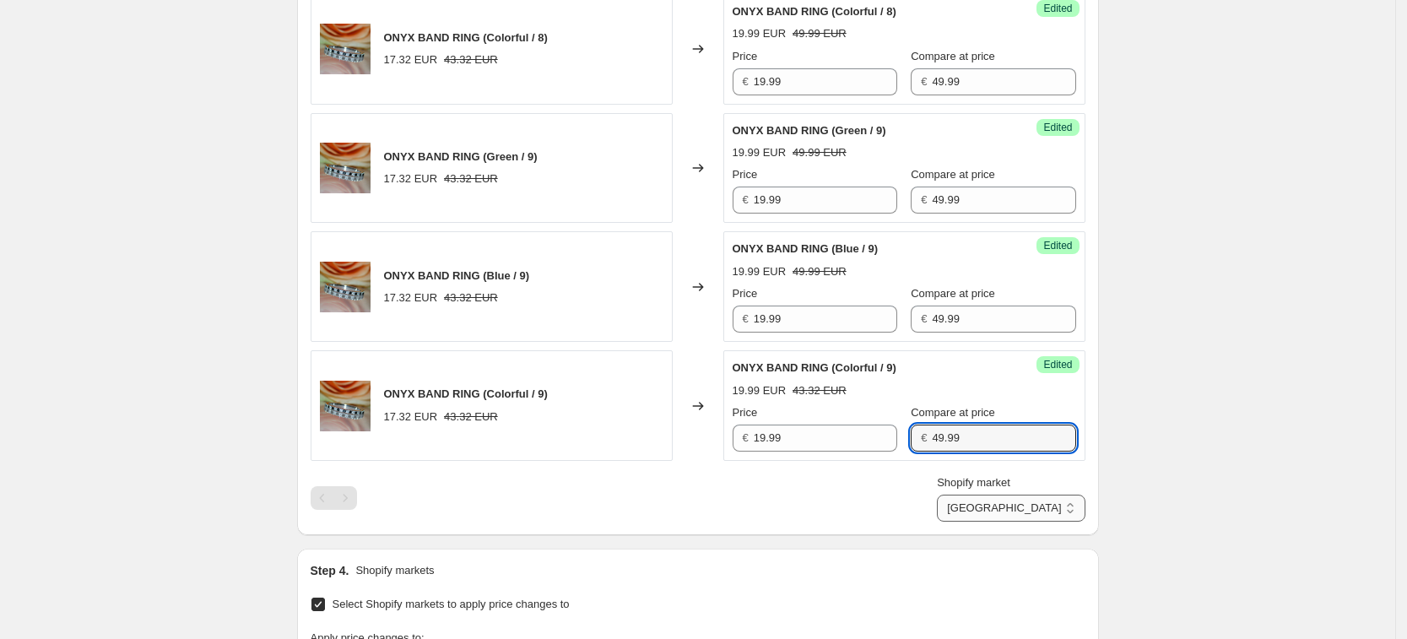
type input "49.99"
click at [1060, 518] on select "[GEOGRAPHIC_DATA] [GEOGRAPHIC_DATA] [GEOGRAPHIC_DATA] [GEOGRAPHIC_DATA]" at bounding box center [1011, 507] width 148 height 27
select select "34367209628"
click at [976, 494] on select "[GEOGRAPHIC_DATA] [GEOGRAPHIC_DATA] [GEOGRAPHIC_DATA] [GEOGRAPHIC_DATA]" at bounding box center [1011, 507] width 148 height 27
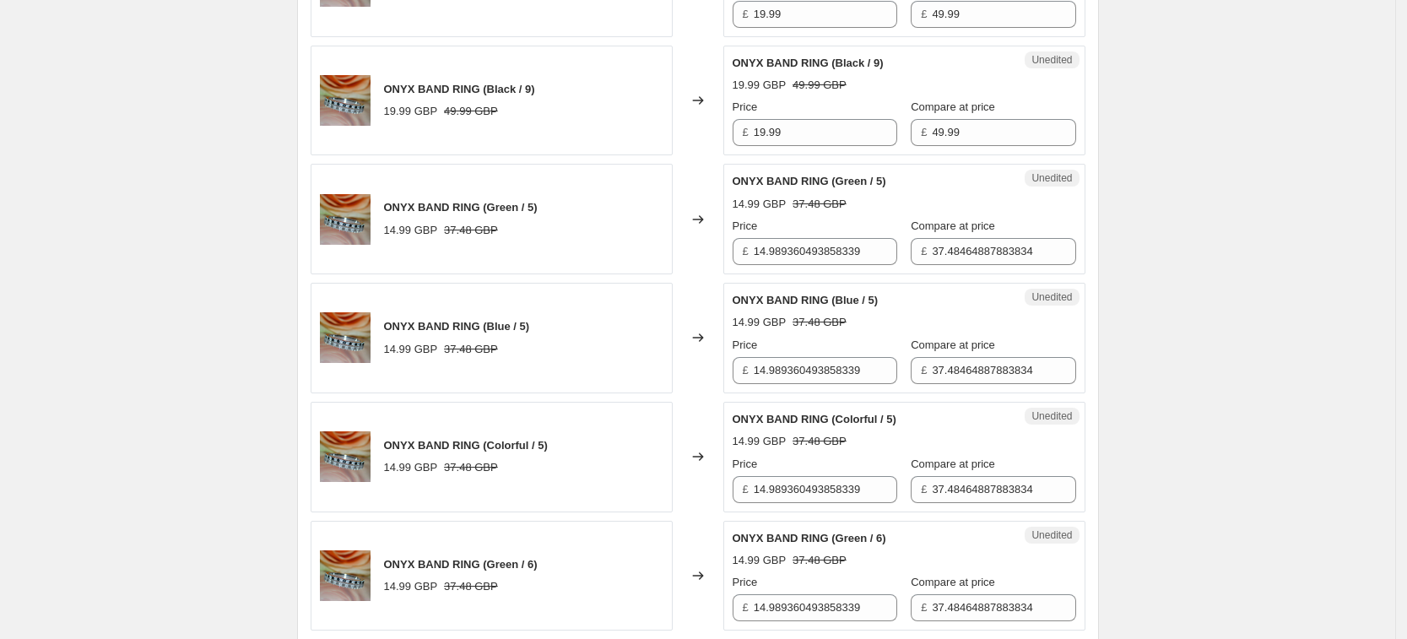
scroll to position [944, 0]
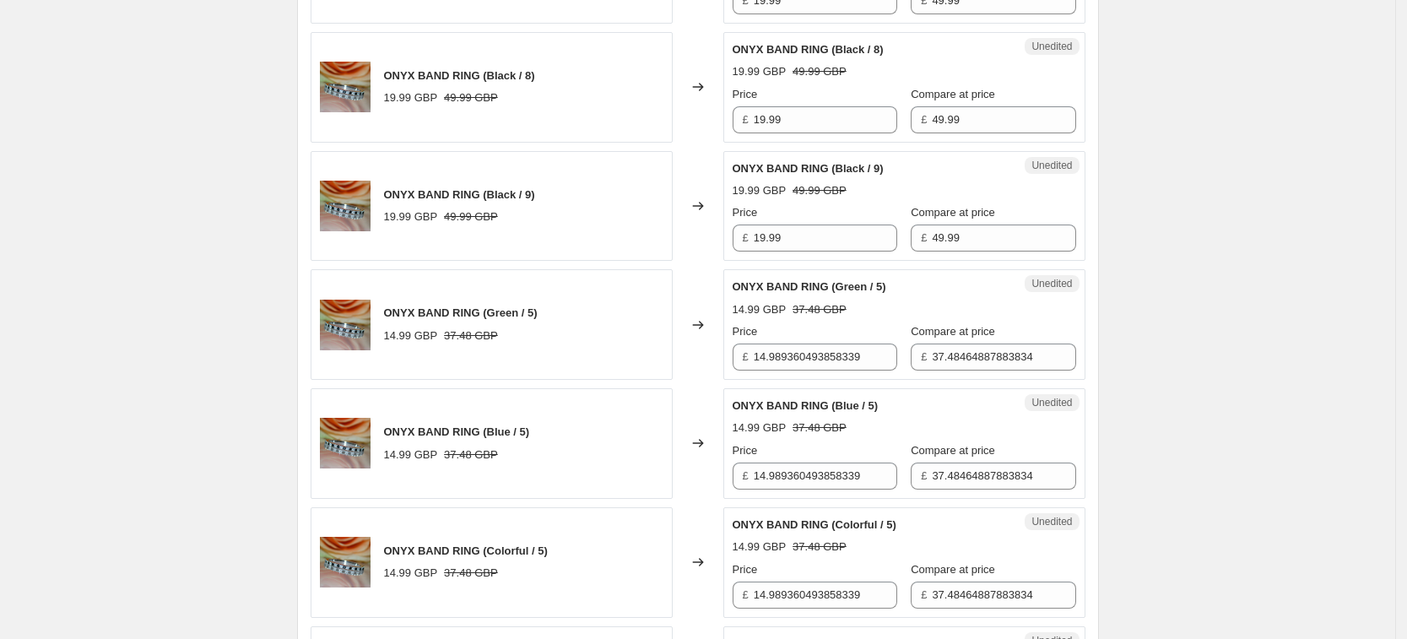
click at [802, 395] on div "Unedited ONYX BAND RING (Blue / 5) 14.99 GBP 37.48 GBP Price £ 14.9893604938583…" at bounding box center [904, 443] width 362 height 111
click at [837, 358] on input "14.989360493858339" at bounding box center [824, 356] width 143 height 27
type input "19.99"
type input "49.99"
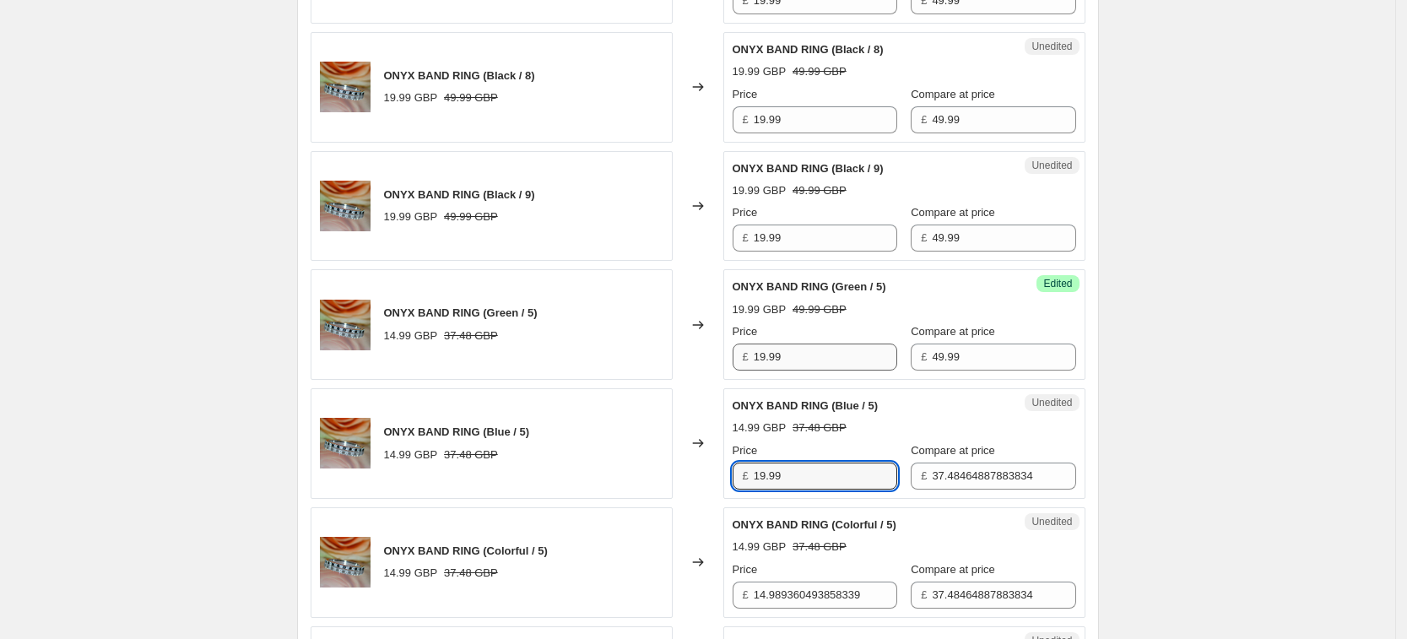
type input "19.99"
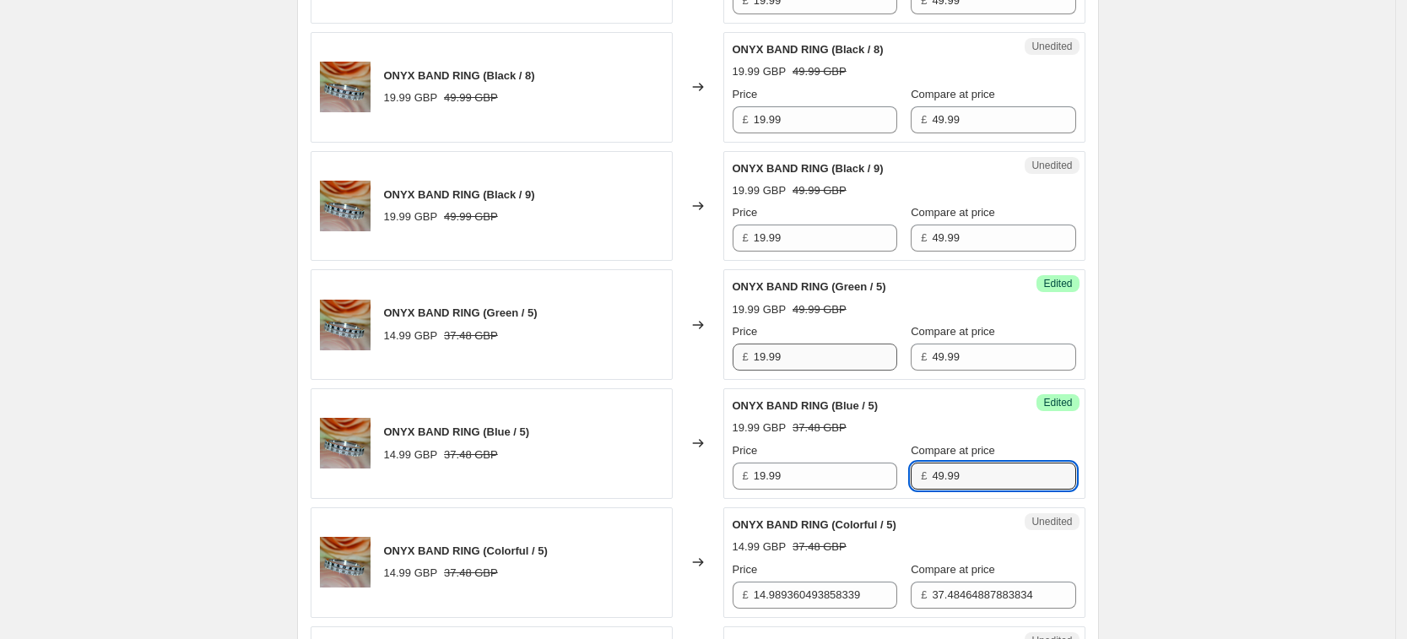
type input "49.99"
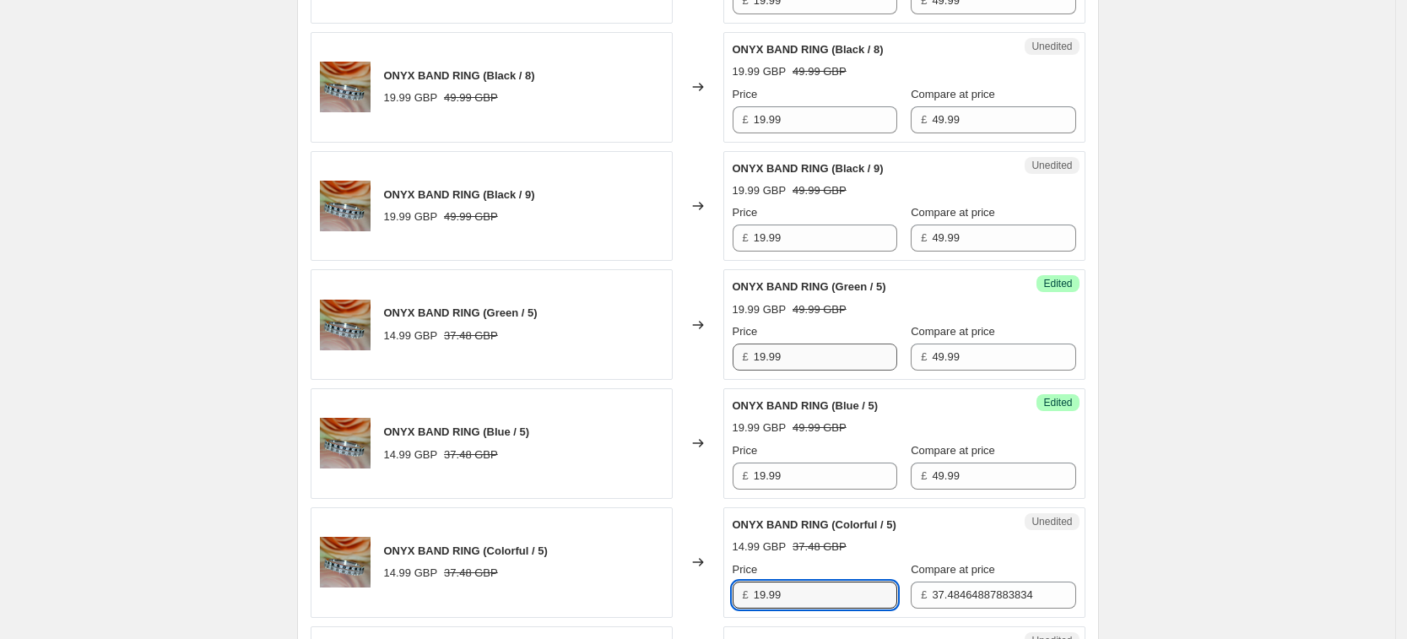
type input "19.99"
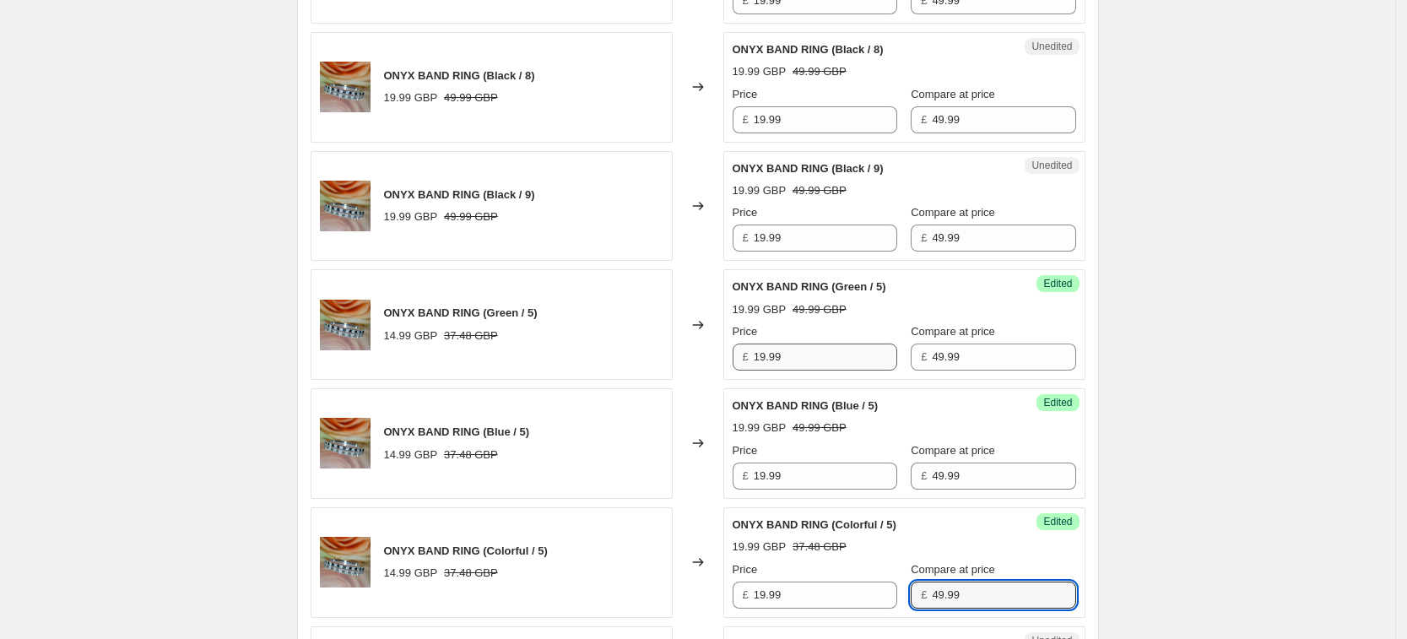
type input "49.99"
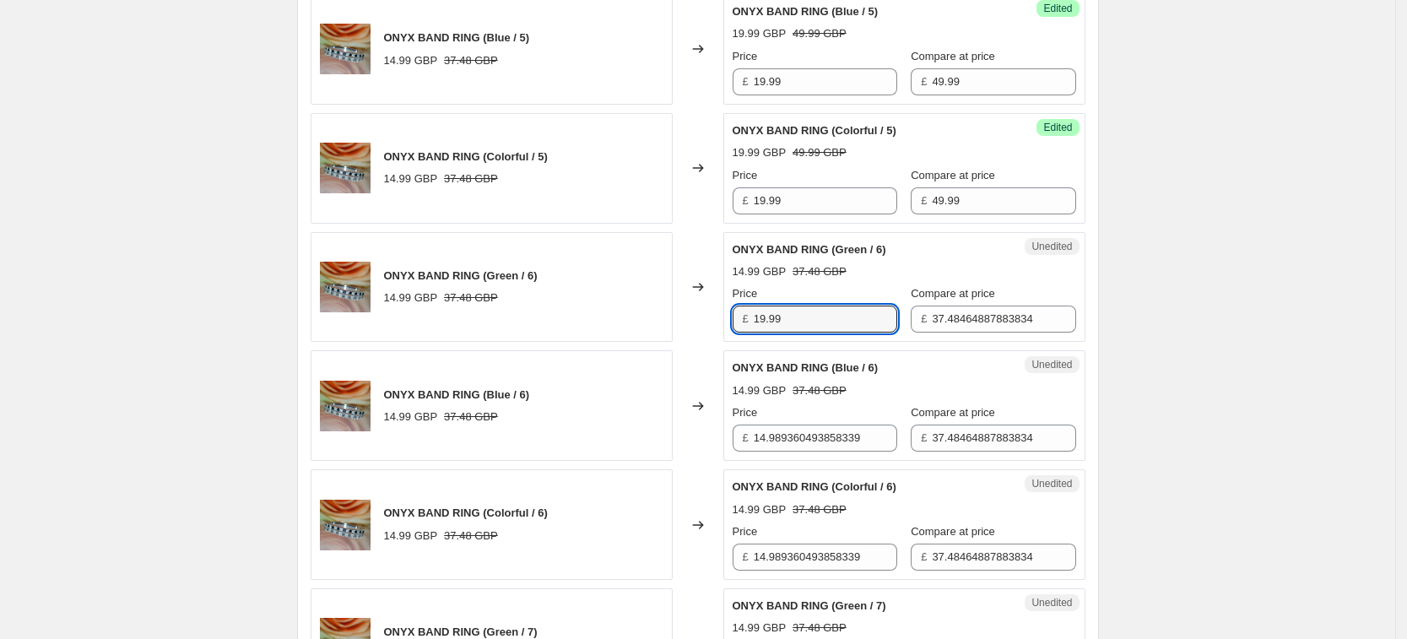
type input "19.99"
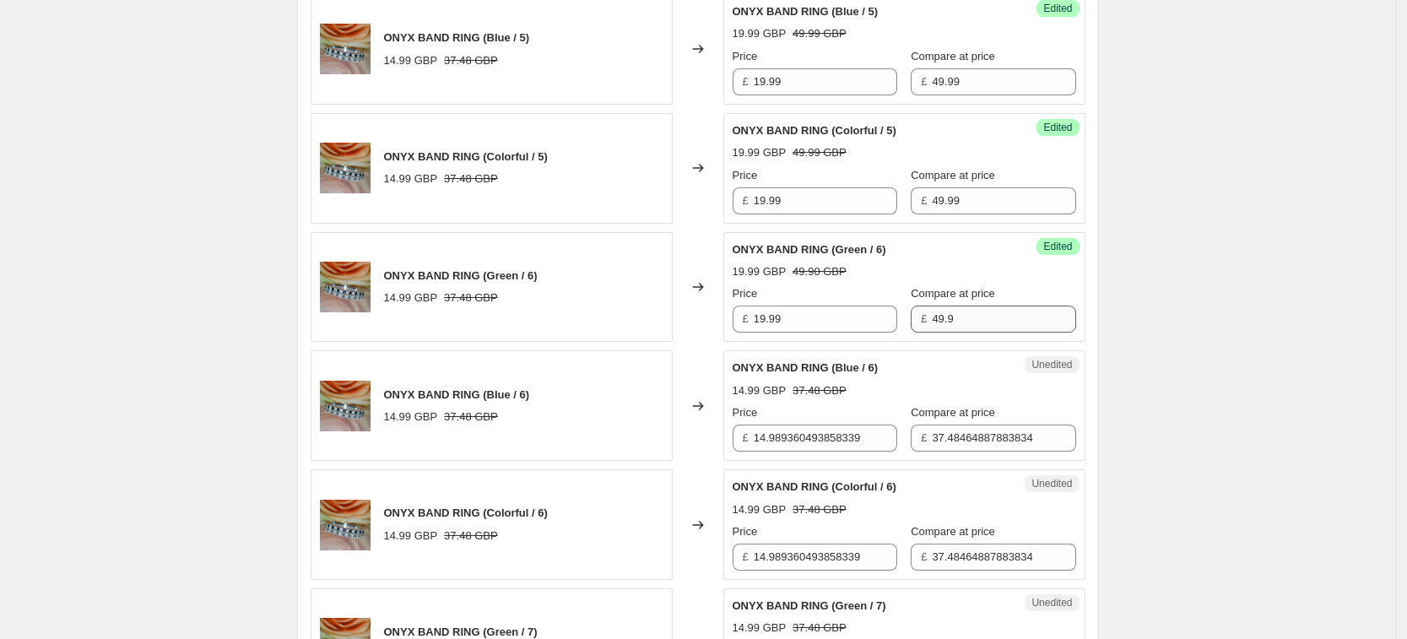
click at [951, 305] on div "Compare at price £ 49.9" at bounding box center [992, 308] width 165 height 47
click at [951, 305] on input "49.9" at bounding box center [1003, 318] width 143 height 27
type input "49.99"
type input "19.99"
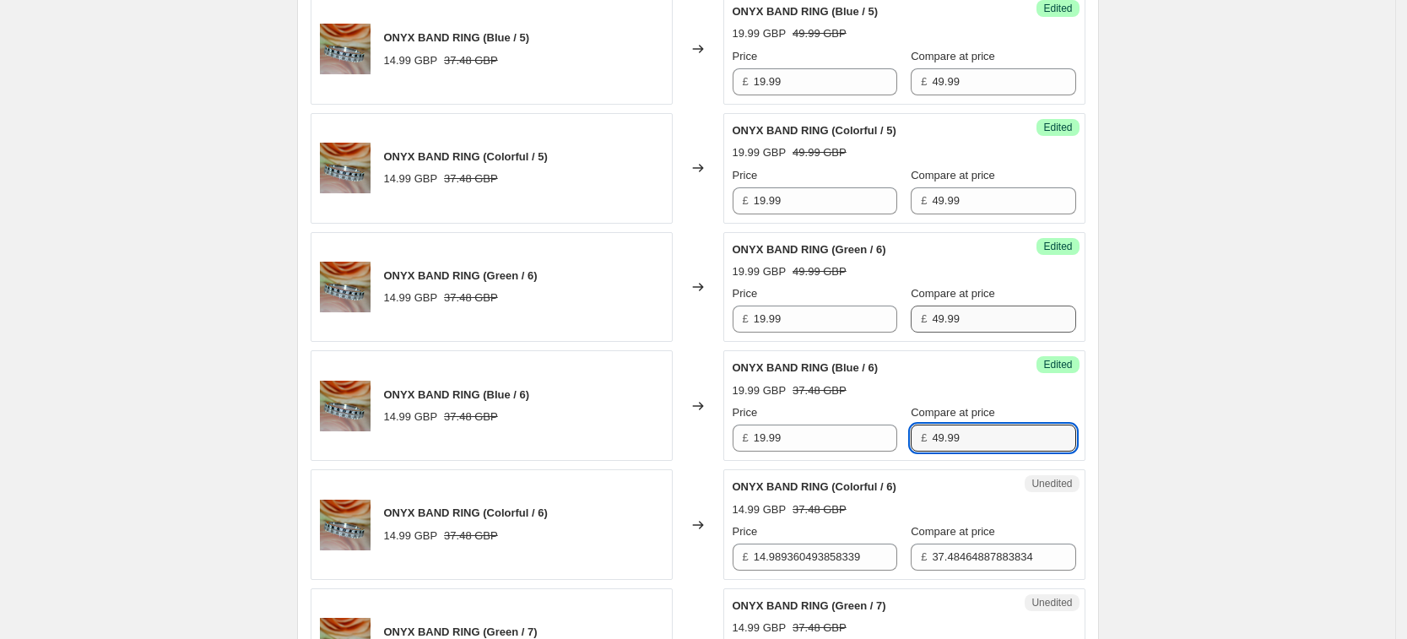
type input "49.99"
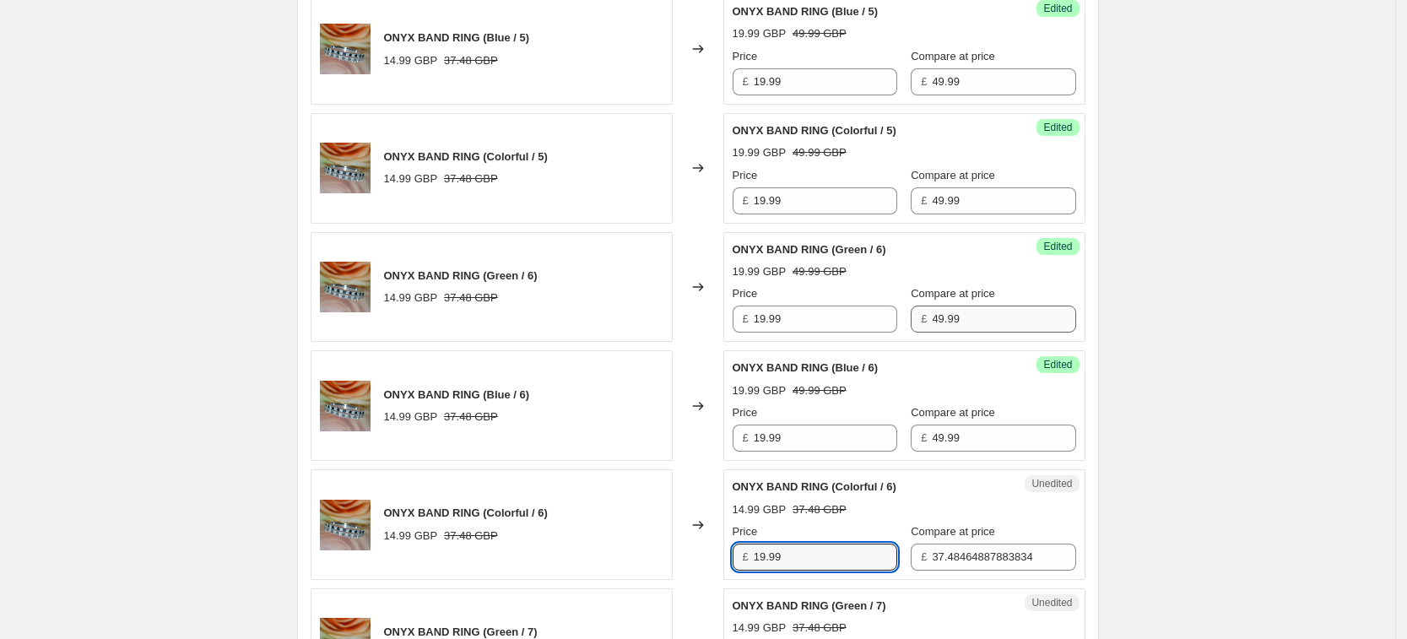
type input "19.99"
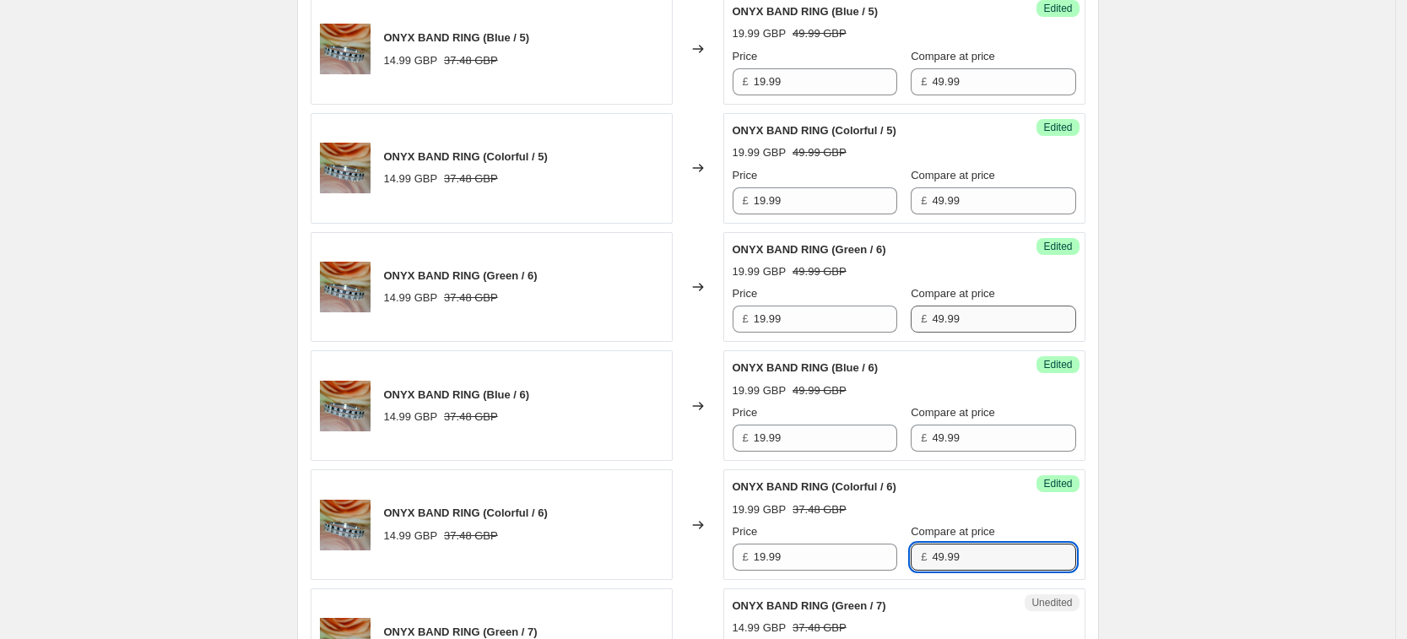
type input "49.99"
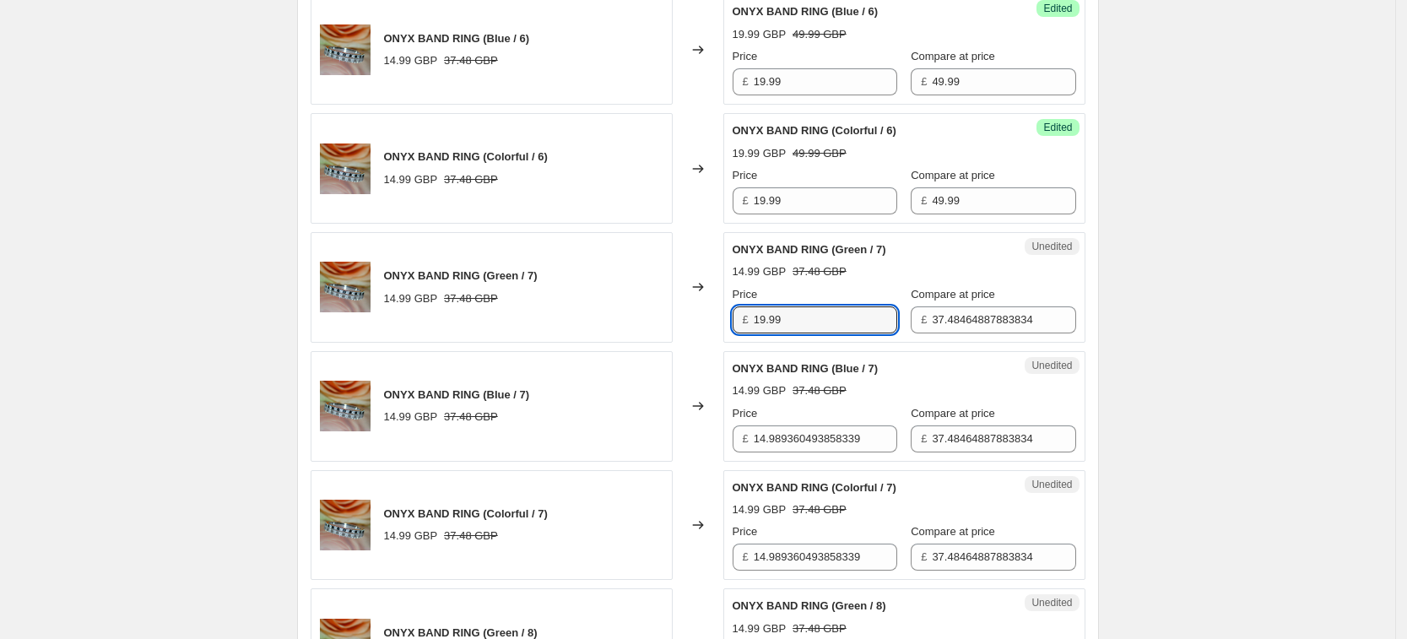
type input "19.99"
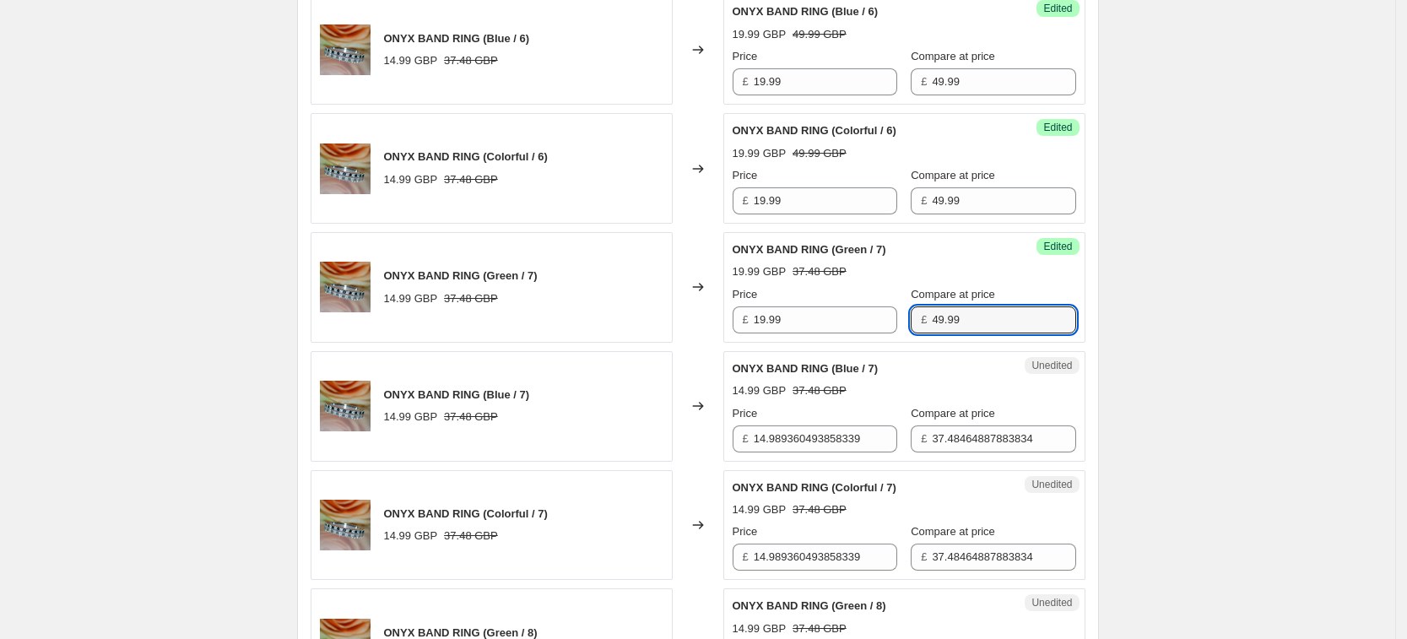
type input "49.99"
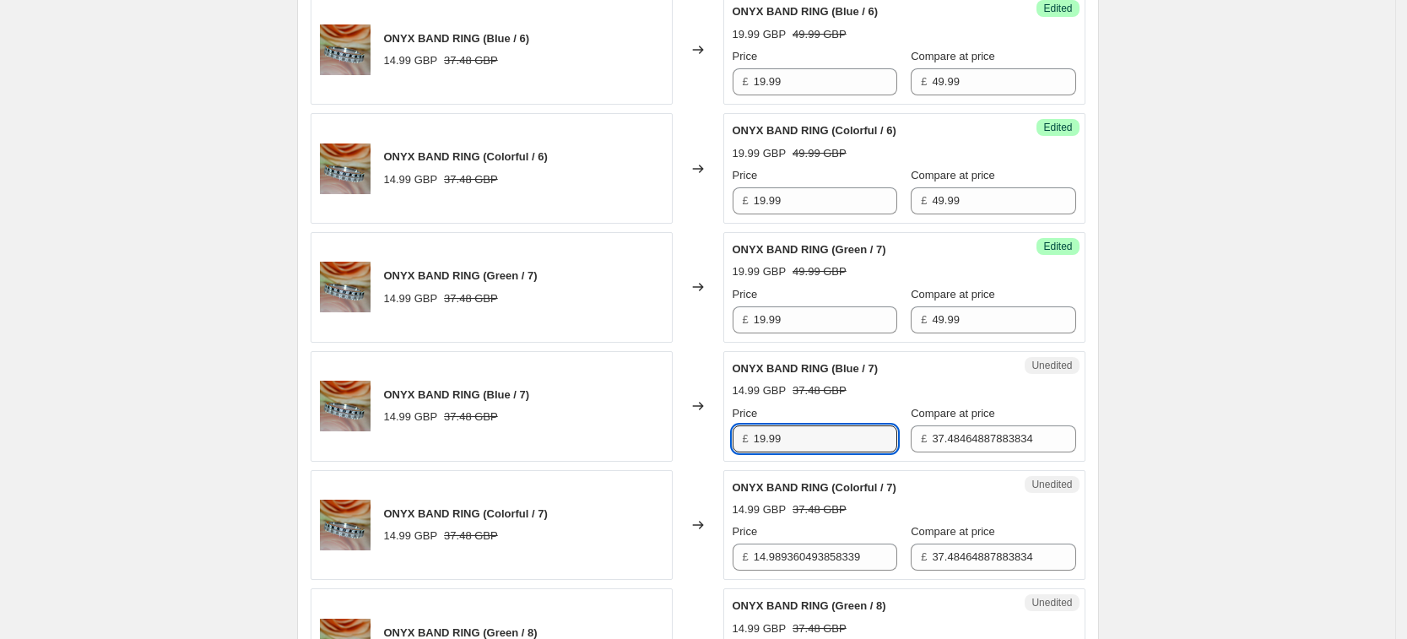
type input "19.99"
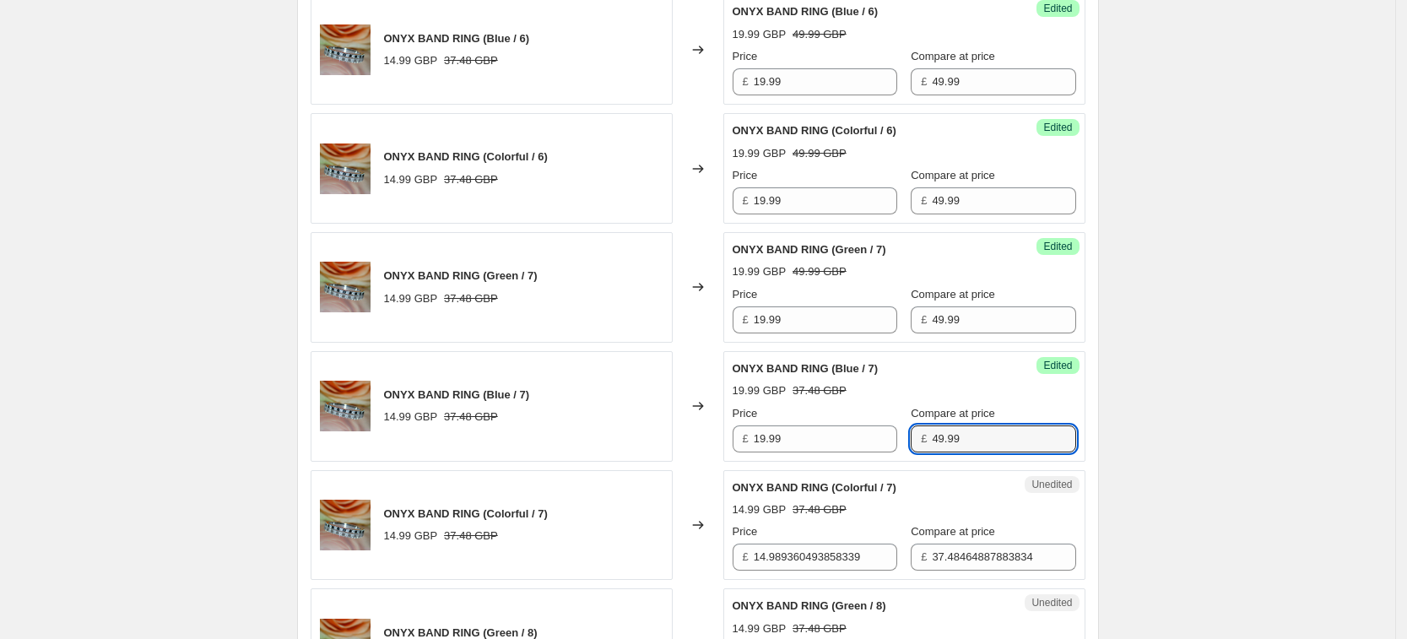
type input "49.99"
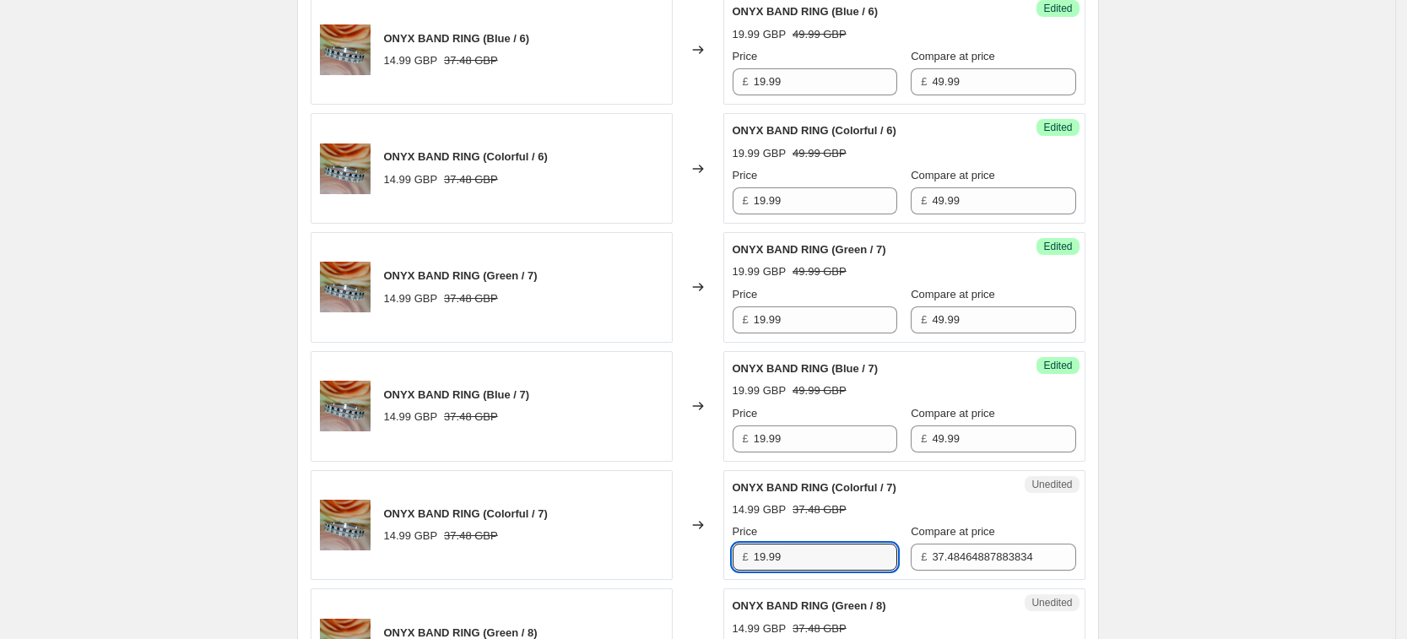
type input "19.99"
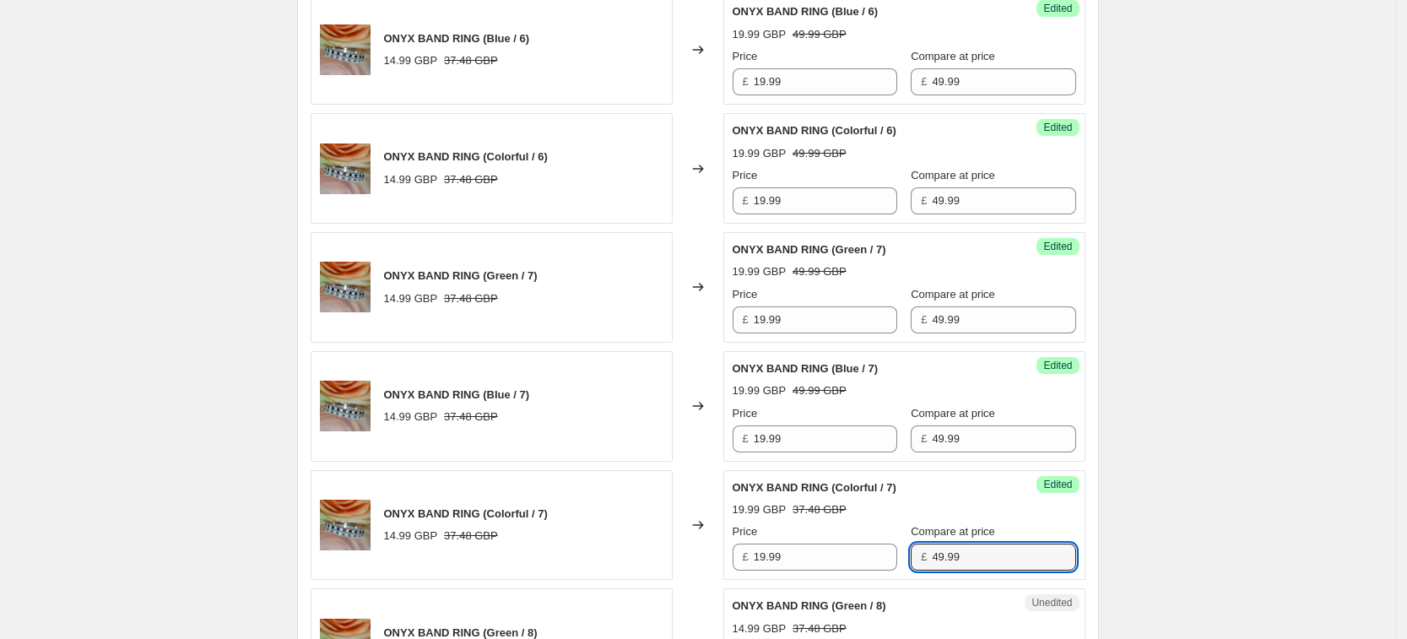
type input "49.99"
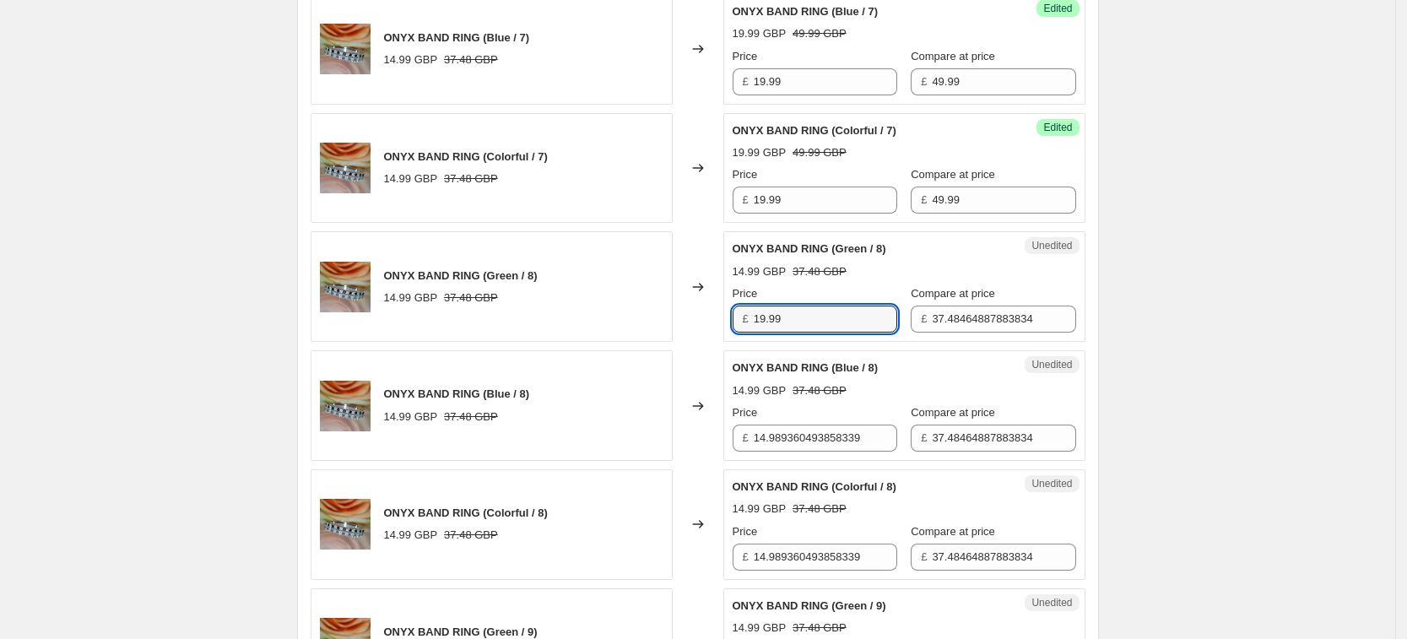
type input "19.99"
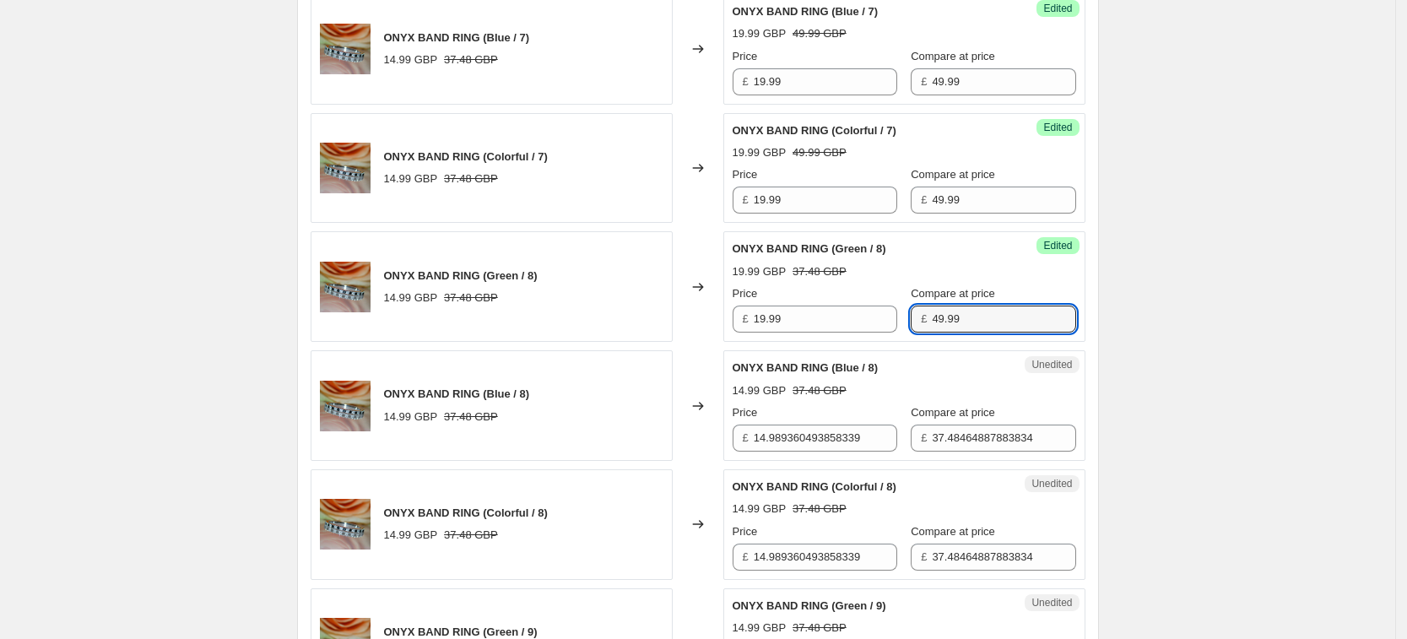
type input "49.99"
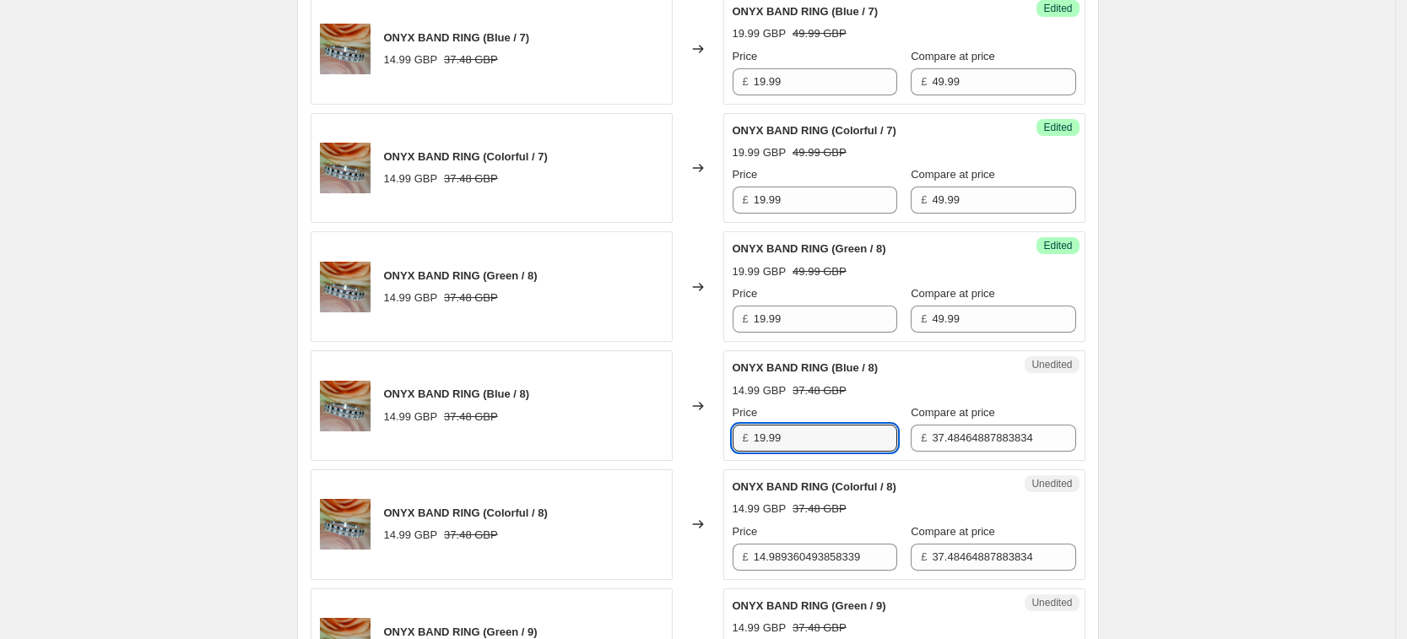
type input "19.99"
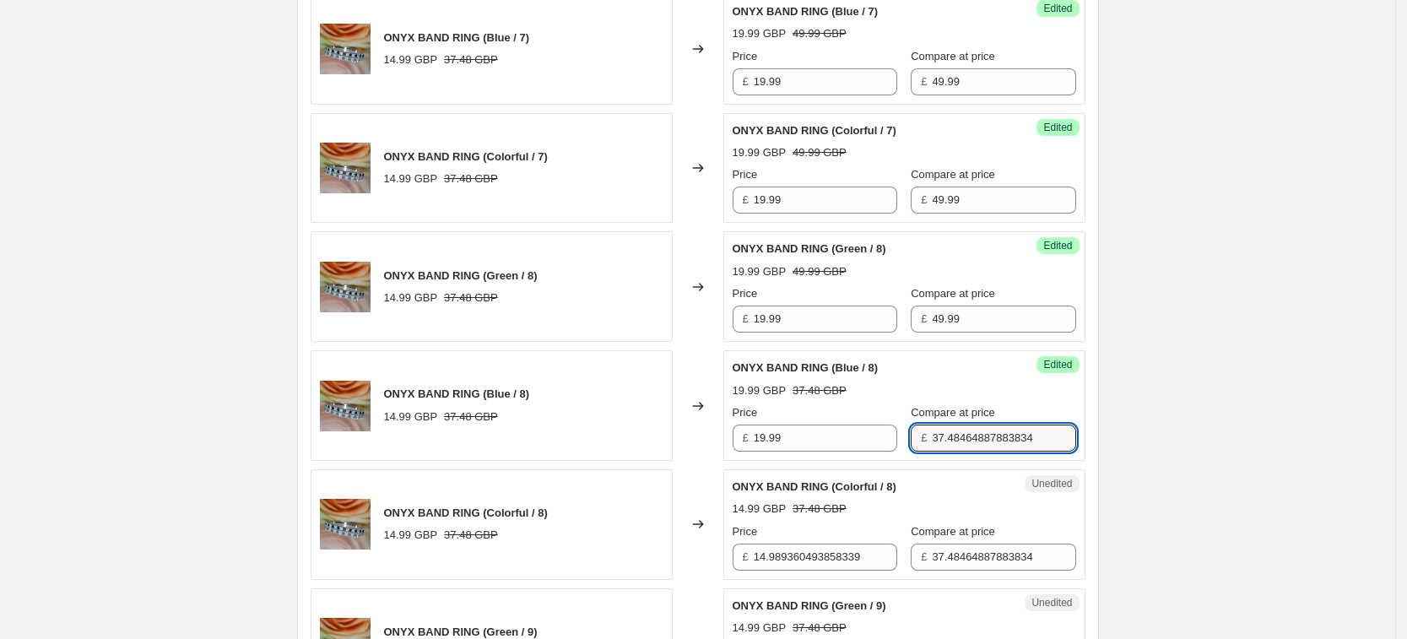
type input "5"
type input "49.99"
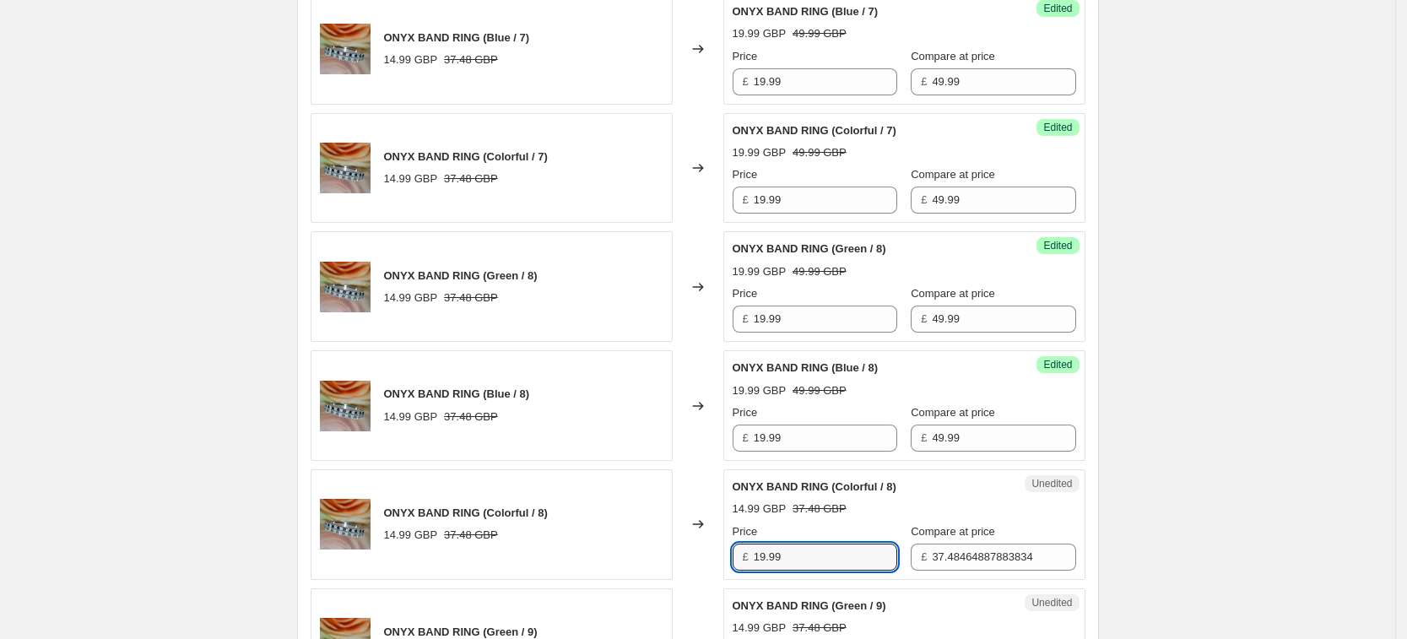
type input "19.99"
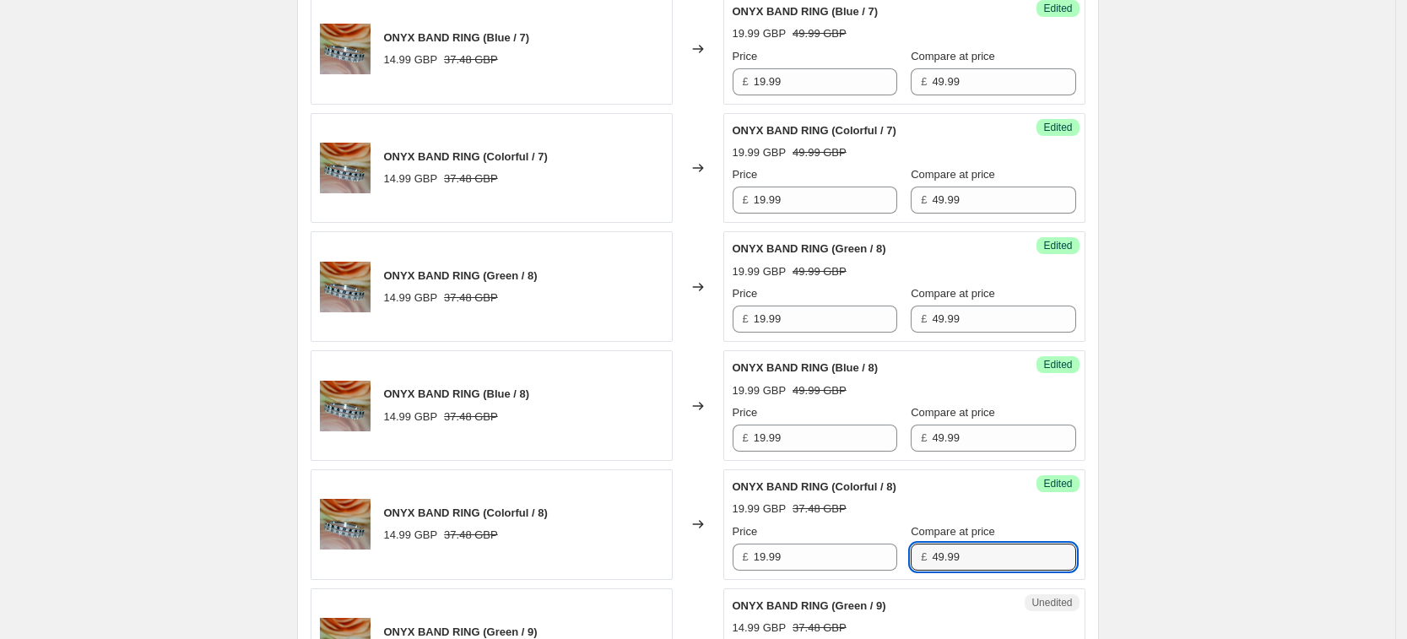
type input "49.99"
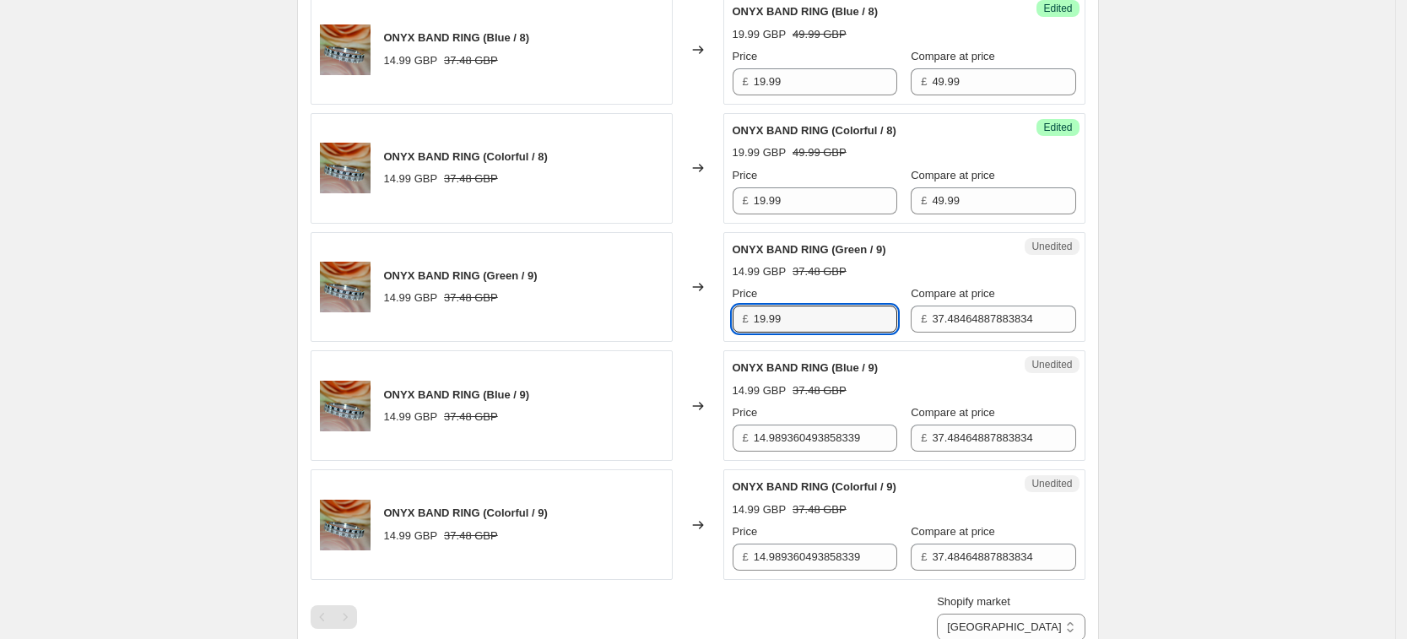
type input "19.99"
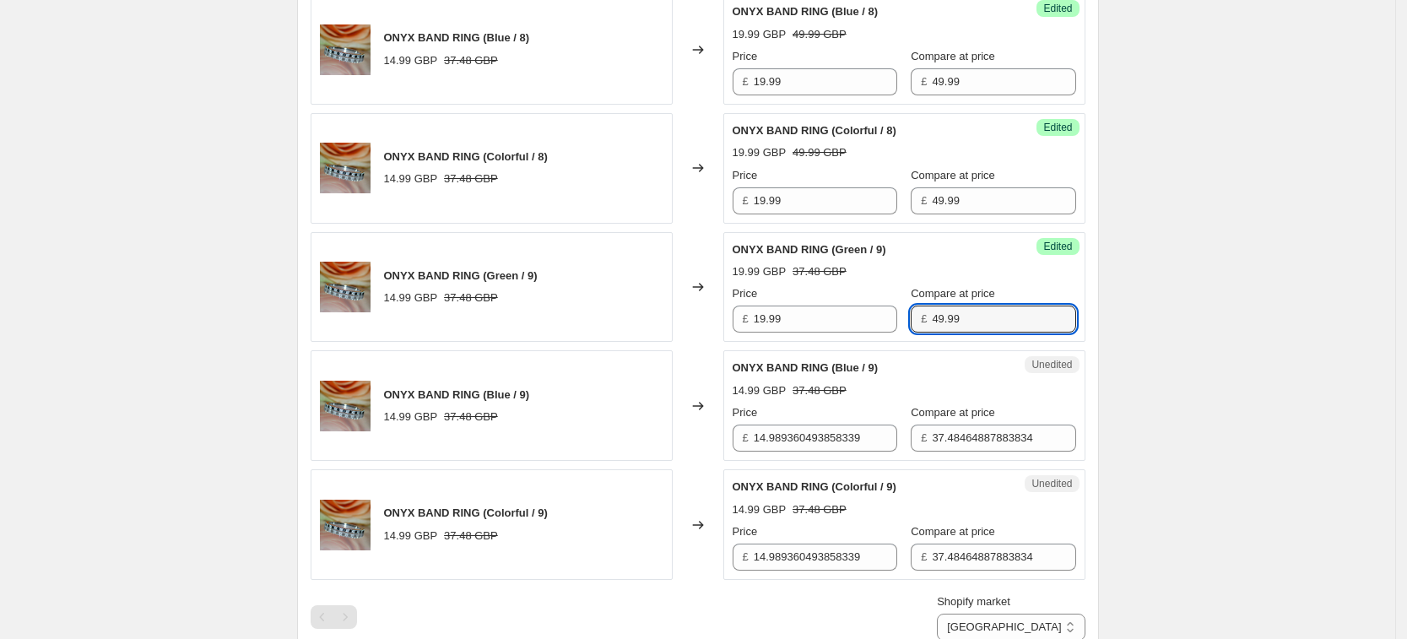
type input "49.99"
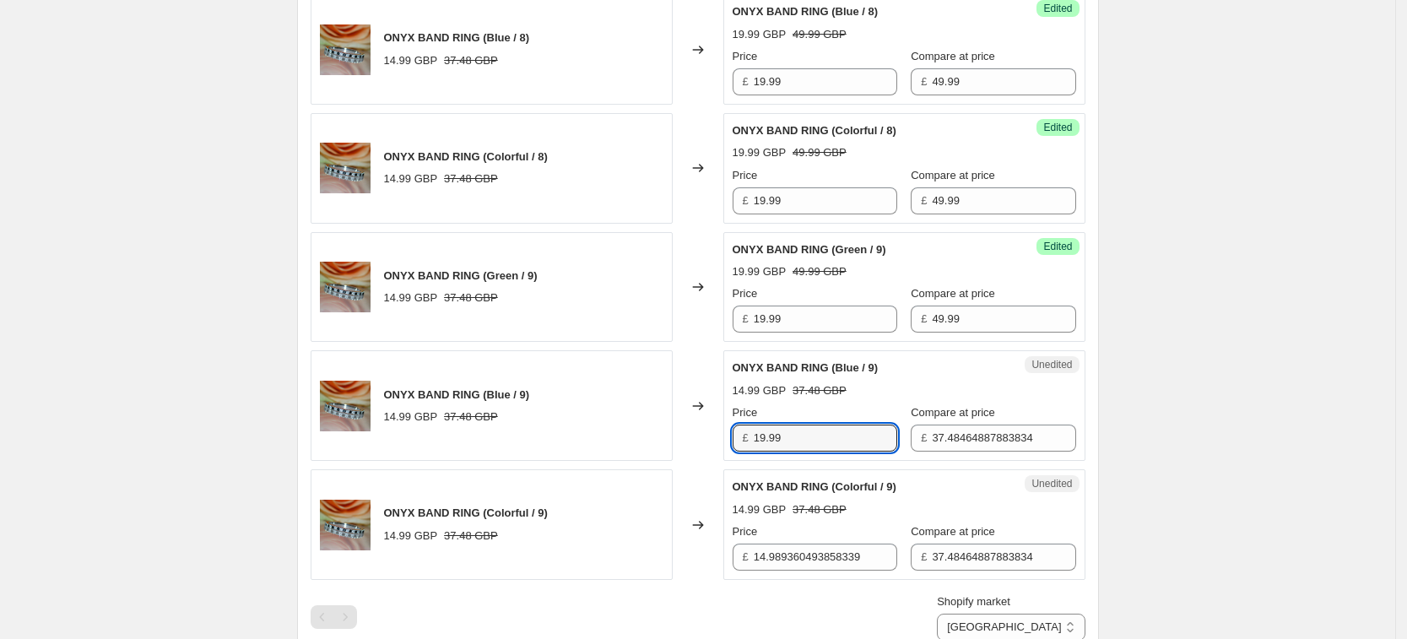
type input "19.99"
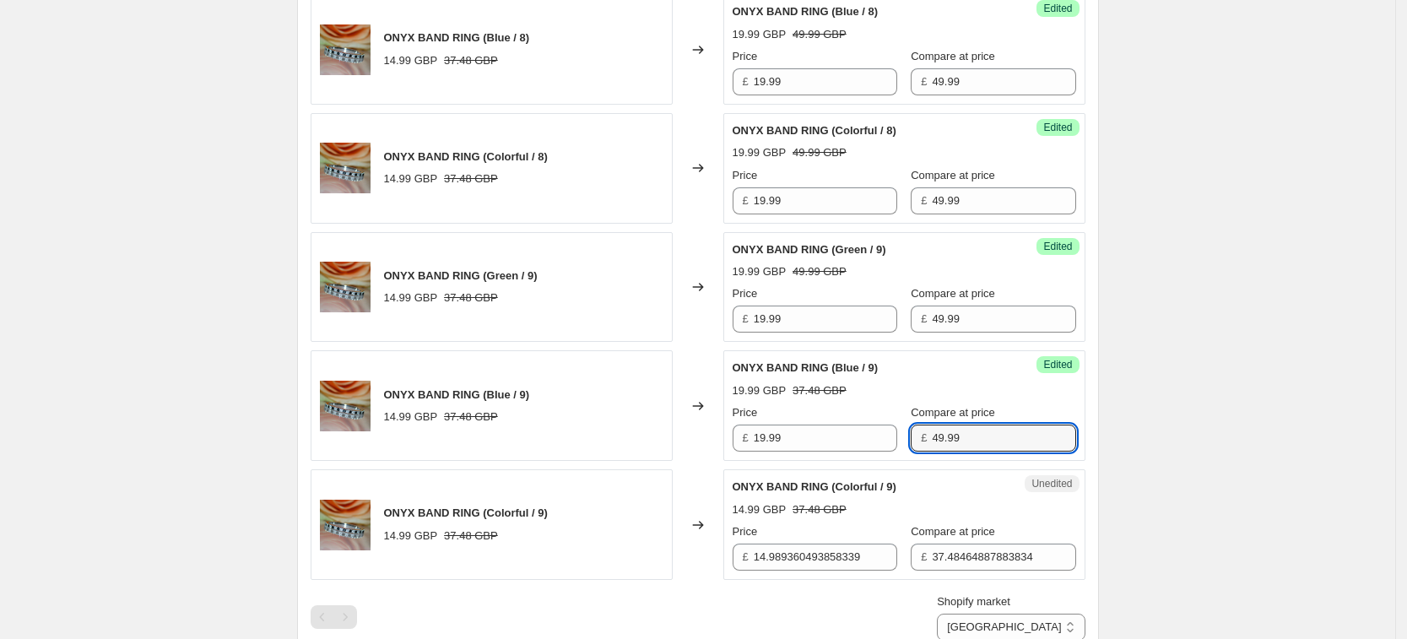
type input "49.99"
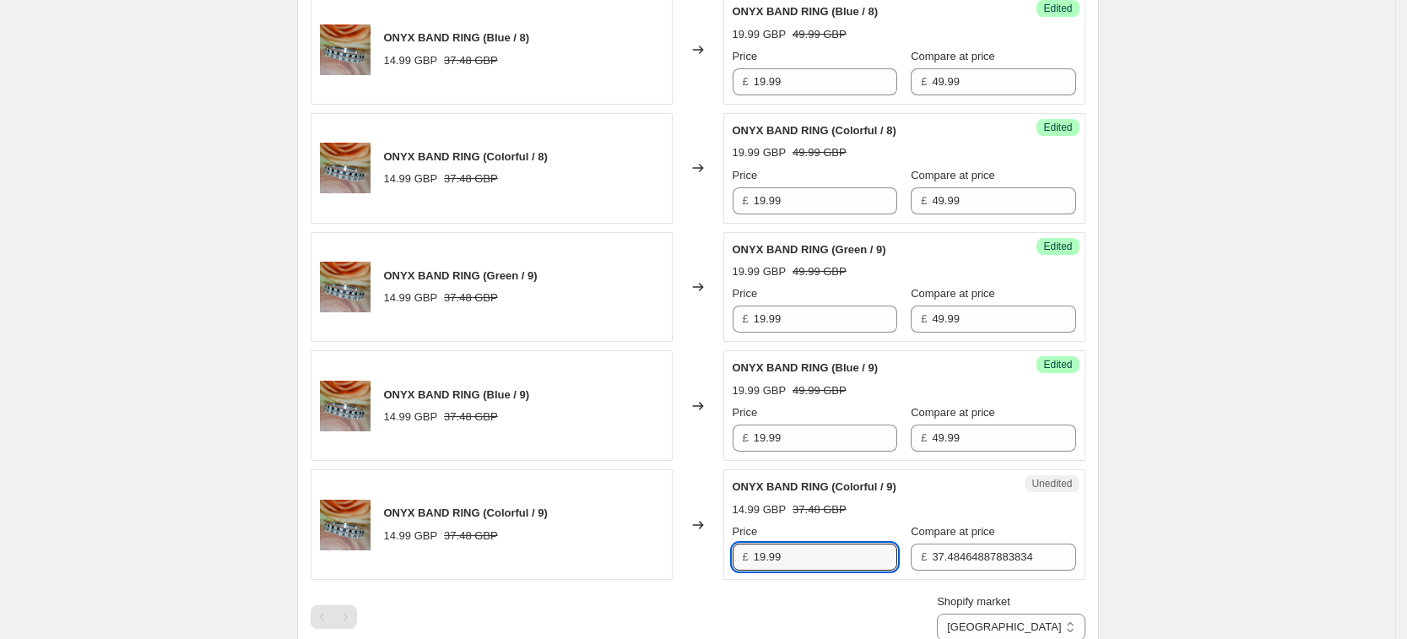
type input "19.99"
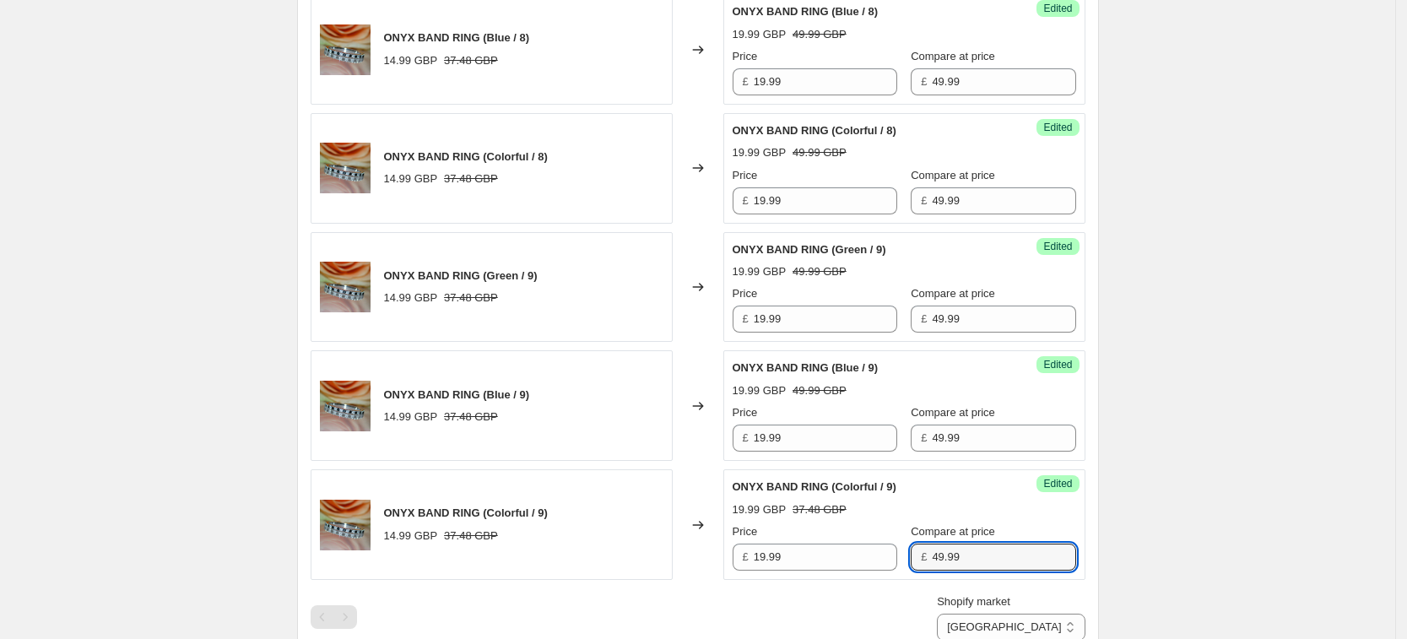
type input "49.99"
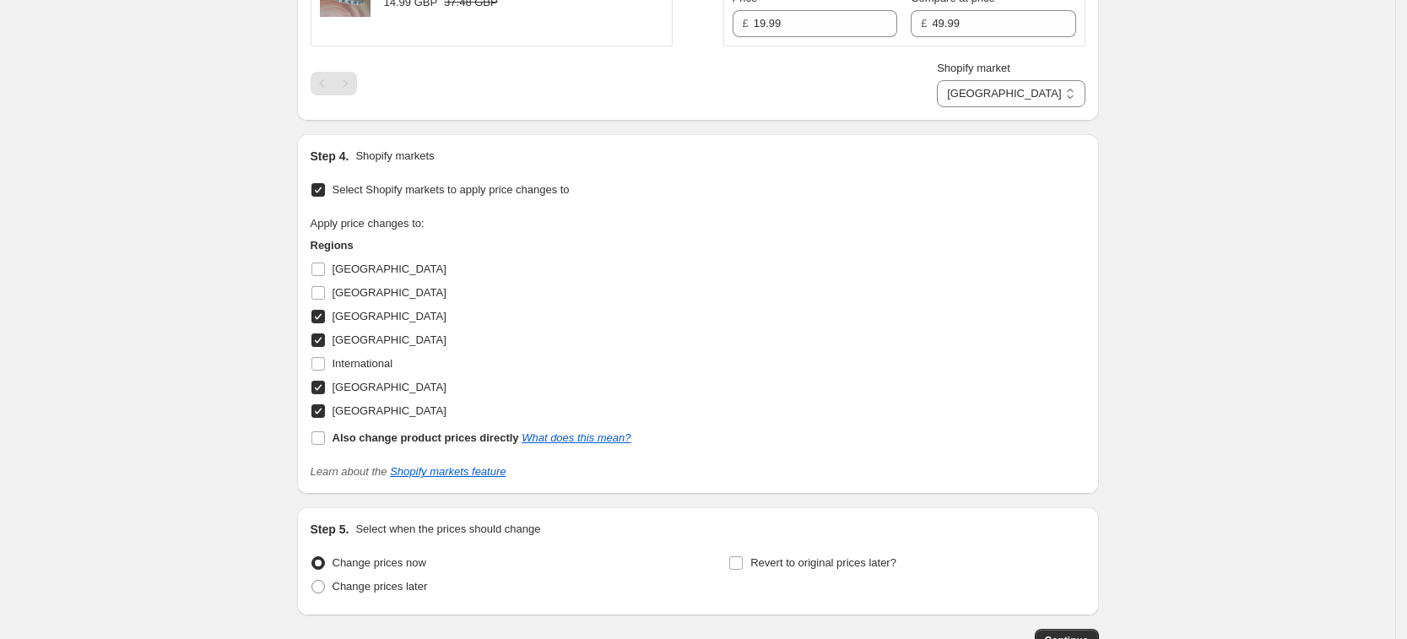
scroll to position [3057, 0]
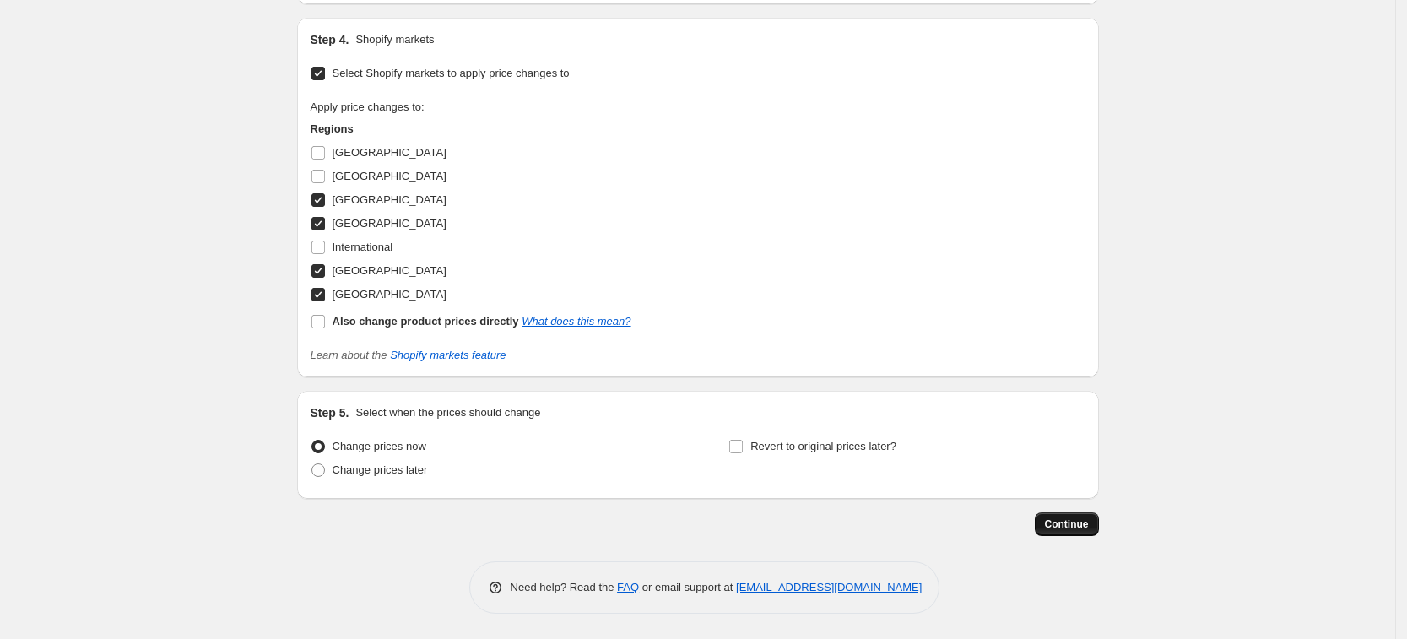
click at [1081, 524] on span "Continue" at bounding box center [1067, 524] width 44 height 14
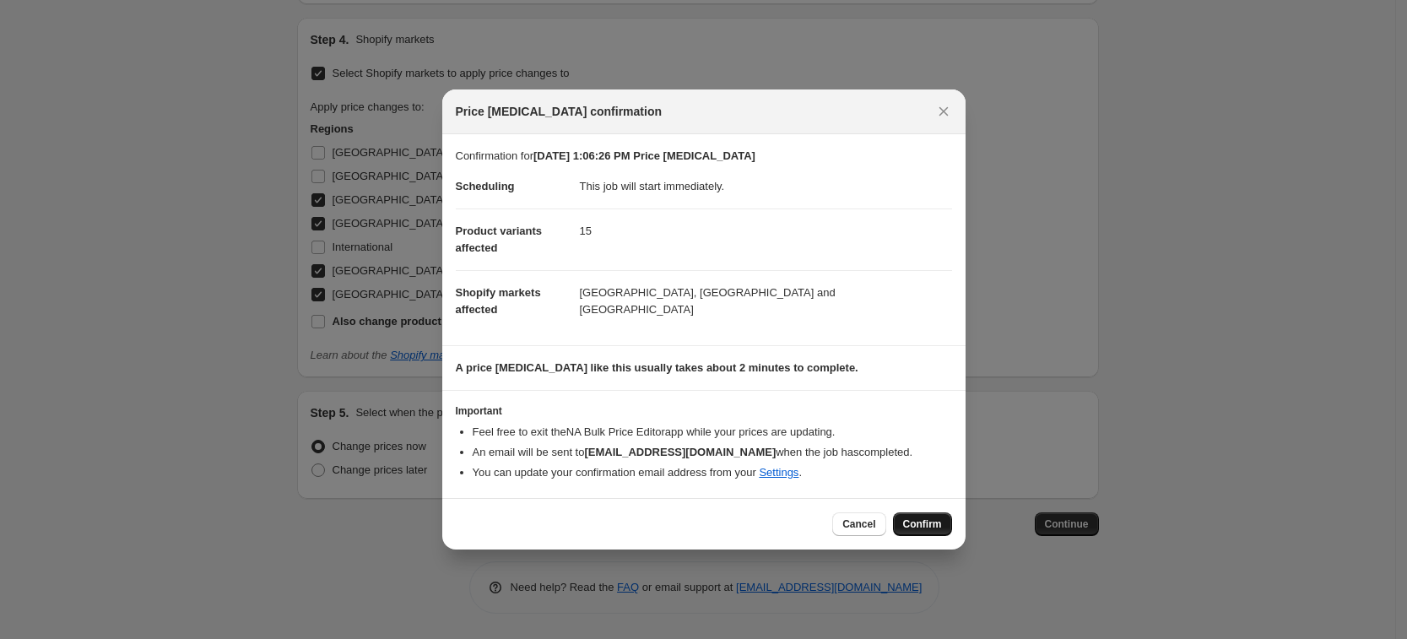
click at [933, 526] on span "Confirm" at bounding box center [922, 524] width 39 height 14
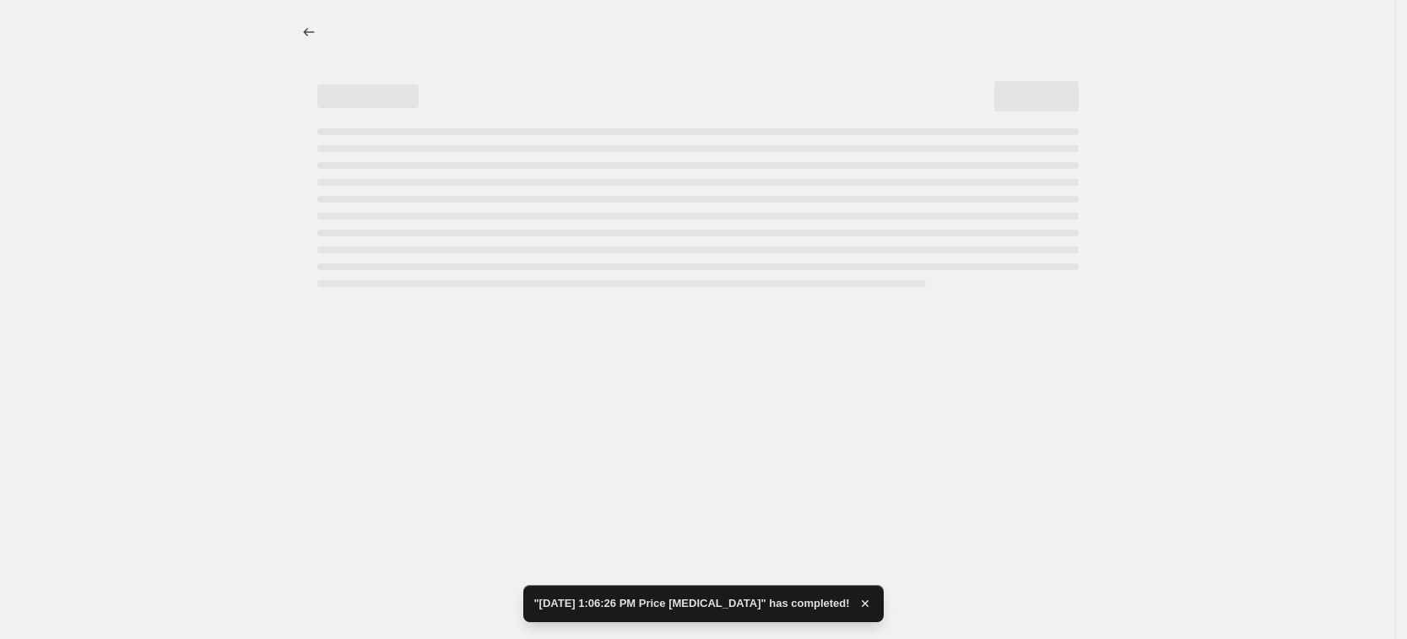
select select "34367209628"
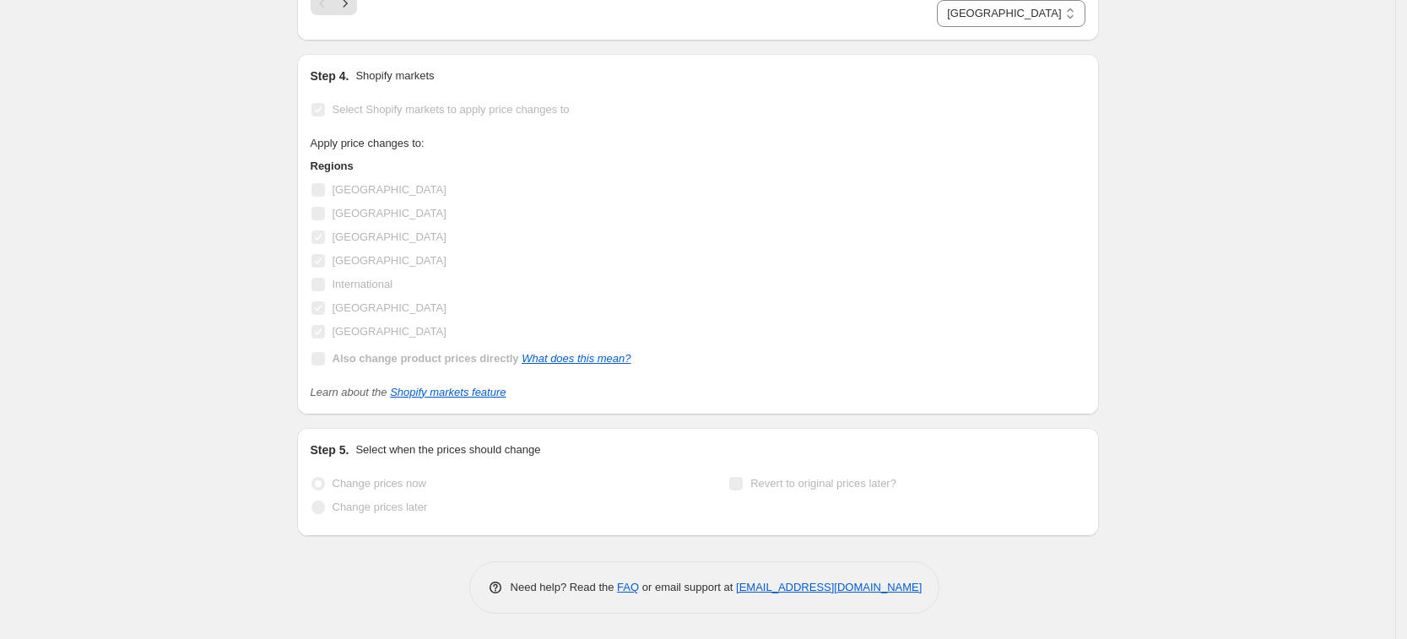
scroll to position [0, 0]
